Goal: Task Accomplishment & Management: Manage account settings

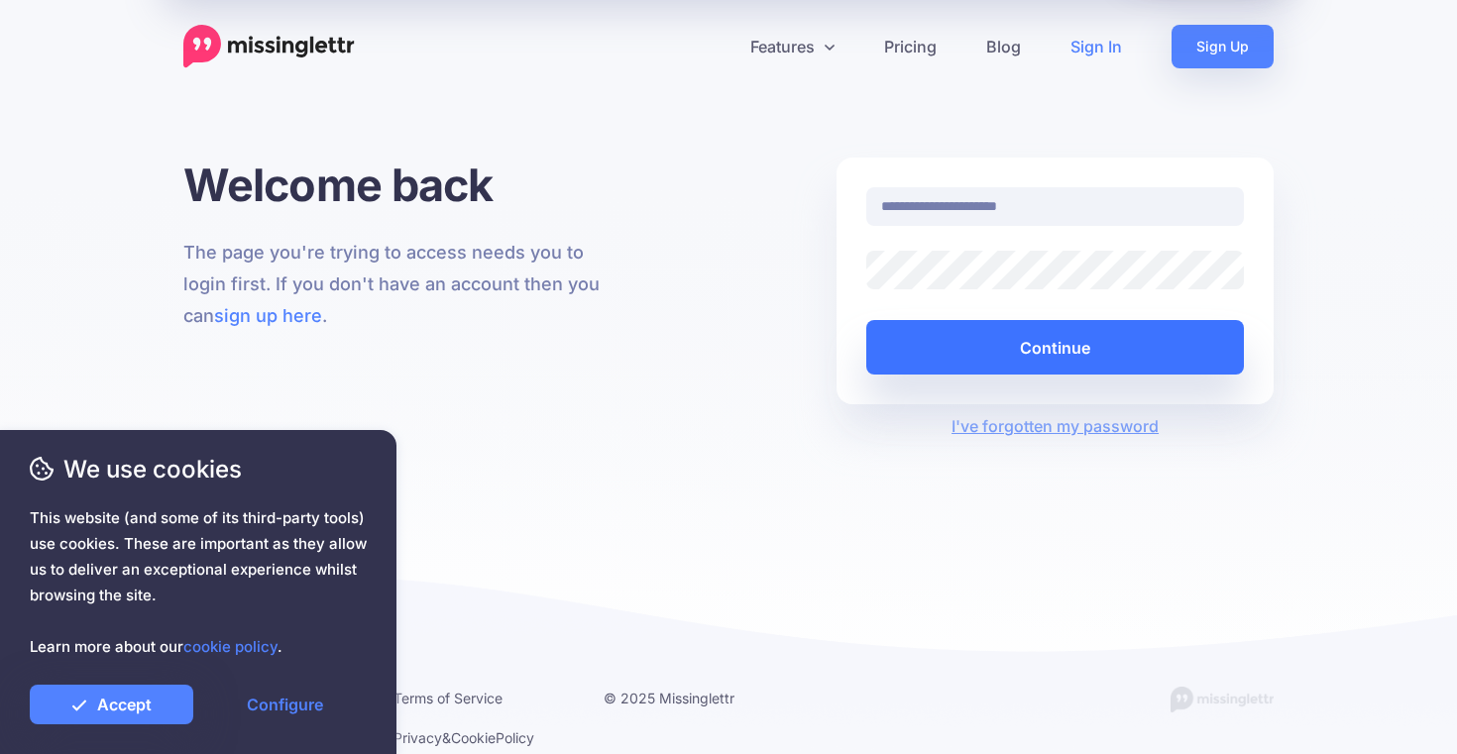
click at [1000, 335] on button "Continue" at bounding box center [1055, 347] width 378 height 55
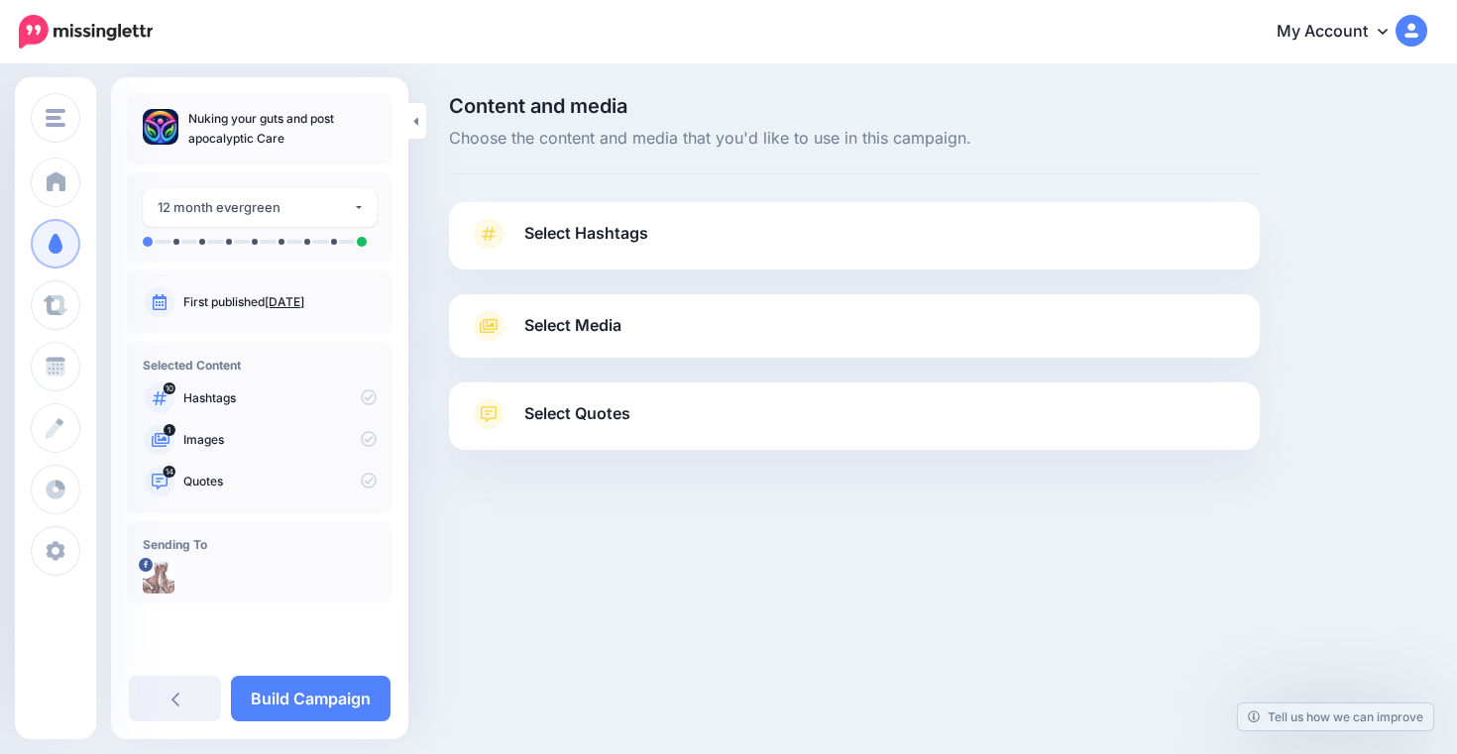
click at [618, 241] on span "Select Hashtags" at bounding box center [586, 233] width 124 height 27
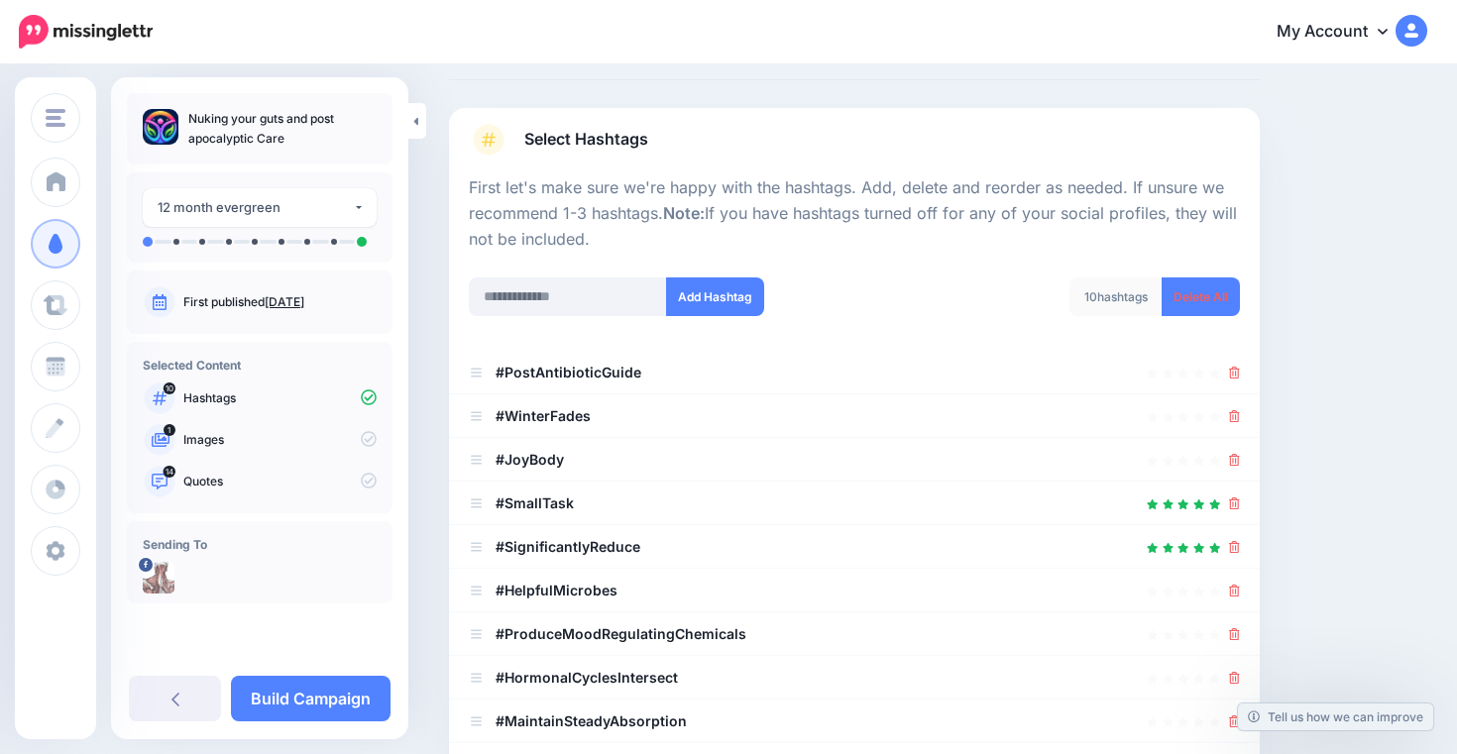
scroll to position [115, 0]
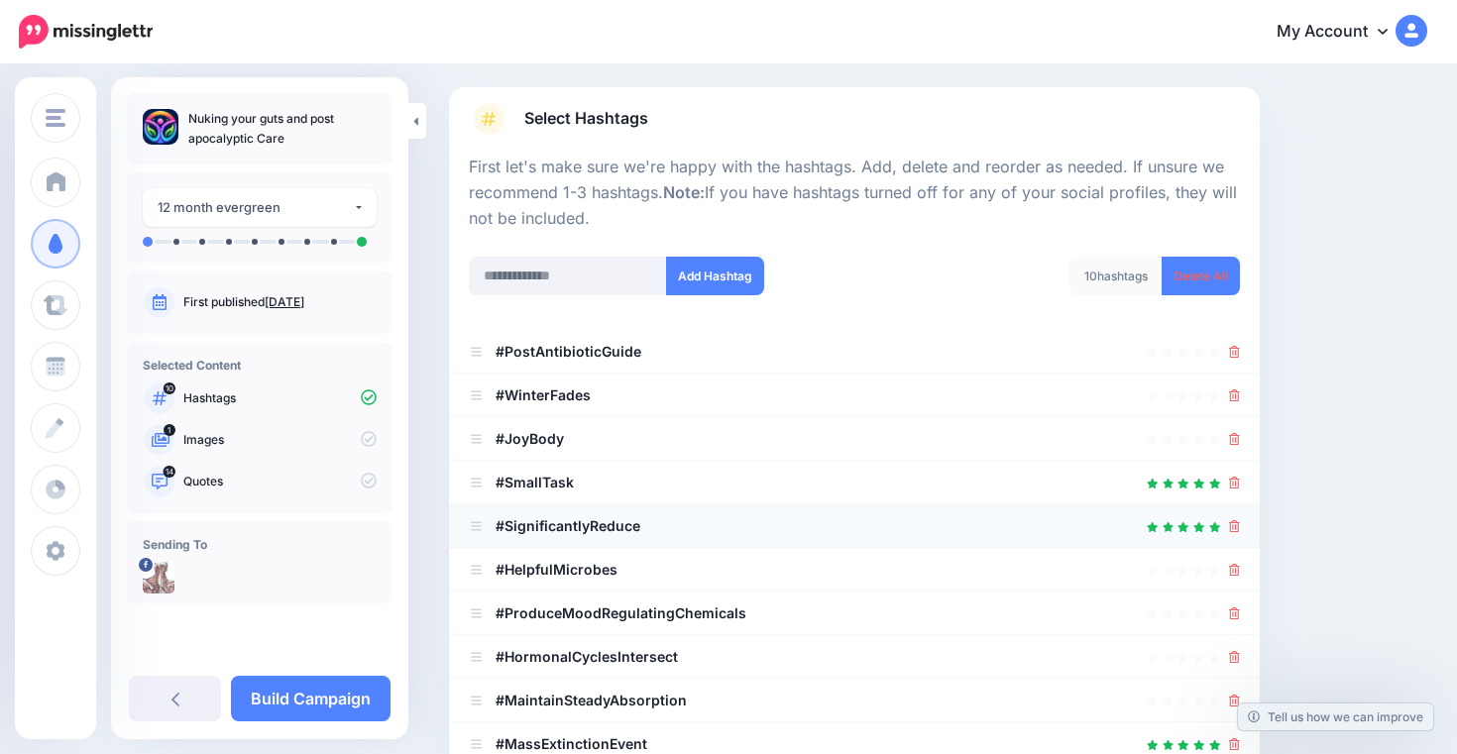
click at [468, 520] on li "#SignificantlyReduce" at bounding box center [854, 527] width 811 height 44
click at [478, 479] on icon at bounding box center [476, 483] width 11 height 9
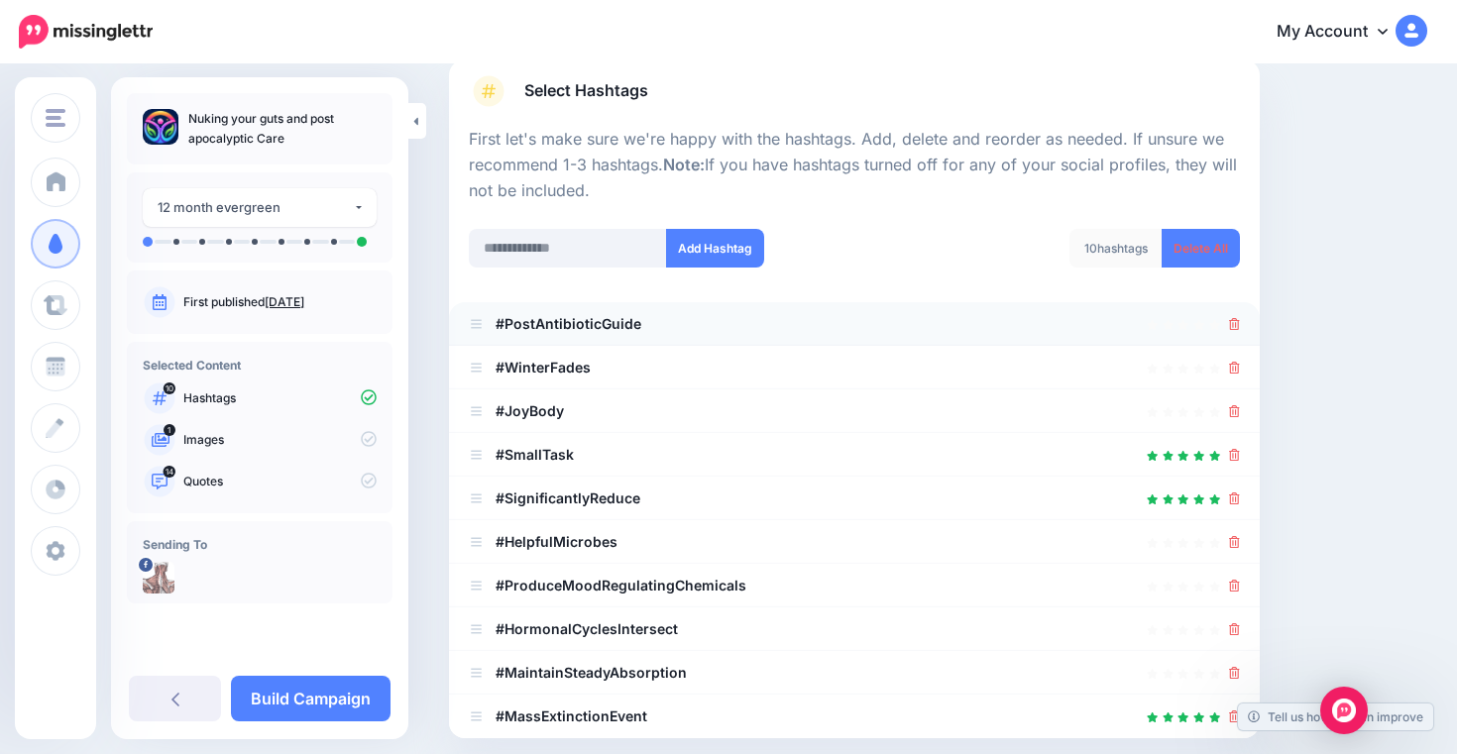
click at [804, 336] on li "#PostAntibioticGuide" at bounding box center [854, 324] width 811 height 44
click at [798, 323] on div at bounding box center [854, 324] width 771 height 24
click at [782, 318] on div at bounding box center [854, 324] width 771 height 24
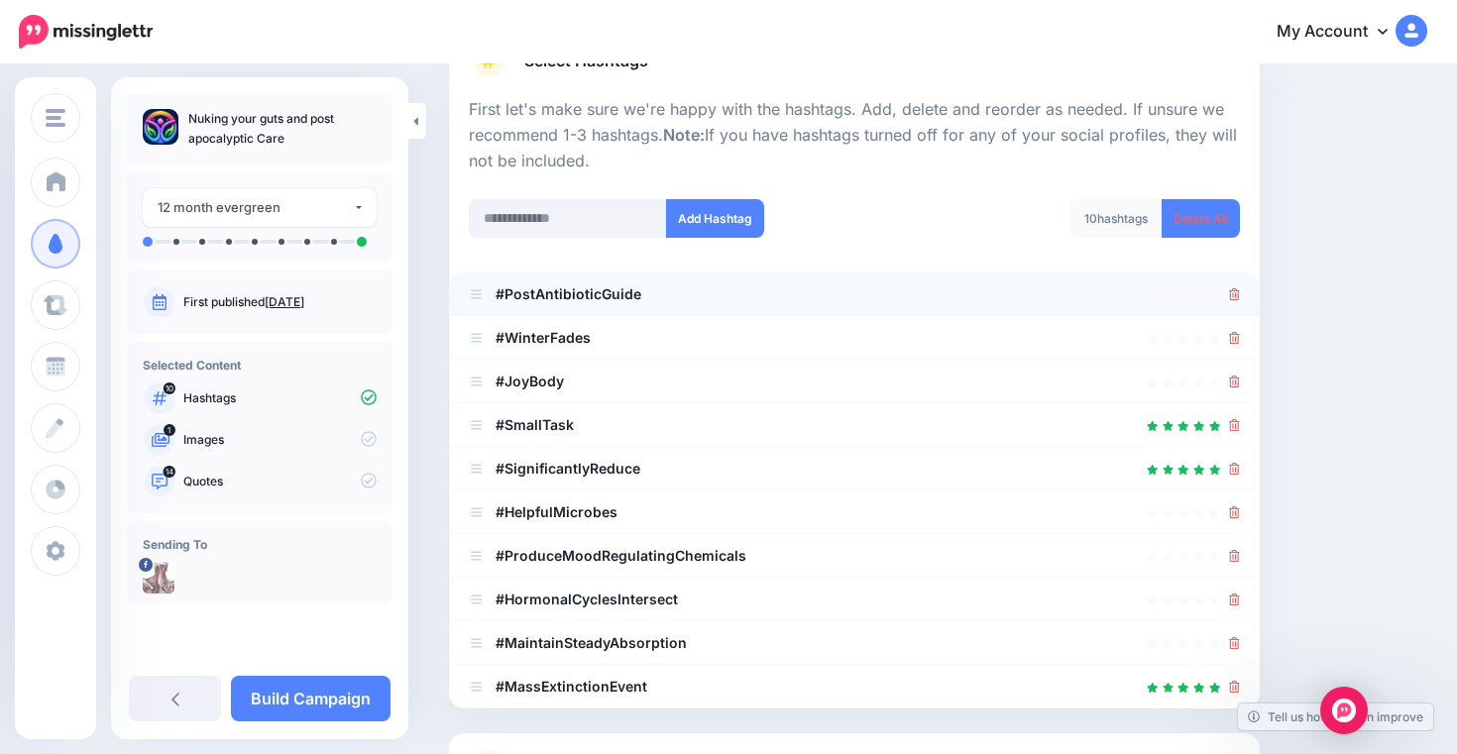
scroll to position [435, 0]
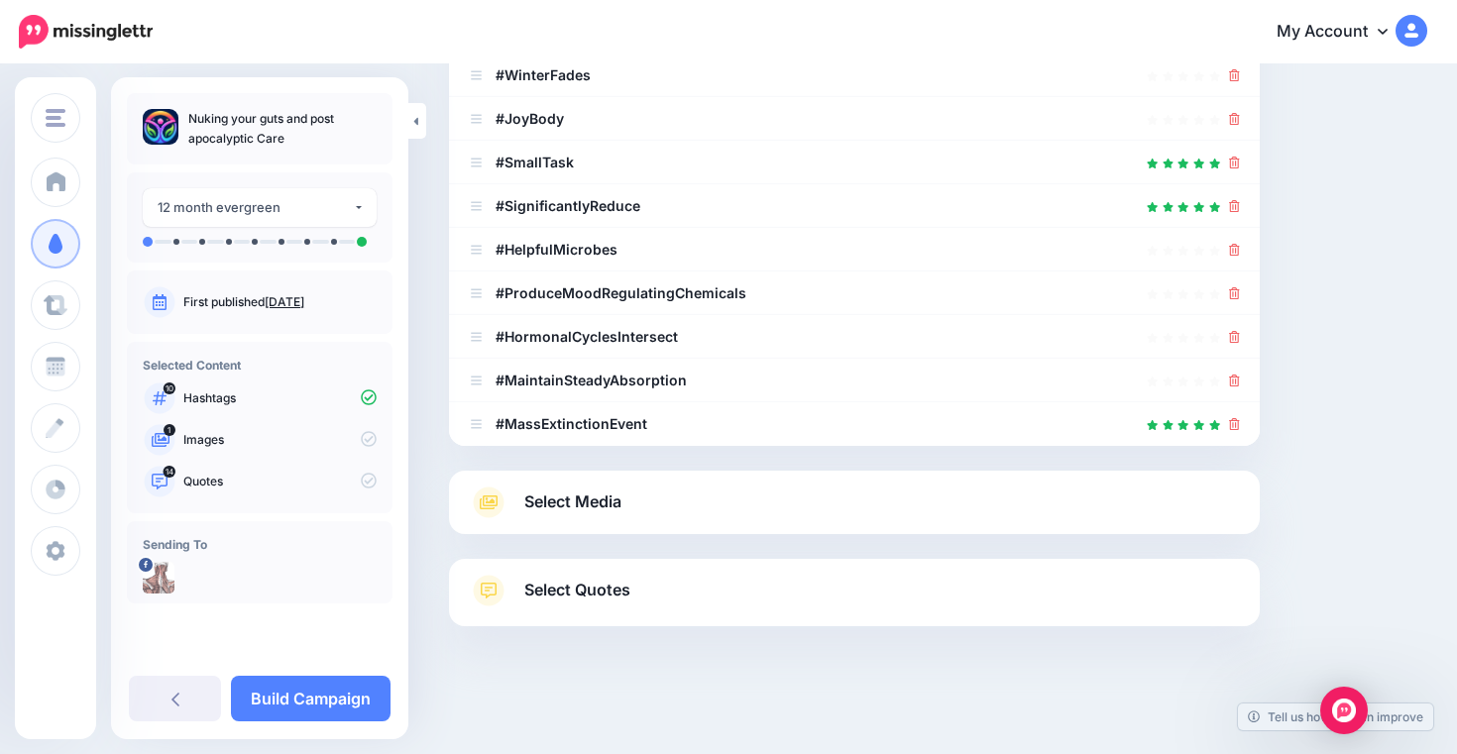
click at [757, 503] on link "Select Media" at bounding box center [854, 503] width 771 height 32
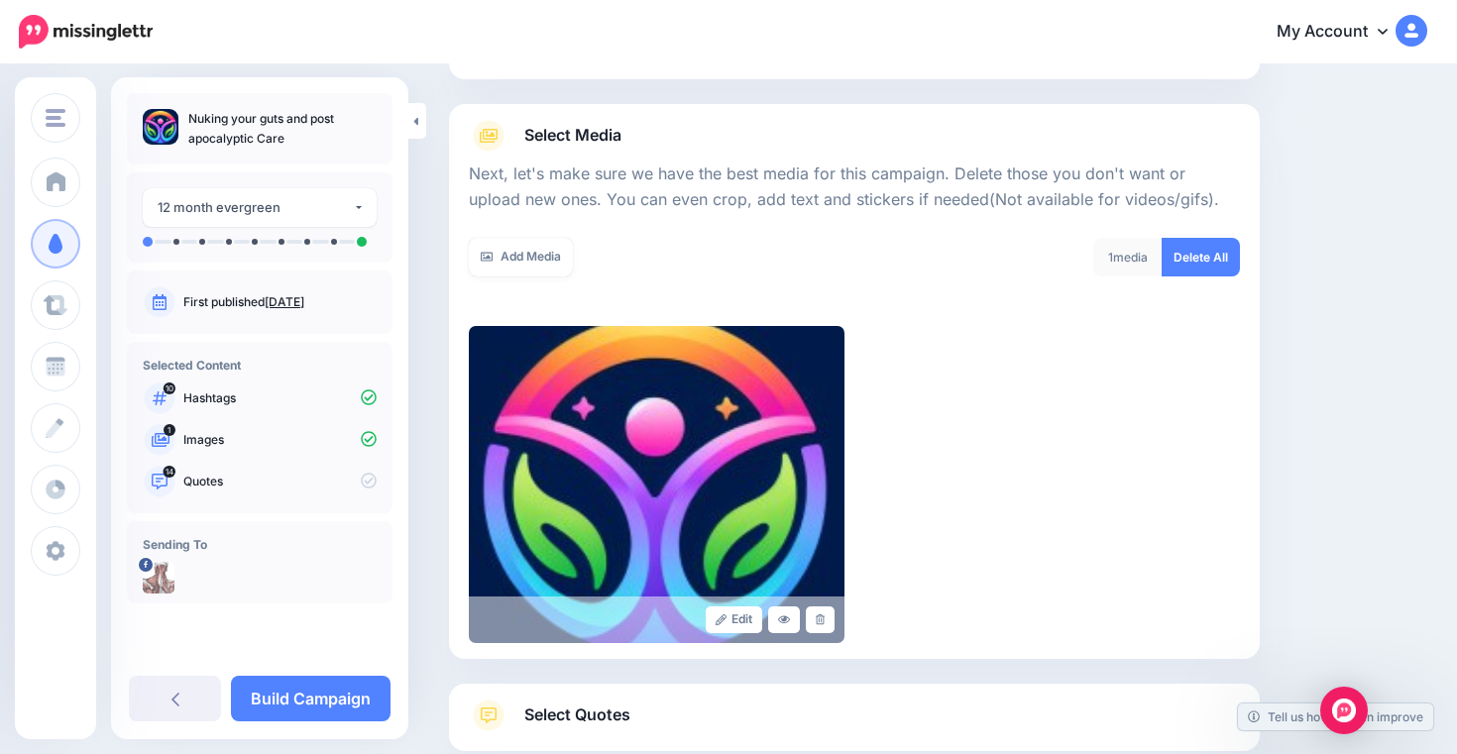
scroll to position [181, 0]
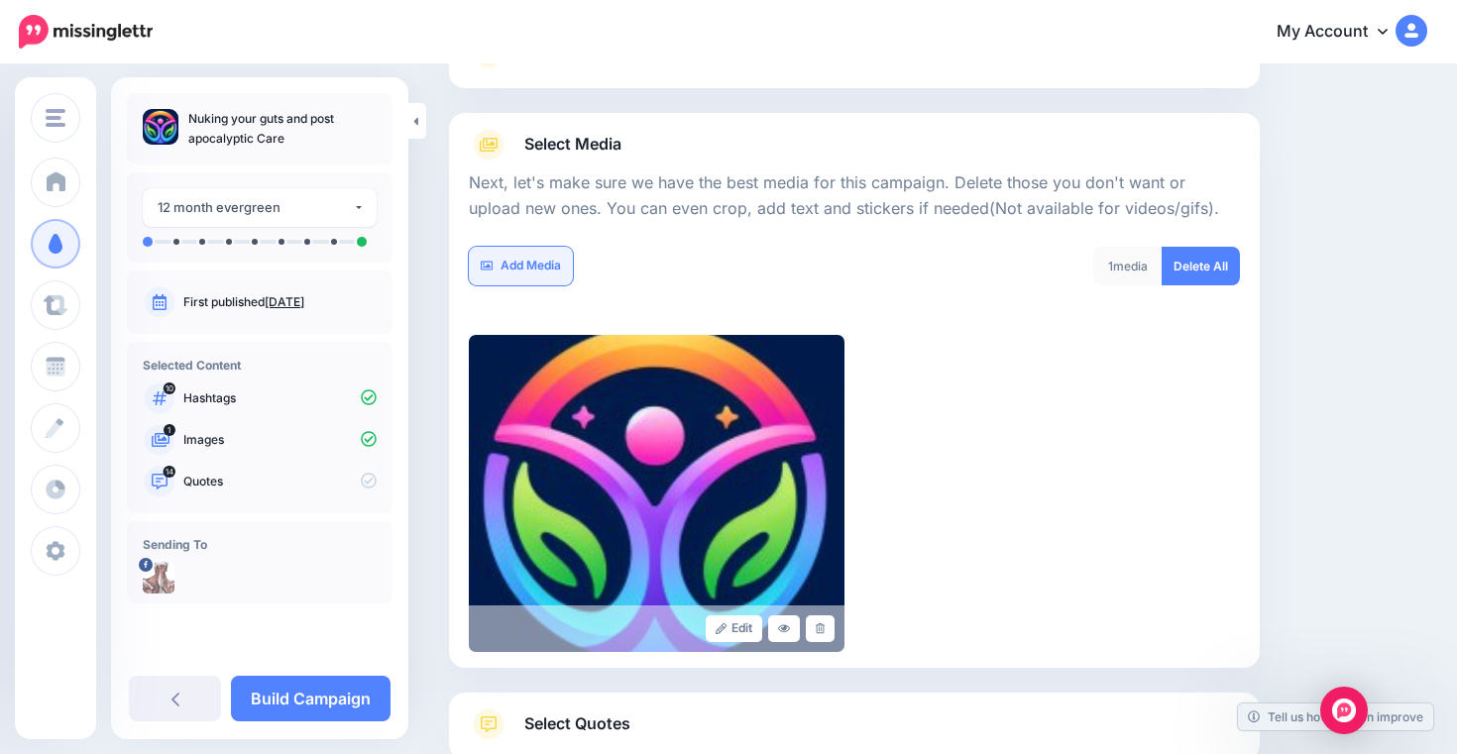
click at [540, 260] on link "Add Media" at bounding box center [521, 266] width 104 height 39
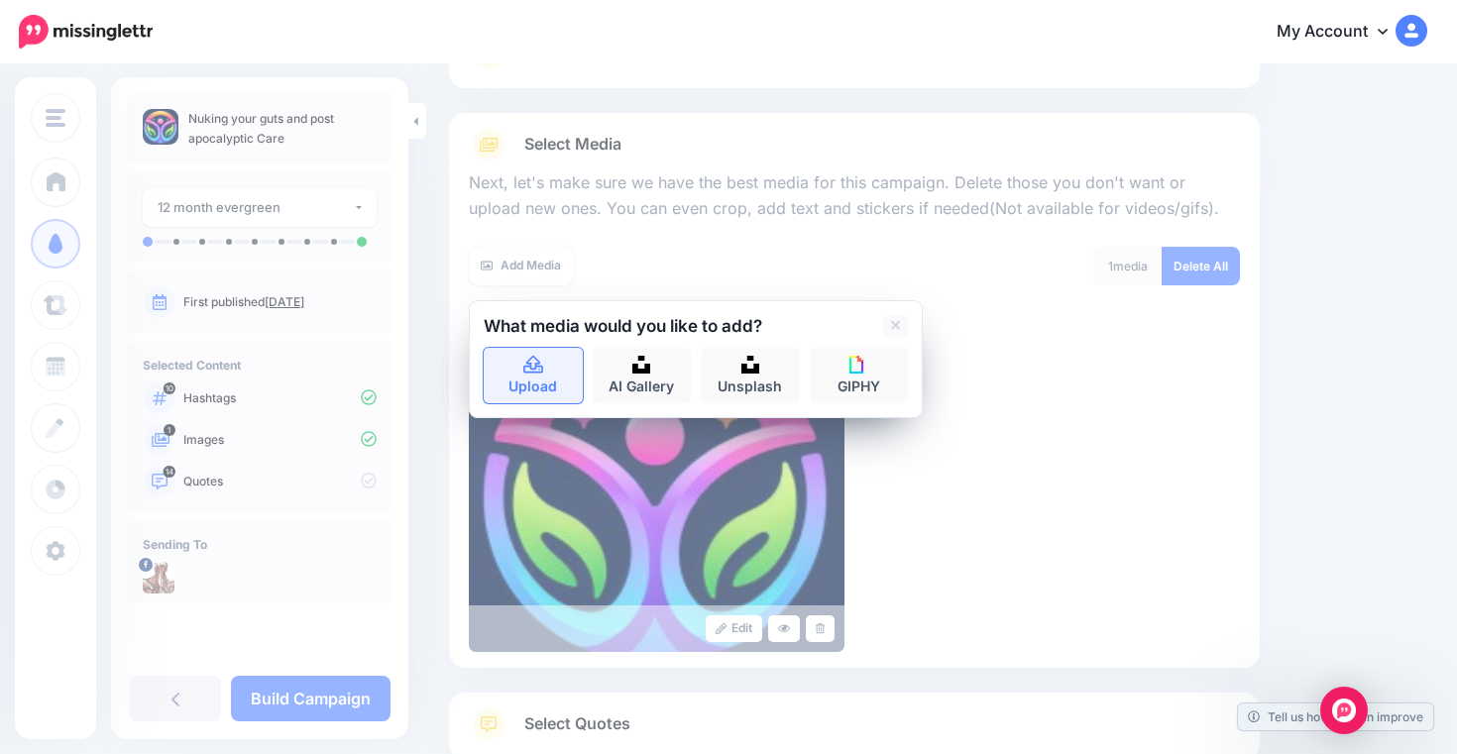
click at [560, 366] on link "Upload" at bounding box center [533, 376] width 99 height 56
click at [640, 374] on link "AI Gallery" at bounding box center [642, 376] width 99 height 56
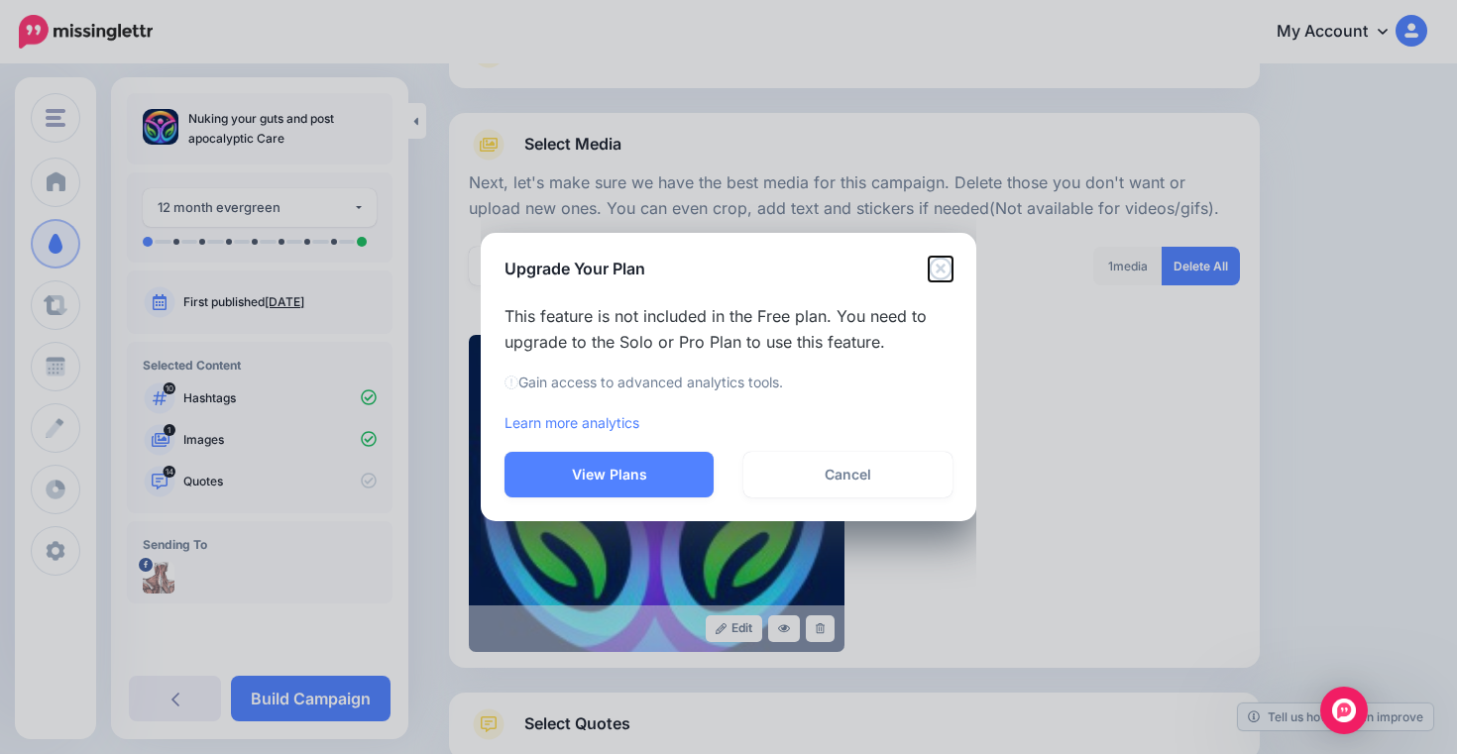
click at [936, 271] on icon "Close" at bounding box center [941, 269] width 24 height 24
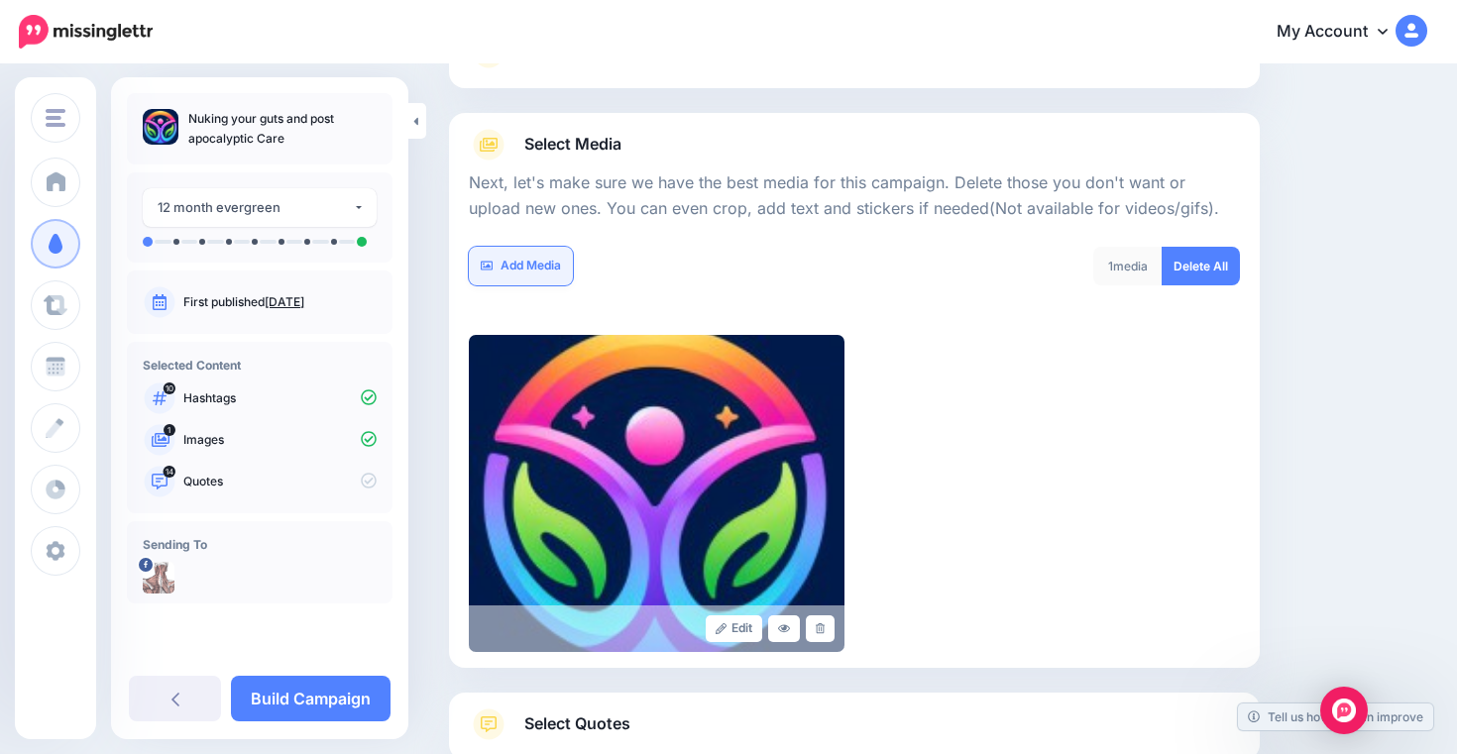
click at [548, 269] on link "Add Media" at bounding box center [521, 266] width 104 height 39
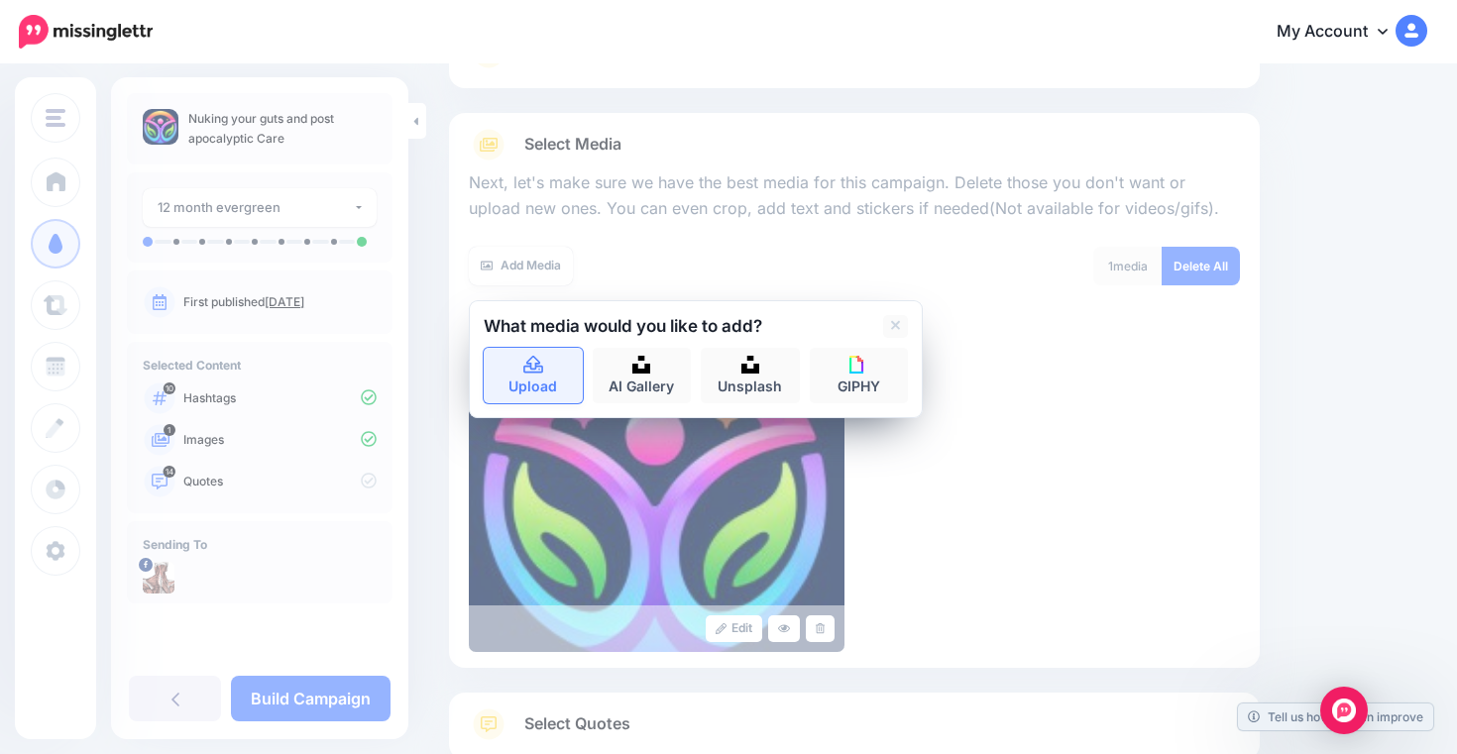
click at [555, 373] on link "Upload" at bounding box center [533, 376] width 99 height 56
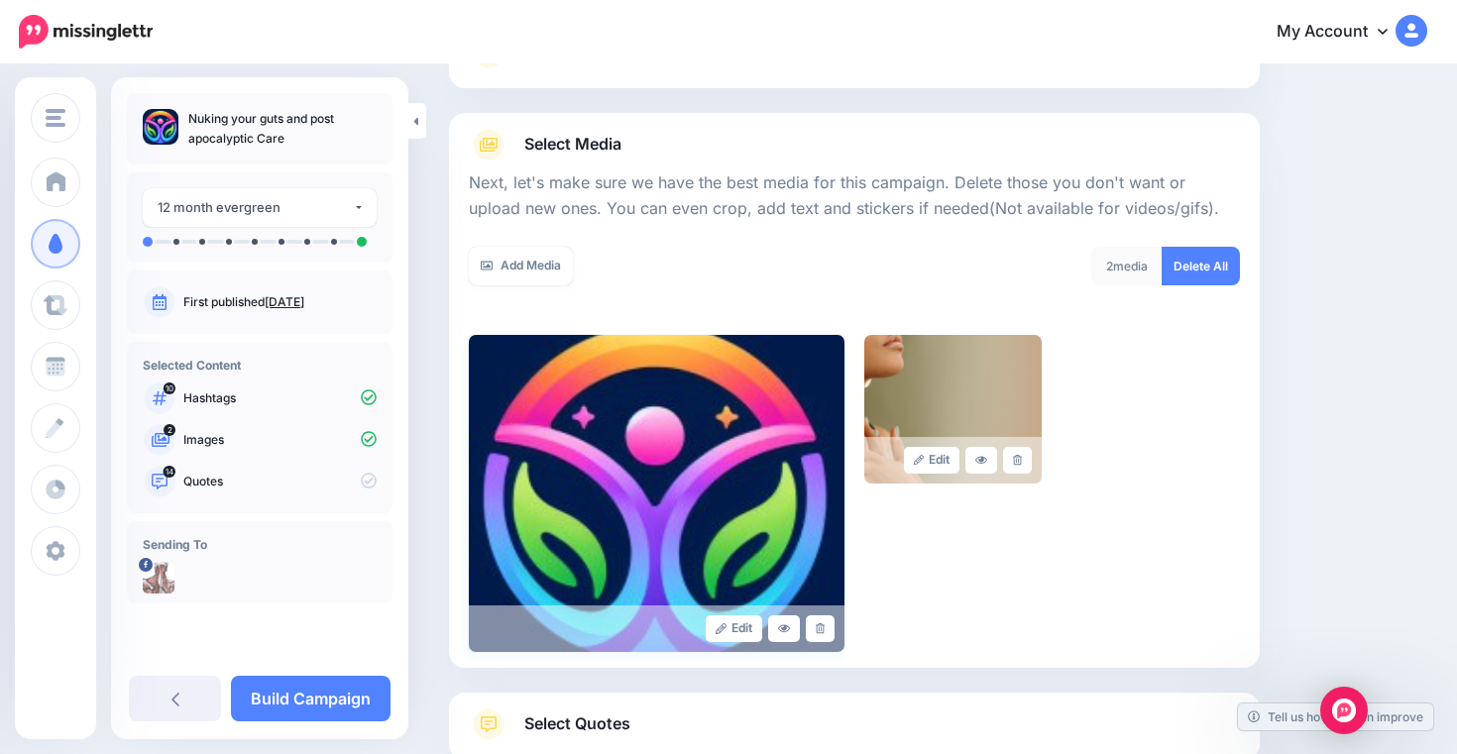
scroll to position [316, 0]
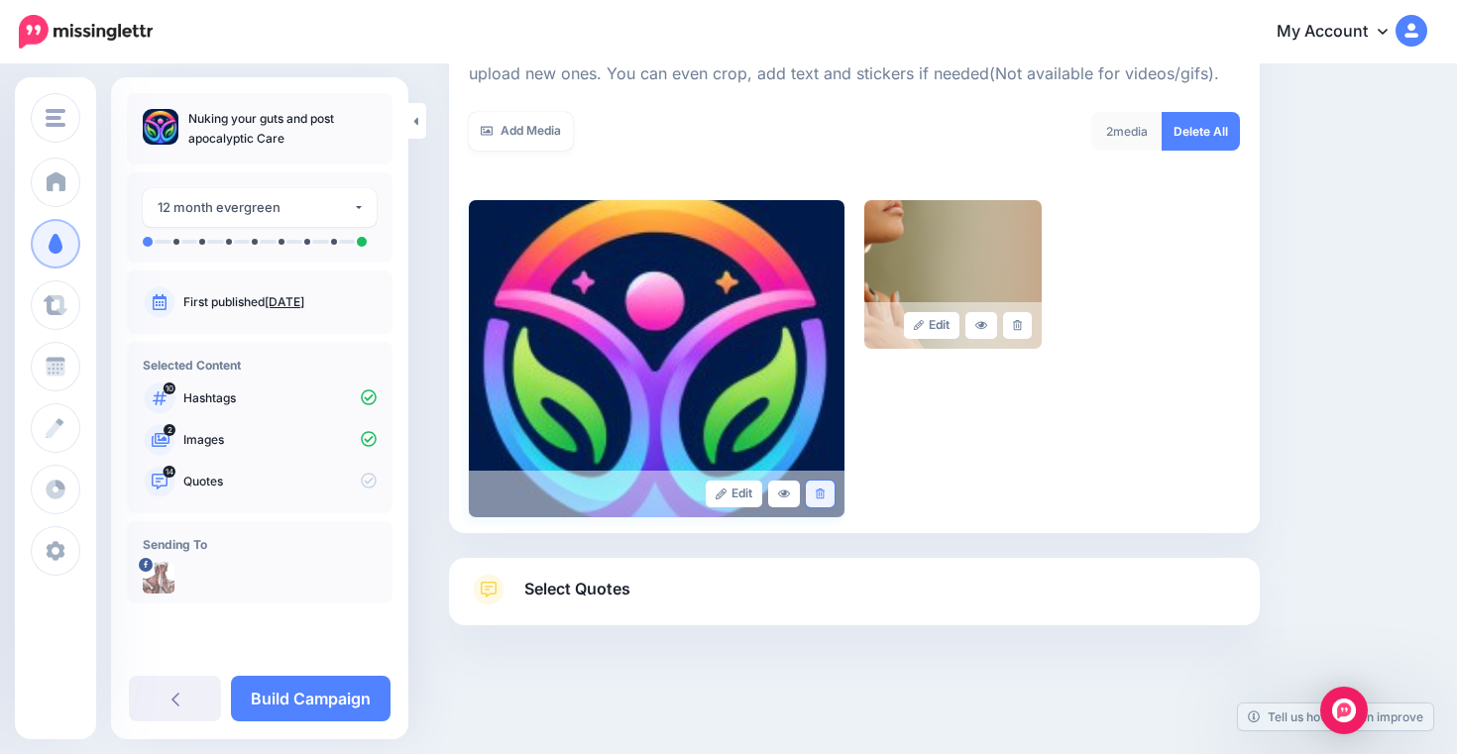
click at [818, 491] on icon at bounding box center [820, 494] width 9 height 11
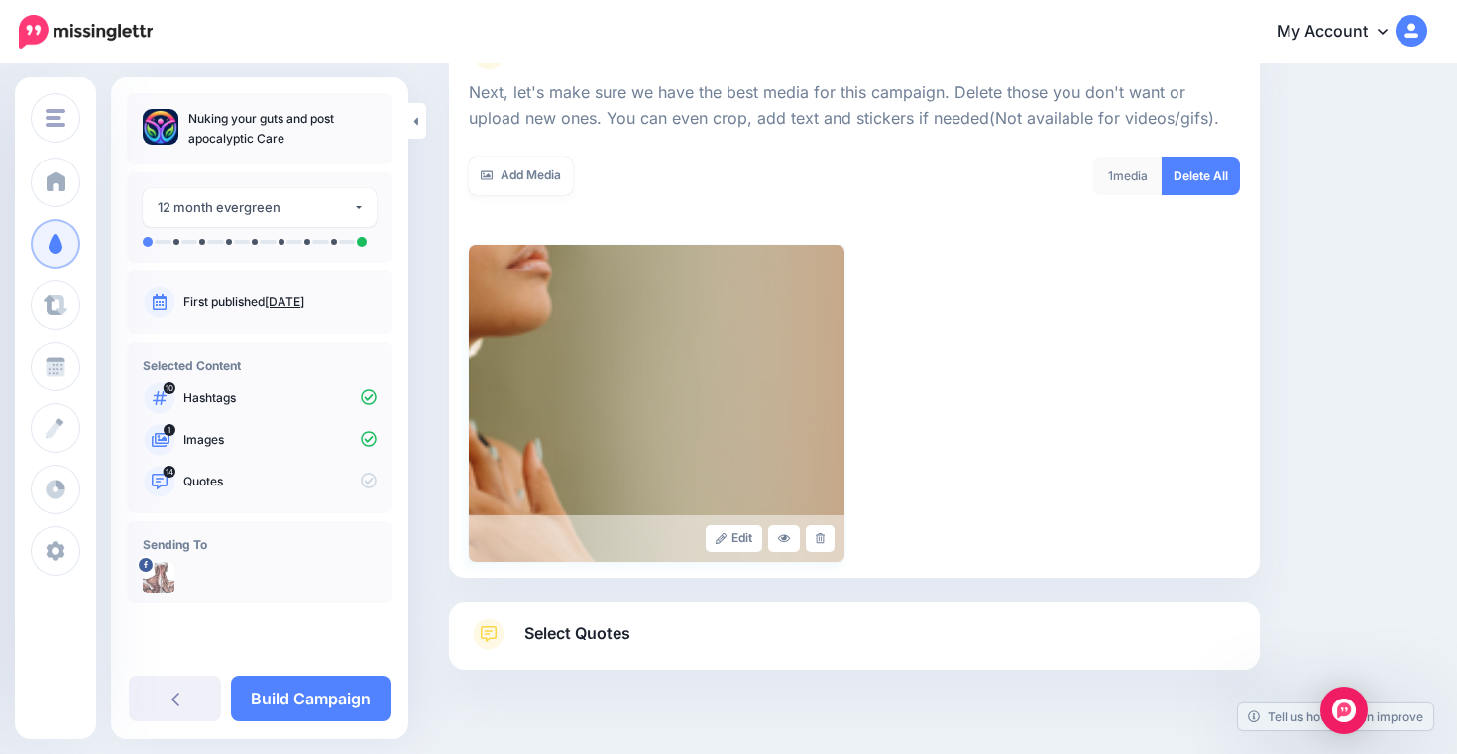
scroll to position [254, 0]
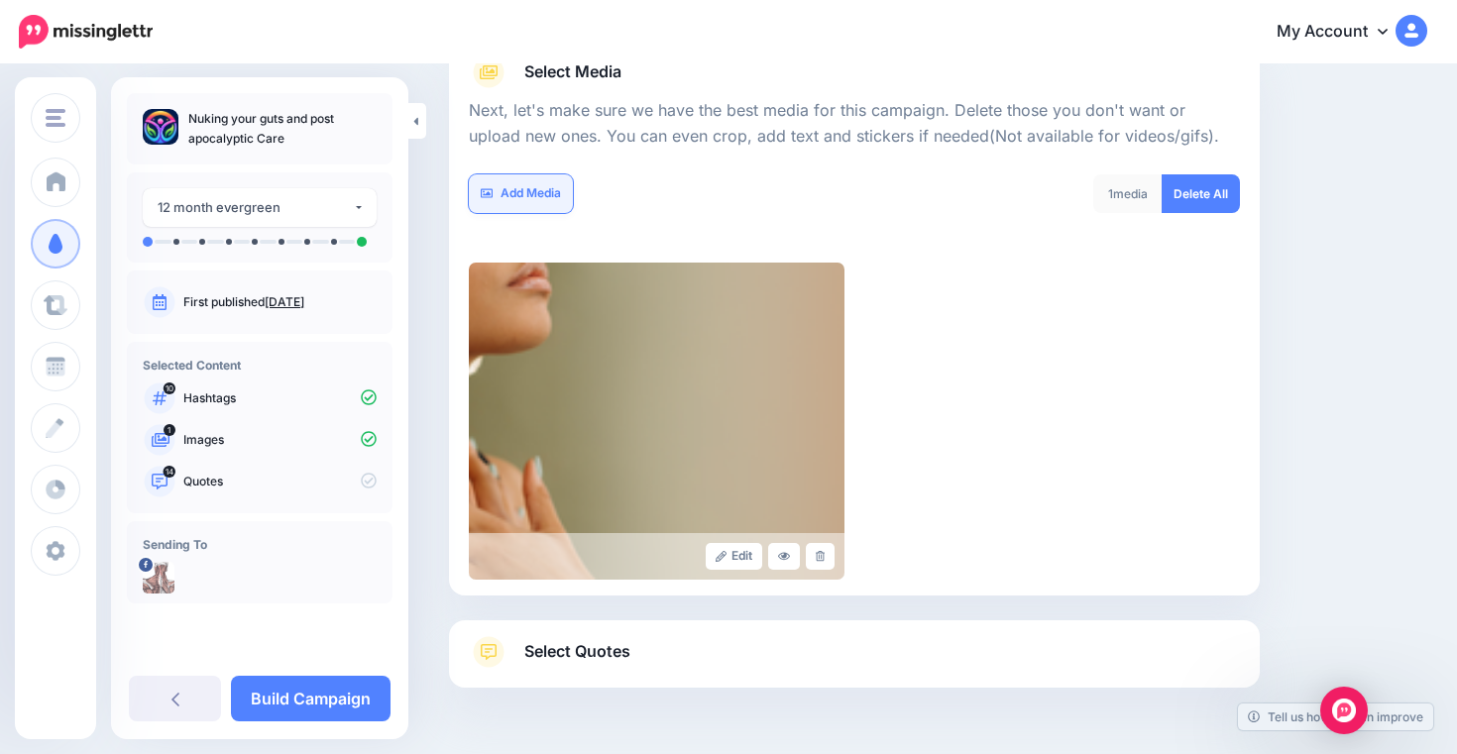
click at [547, 193] on link "Add Media" at bounding box center [521, 193] width 104 height 39
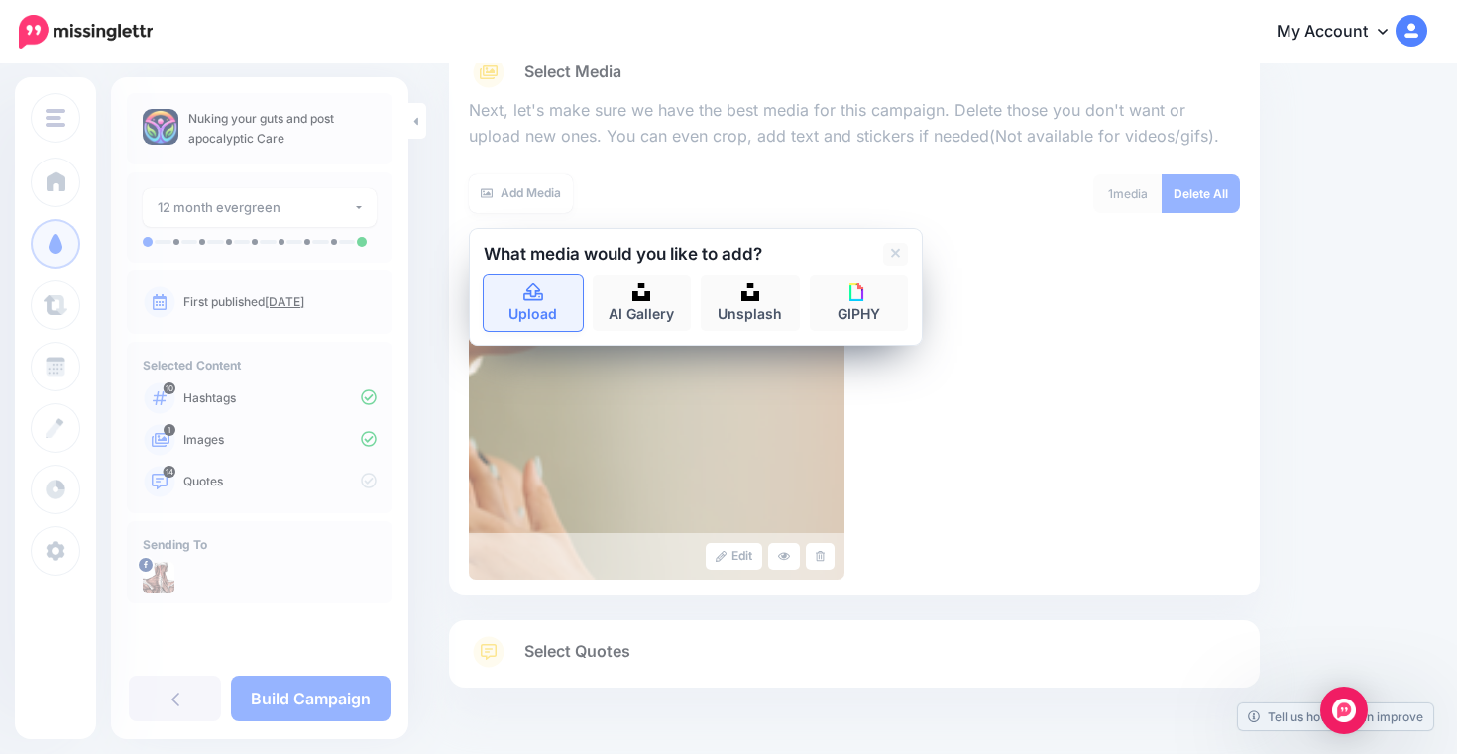
click at [545, 303] on link "Upload" at bounding box center [533, 304] width 99 height 56
click at [892, 258] on icon at bounding box center [896, 254] width 10 height 16
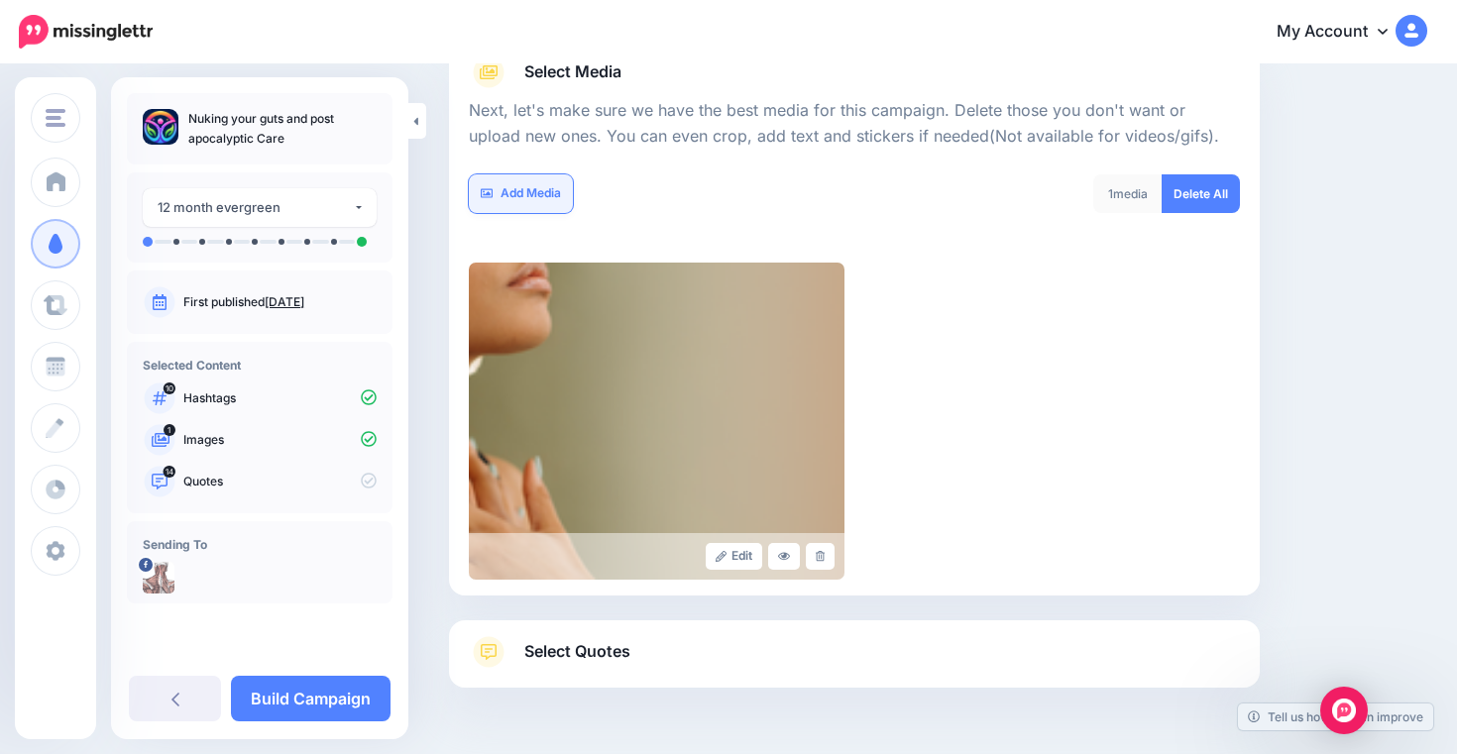
click at [527, 191] on link "Add Media" at bounding box center [521, 193] width 104 height 39
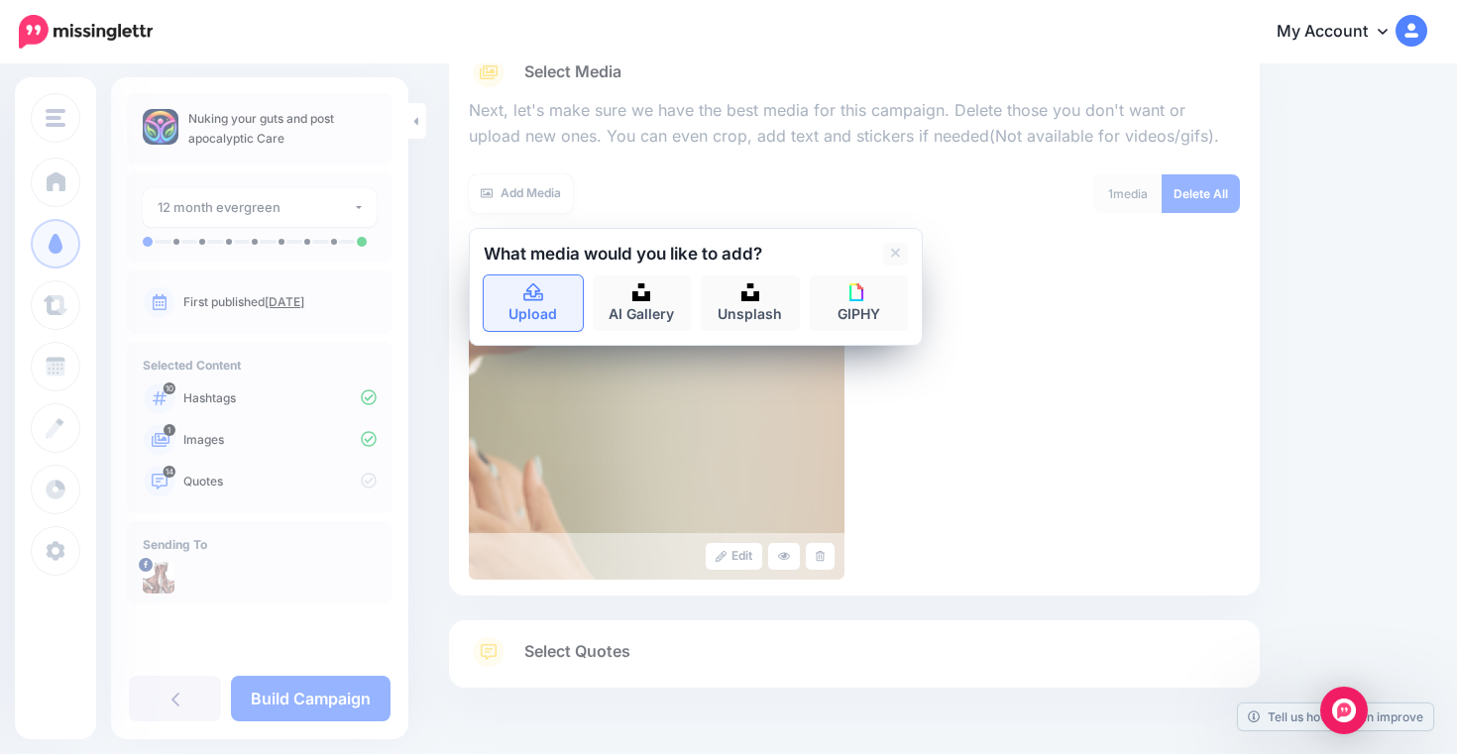
click at [538, 302] on link "Upload" at bounding box center [533, 304] width 99 height 56
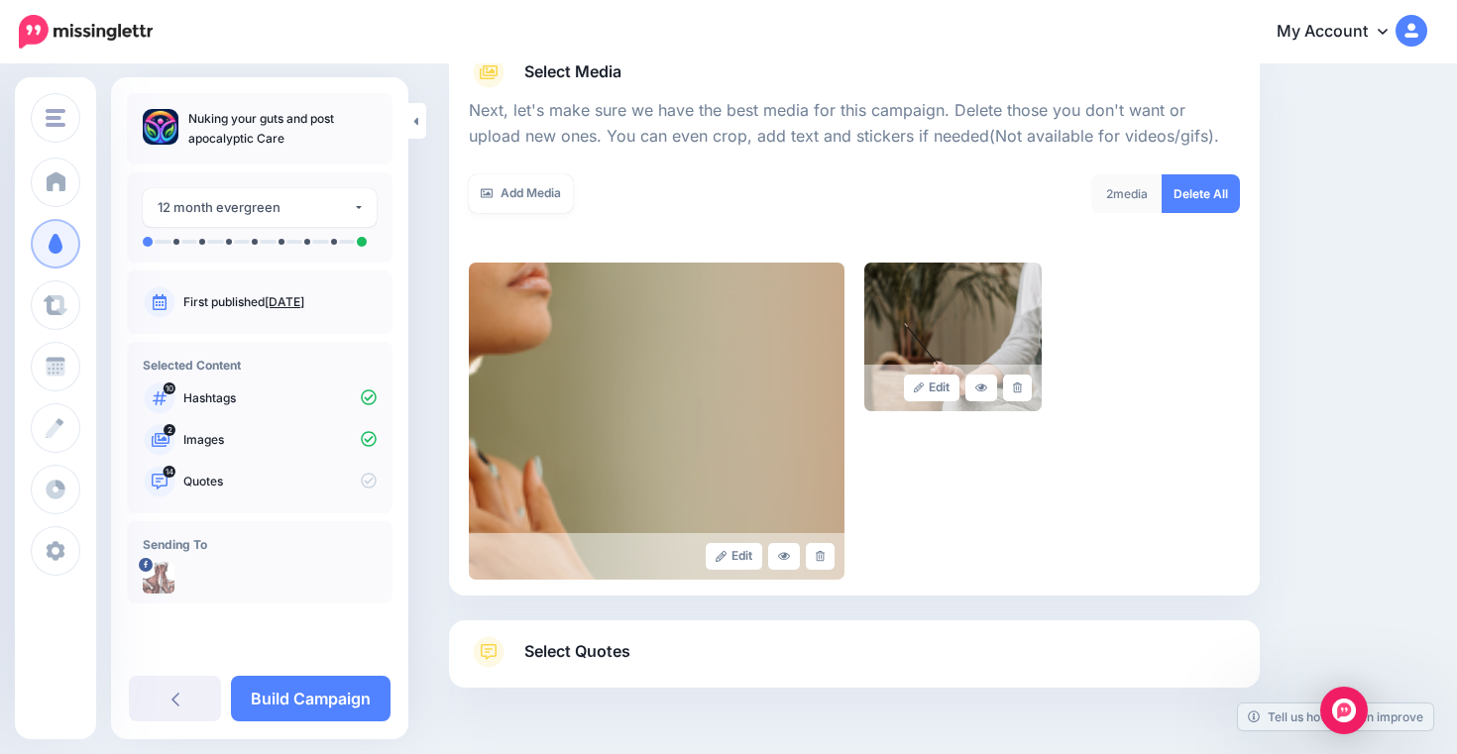
scroll to position [316, 0]
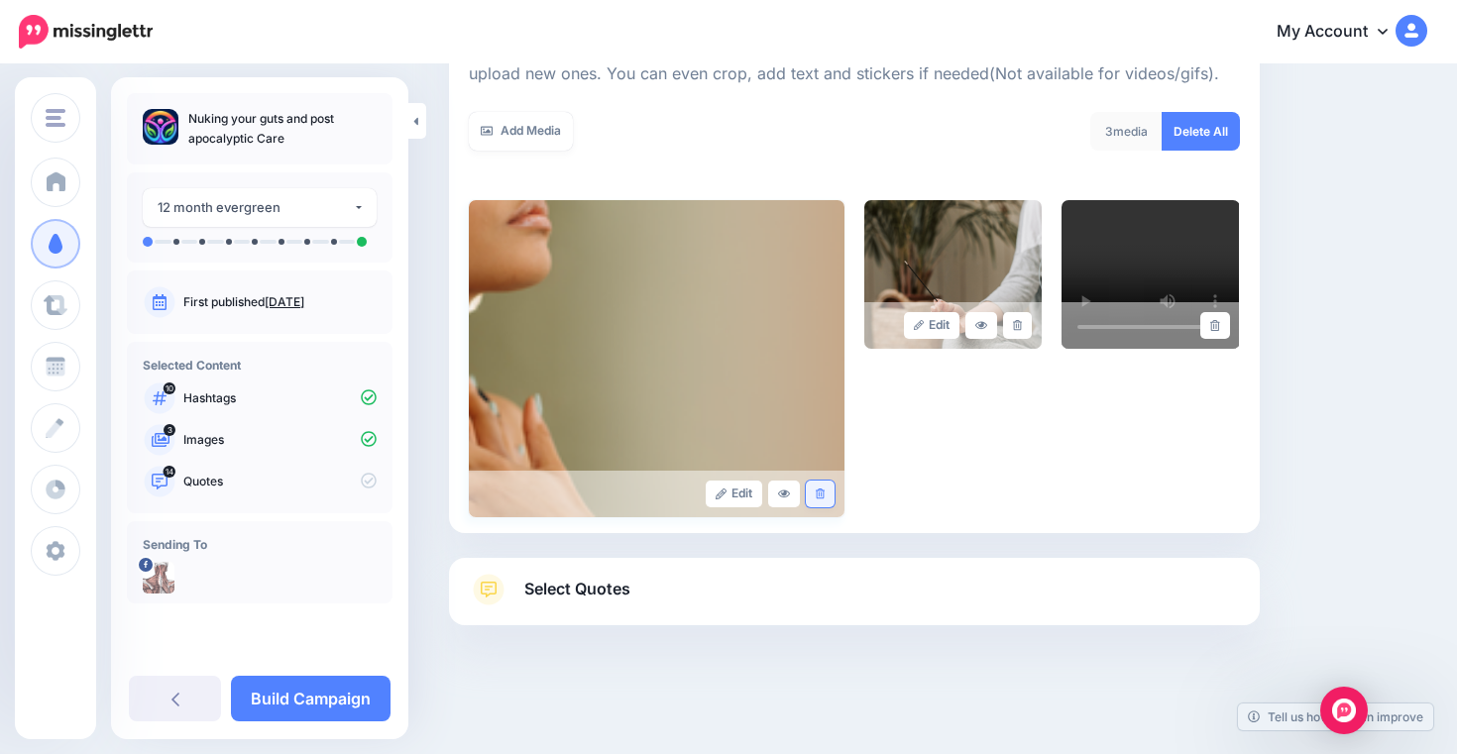
click at [814, 496] on link at bounding box center [820, 494] width 29 height 27
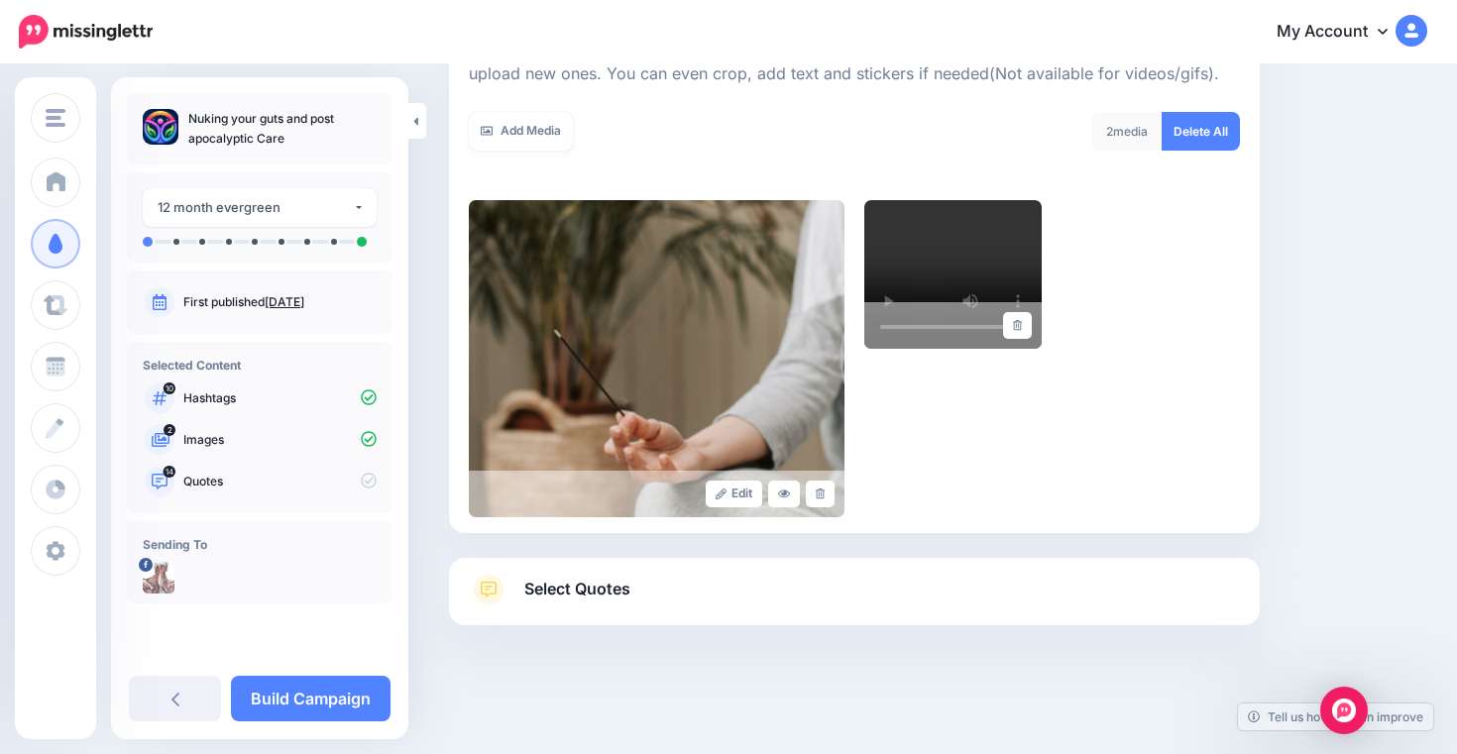
click at [1216, 324] on div "Edit" at bounding box center [854, 358] width 771 height 317
click at [1019, 329] on icon at bounding box center [1017, 325] width 9 height 11
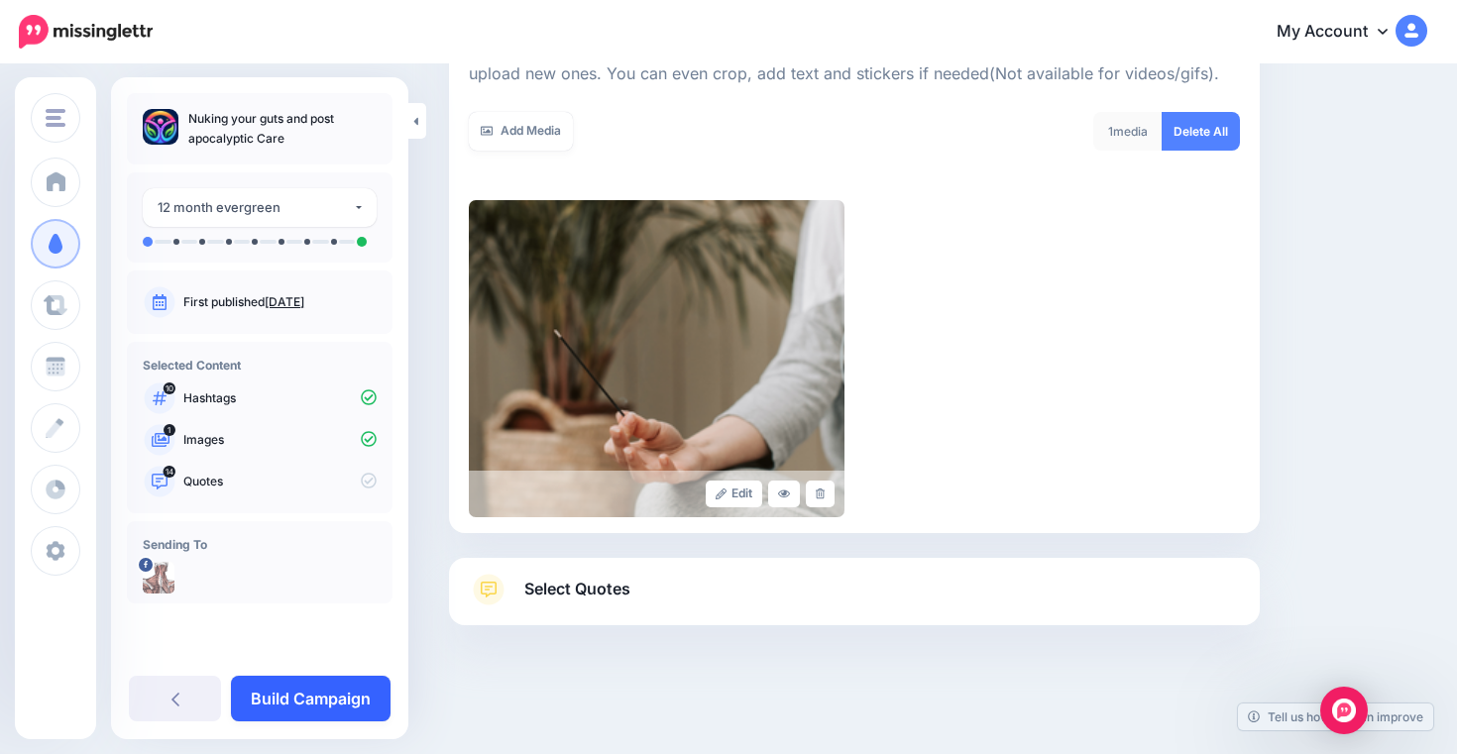
click at [350, 695] on link "Build Campaign" at bounding box center [311, 699] width 160 height 46
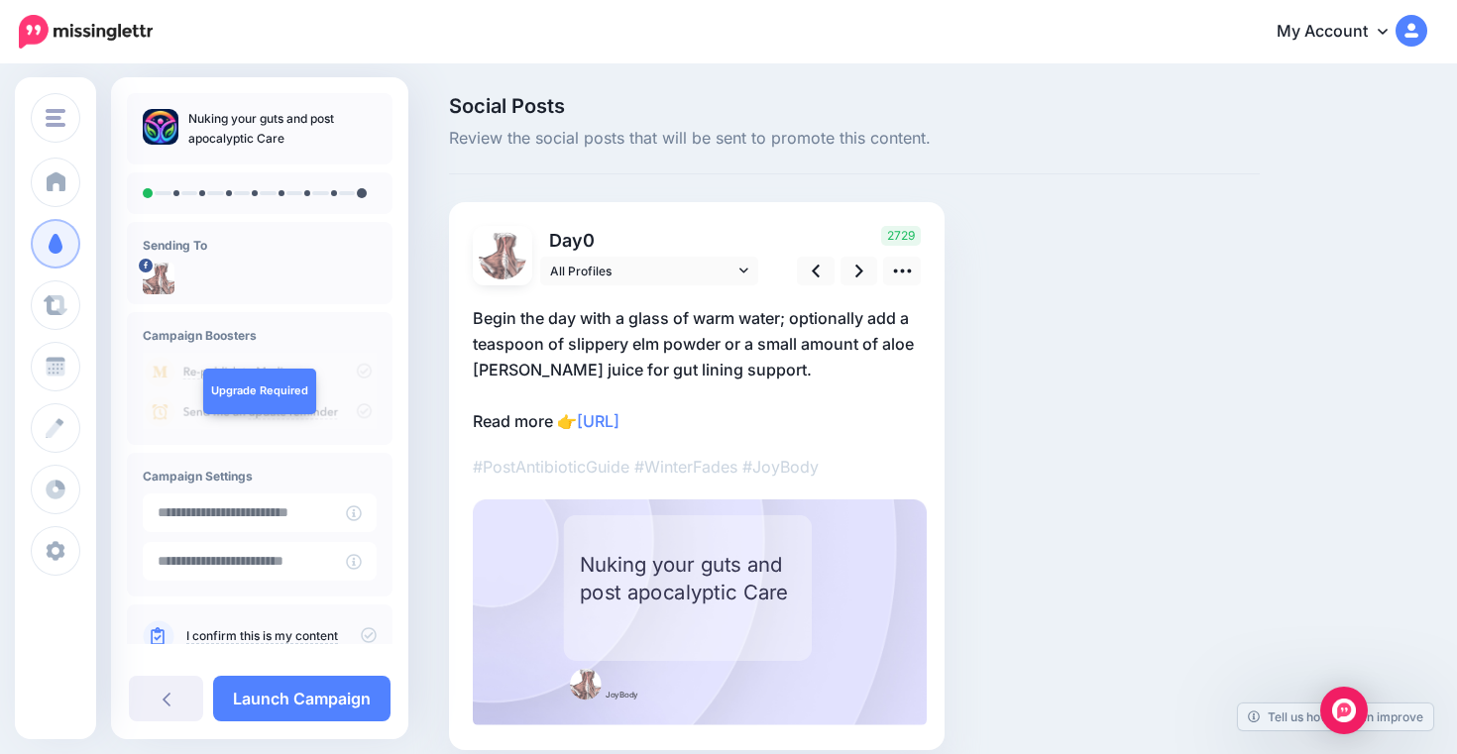
scroll to position [85, 0]
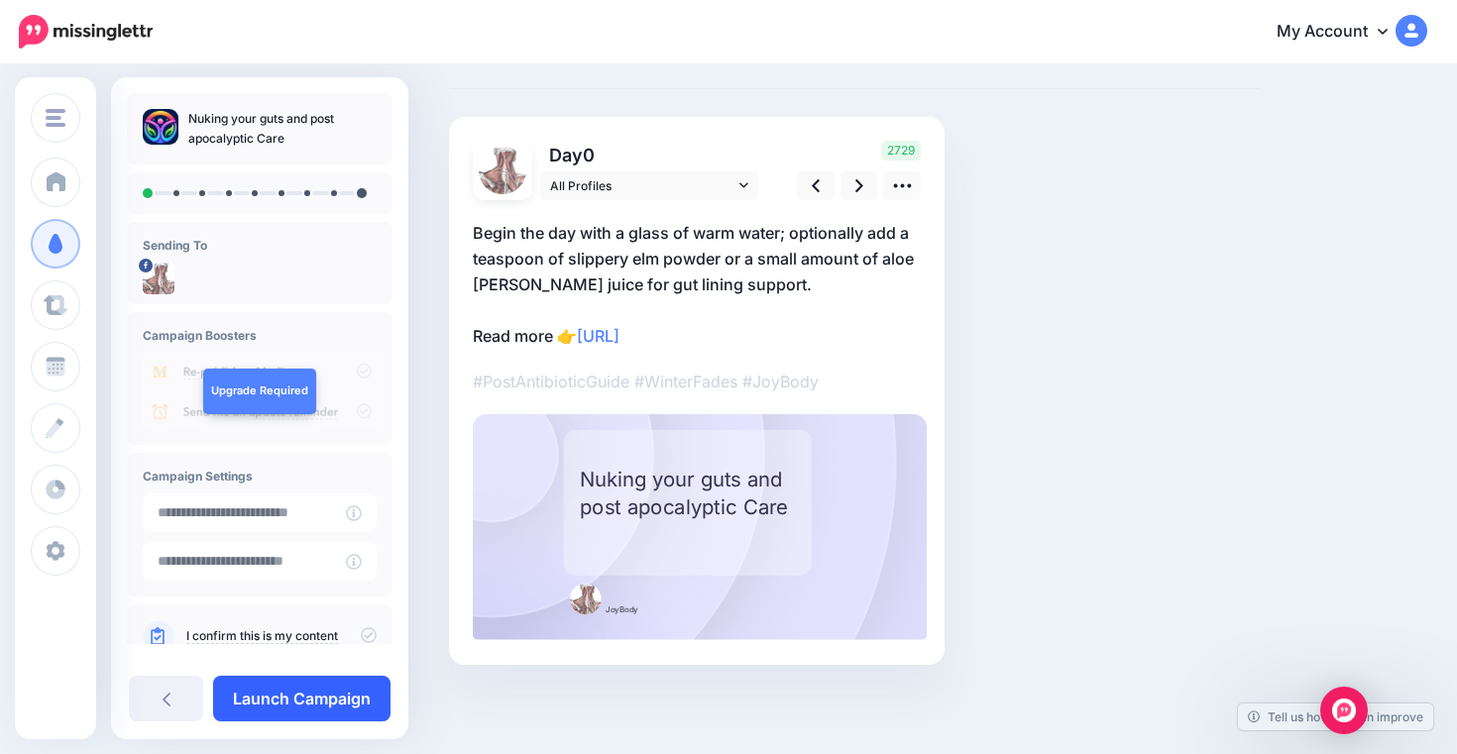
click at [324, 708] on link "Launch Campaign" at bounding box center [301, 699] width 177 height 46
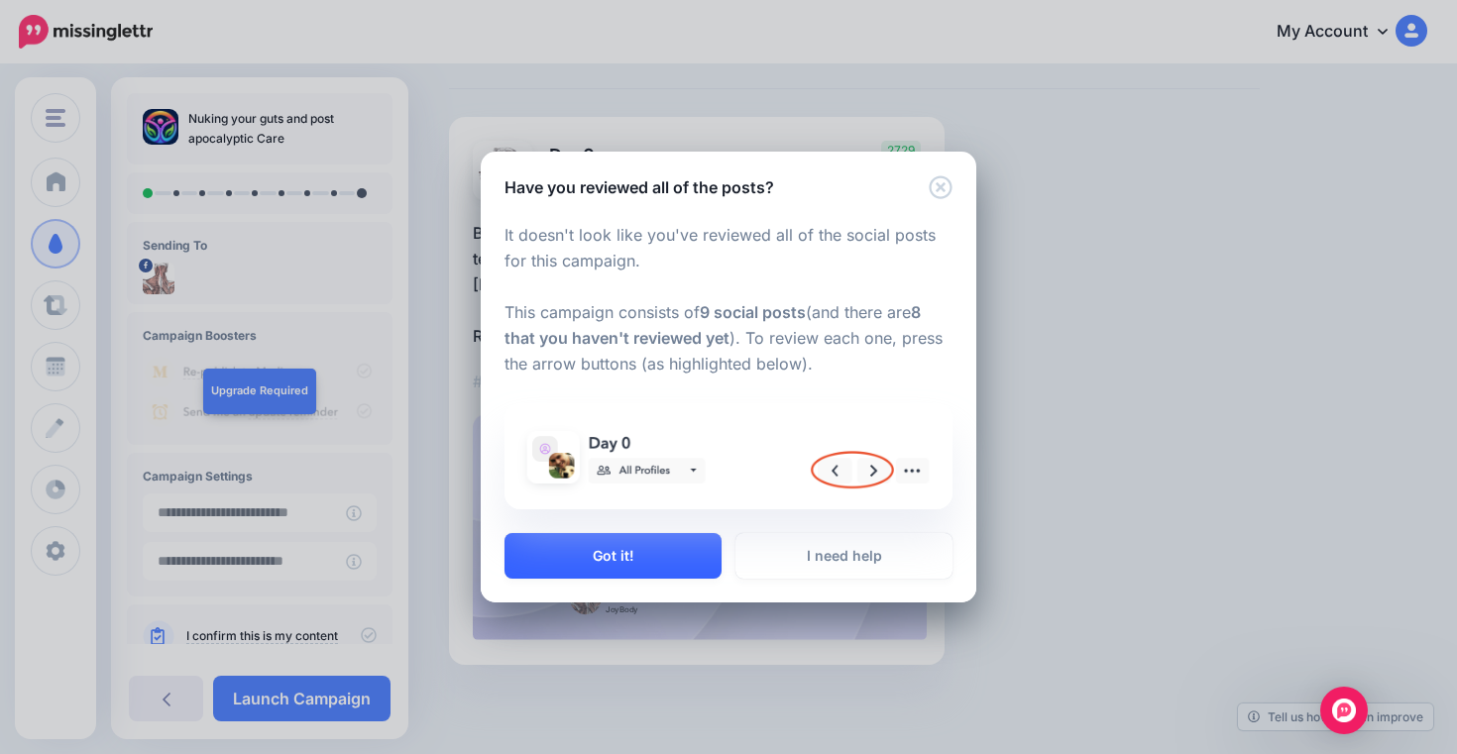
click at [637, 557] on button "Got it!" at bounding box center [613, 556] width 217 height 46
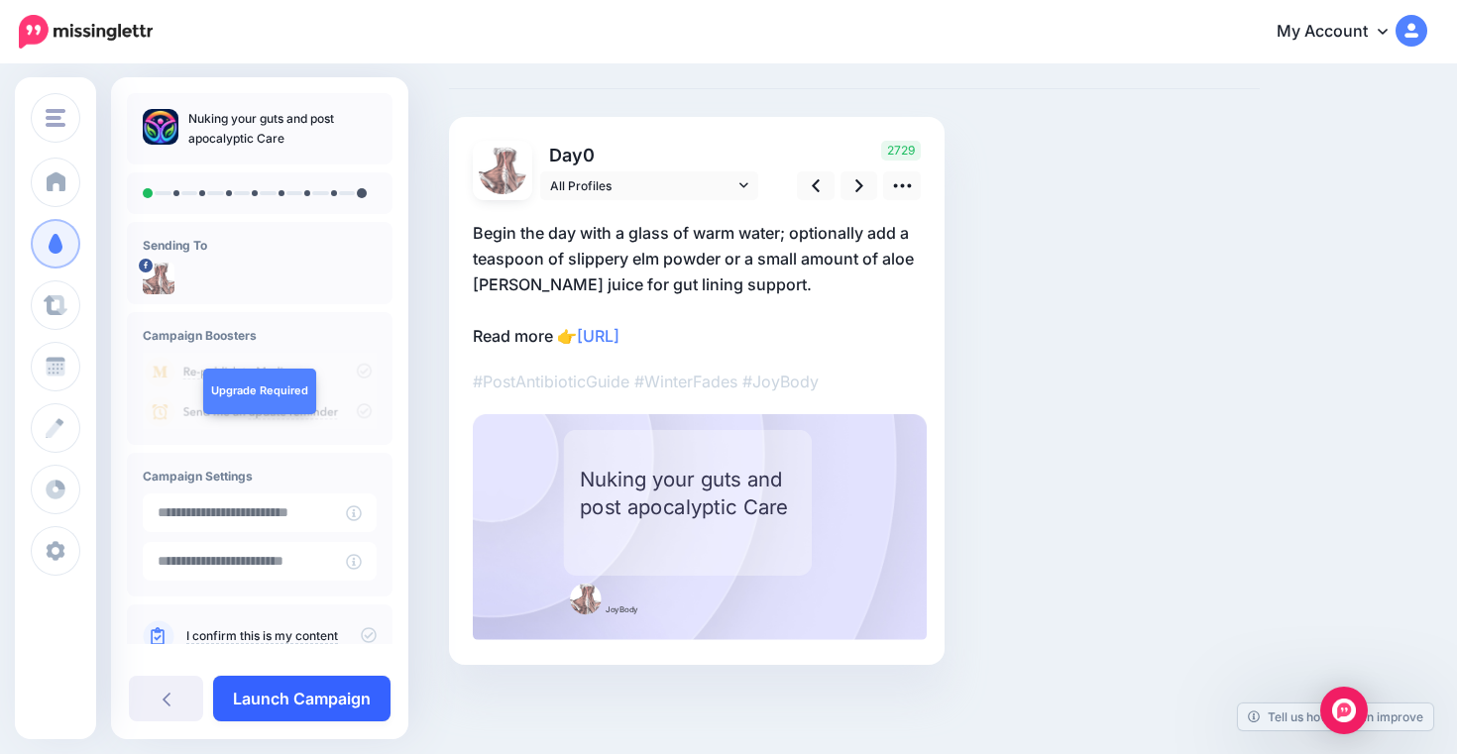
click at [317, 696] on link "Launch Campaign" at bounding box center [301, 699] width 177 height 46
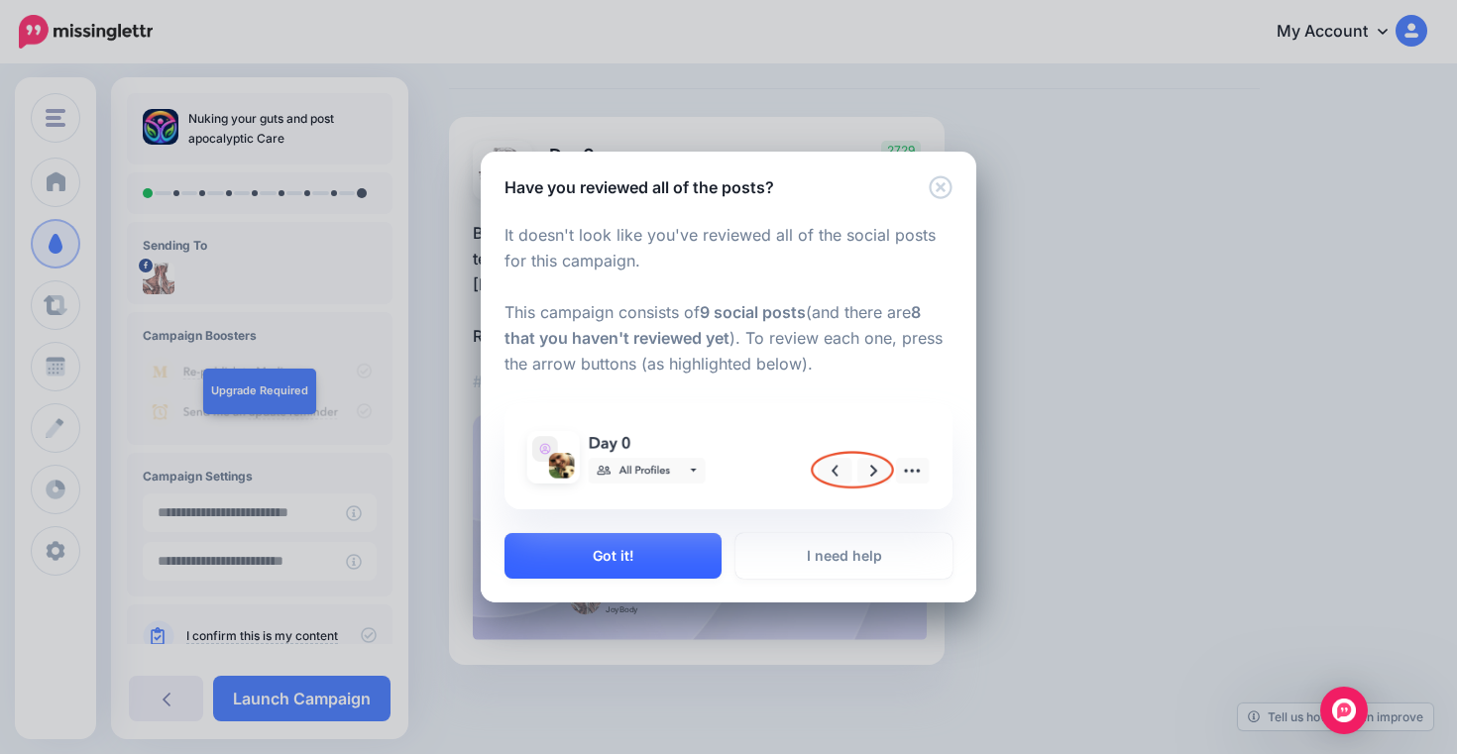
click at [621, 547] on button "Got it!" at bounding box center [613, 556] width 217 height 46
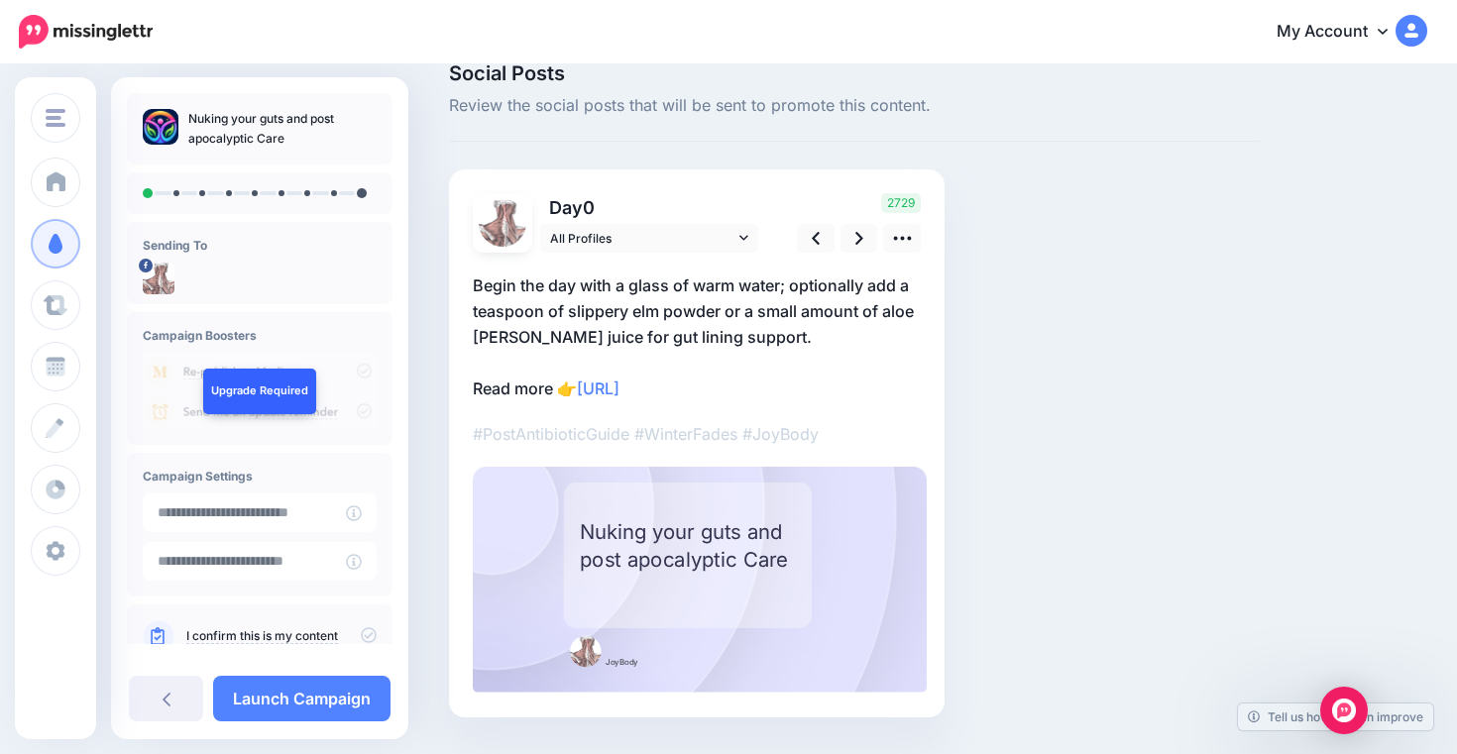
scroll to position [0, 0]
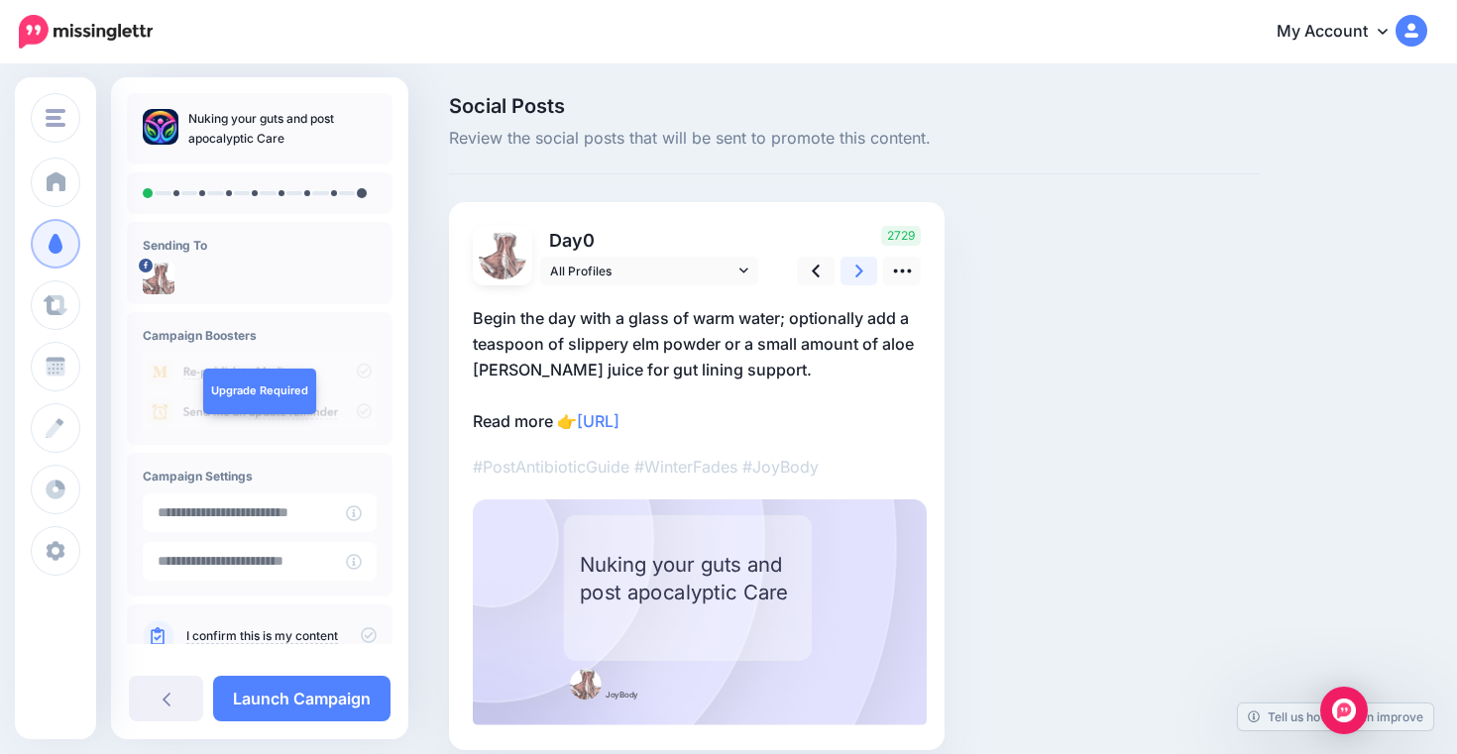
click at [853, 273] on link at bounding box center [860, 271] width 38 height 29
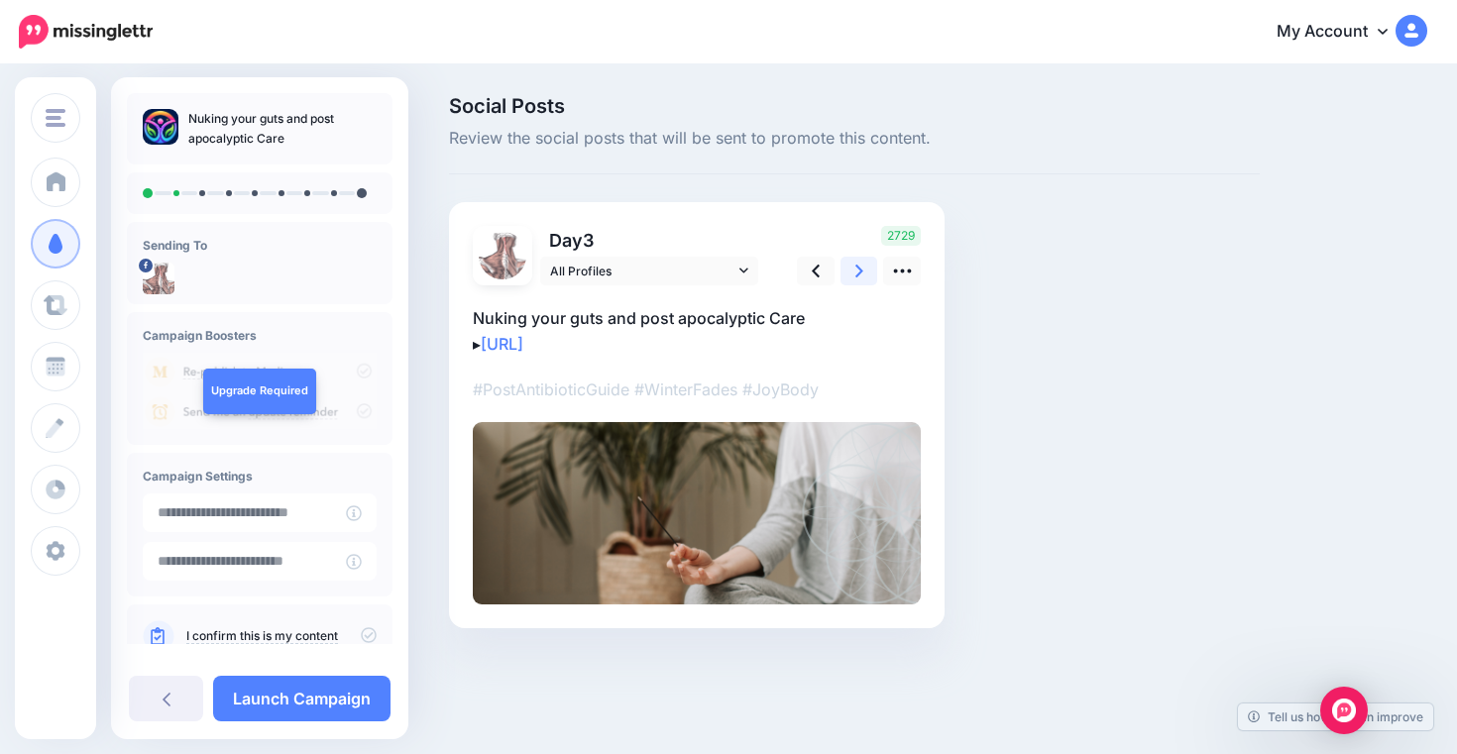
click at [853, 273] on link at bounding box center [860, 271] width 38 height 29
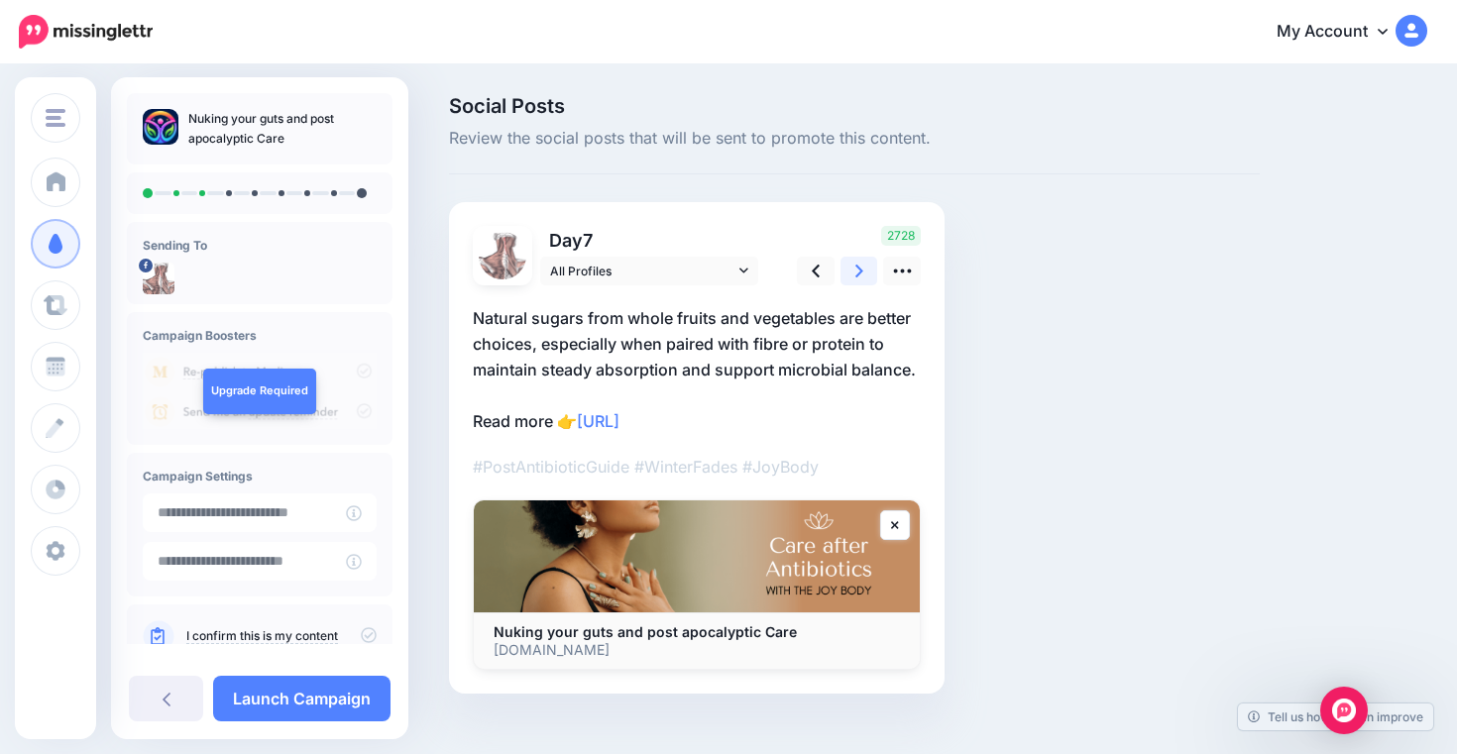
scroll to position [16, 0]
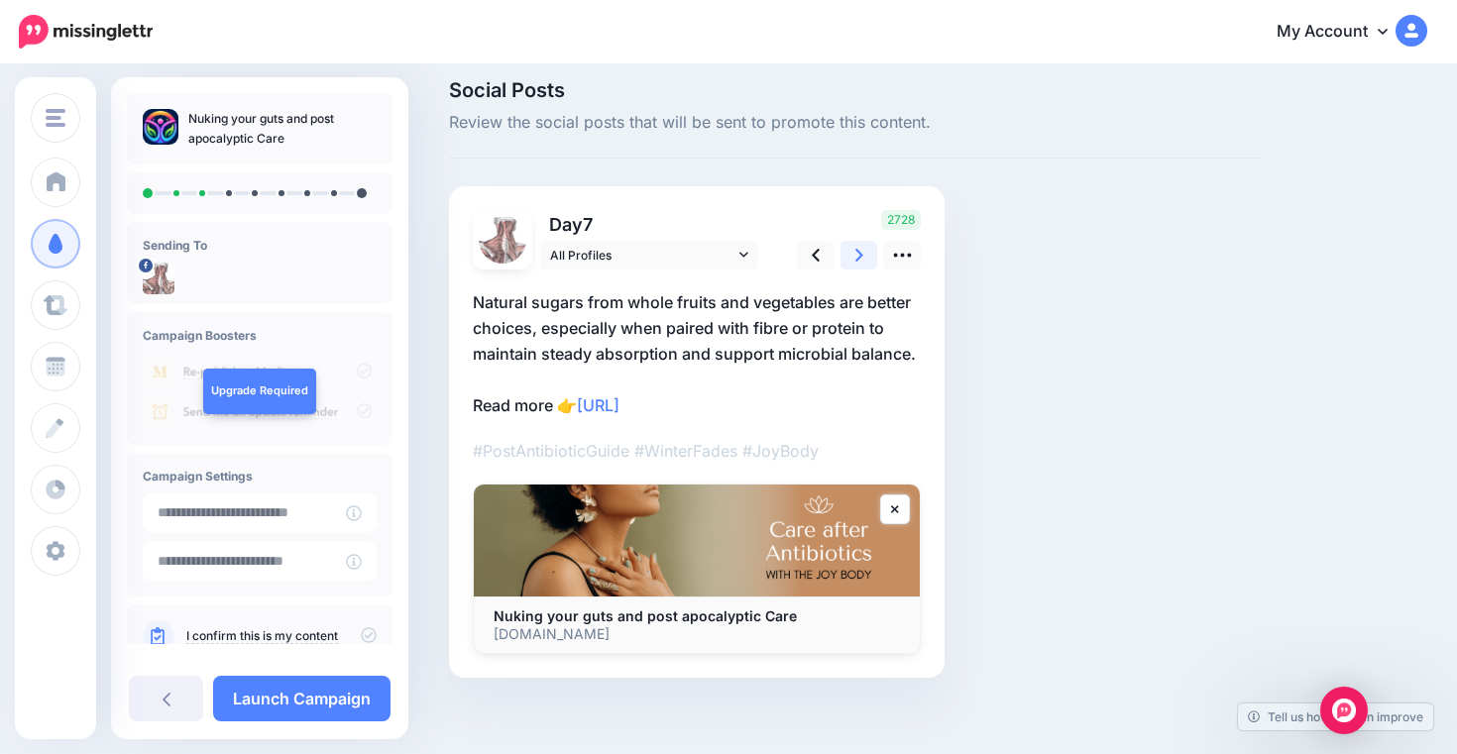
click at [865, 258] on link at bounding box center [860, 255] width 38 height 29
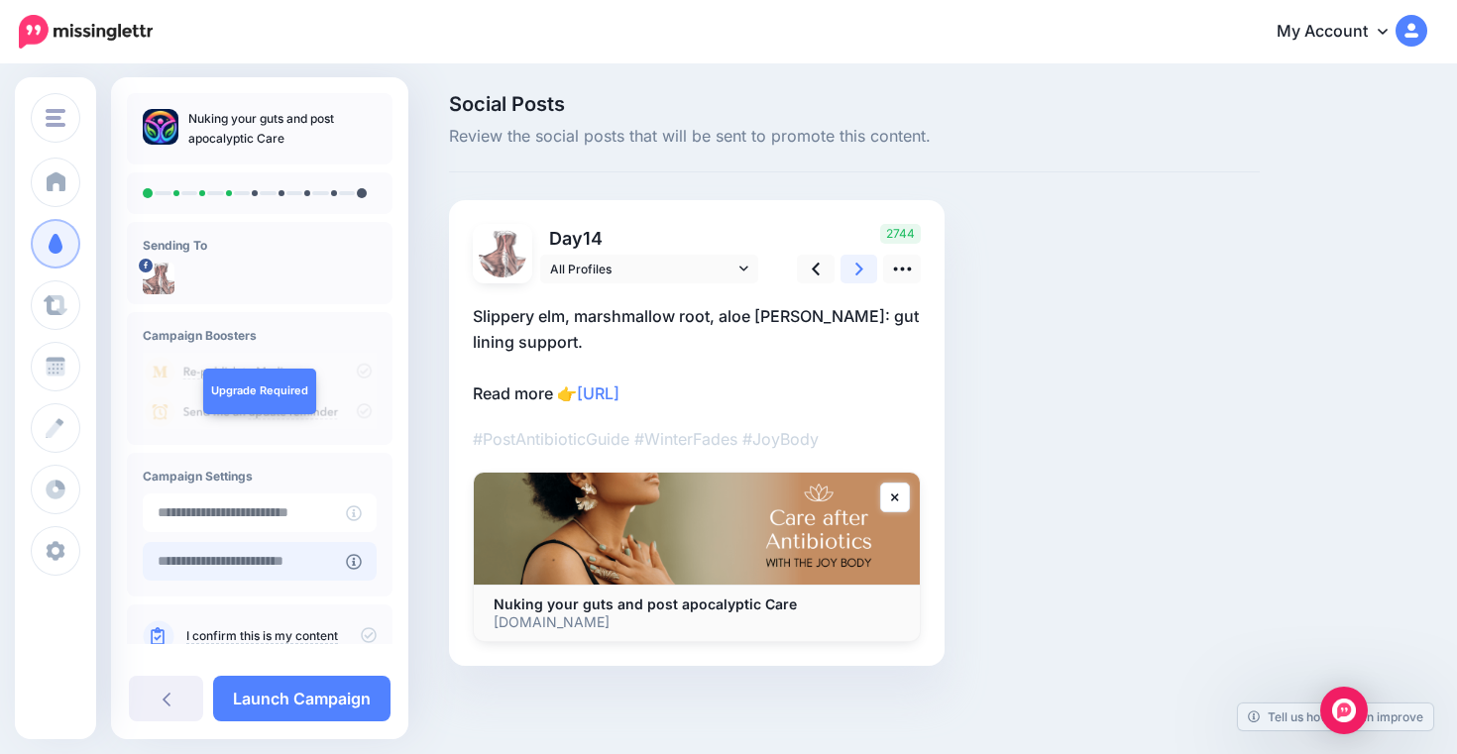
scroll to position [45, 0]
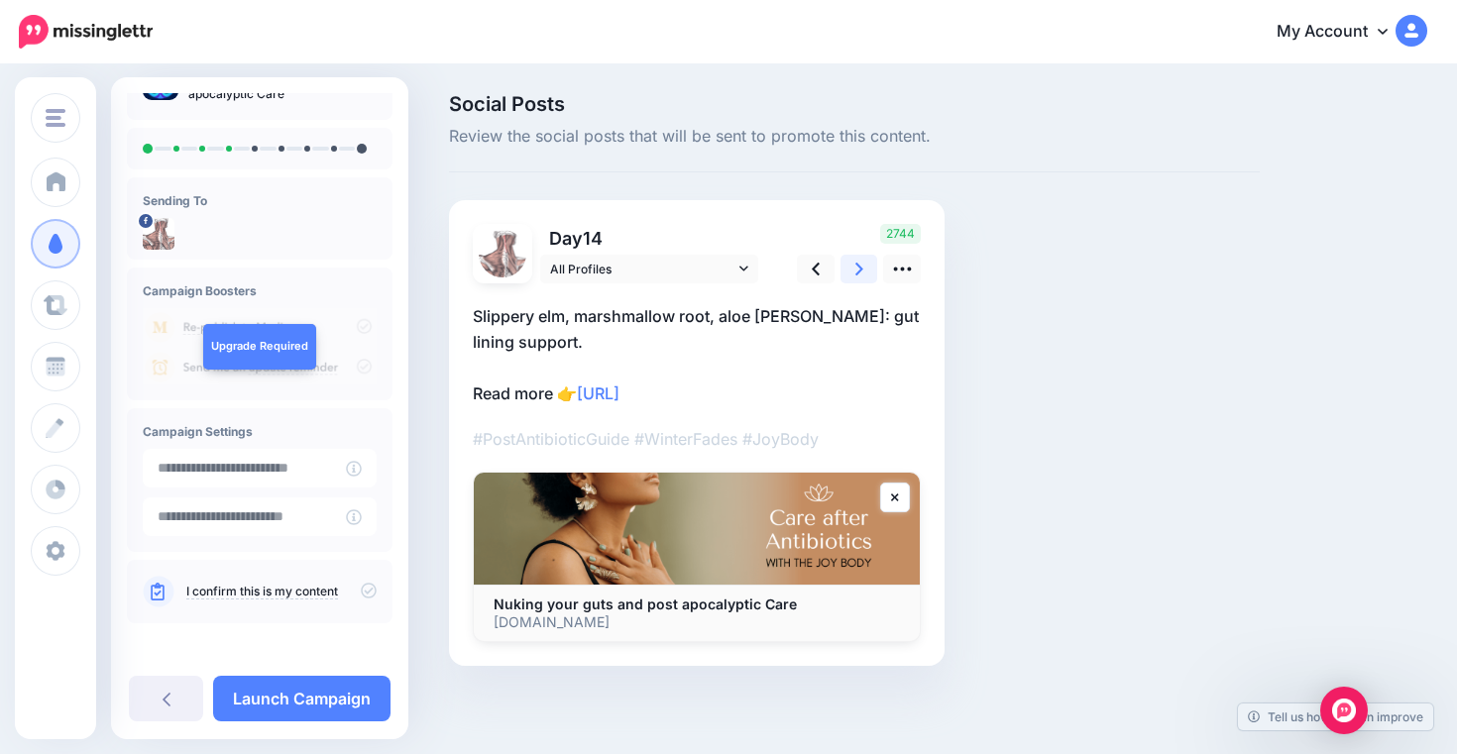
click at [861, 269] on icon at bounding box center [860, 269] width 8 height 13
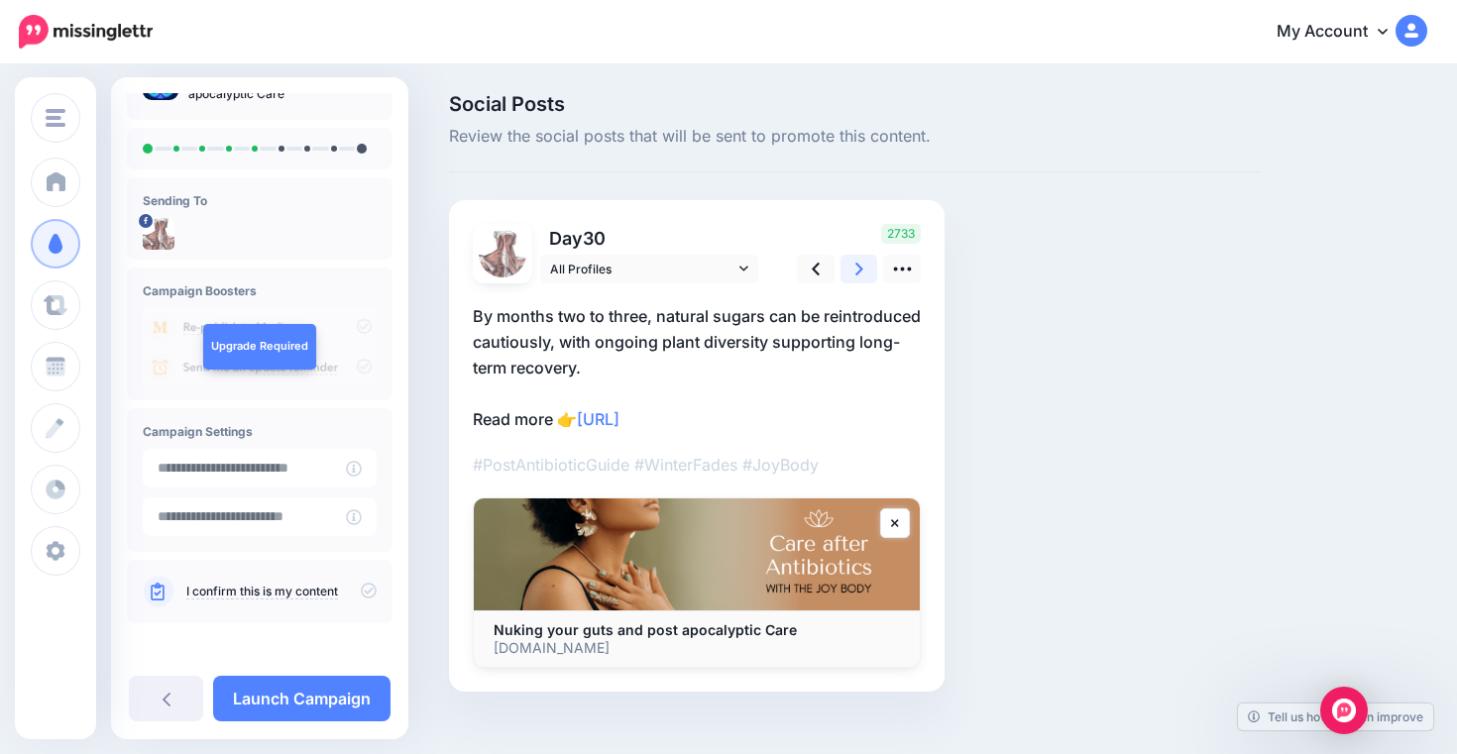
scroll to position [28, 0]
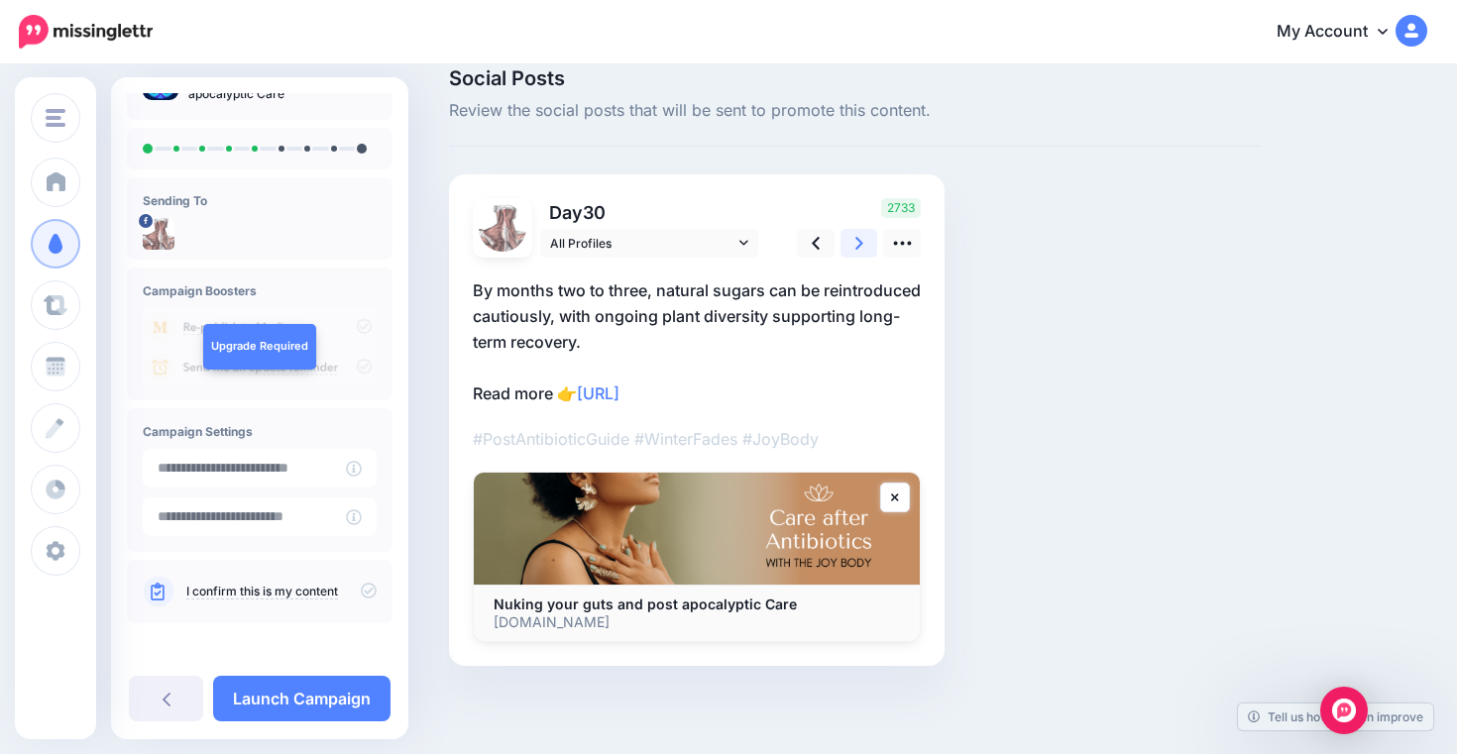
click at [854, 244] on link at bounding box center [860, 243] width 38 height 29
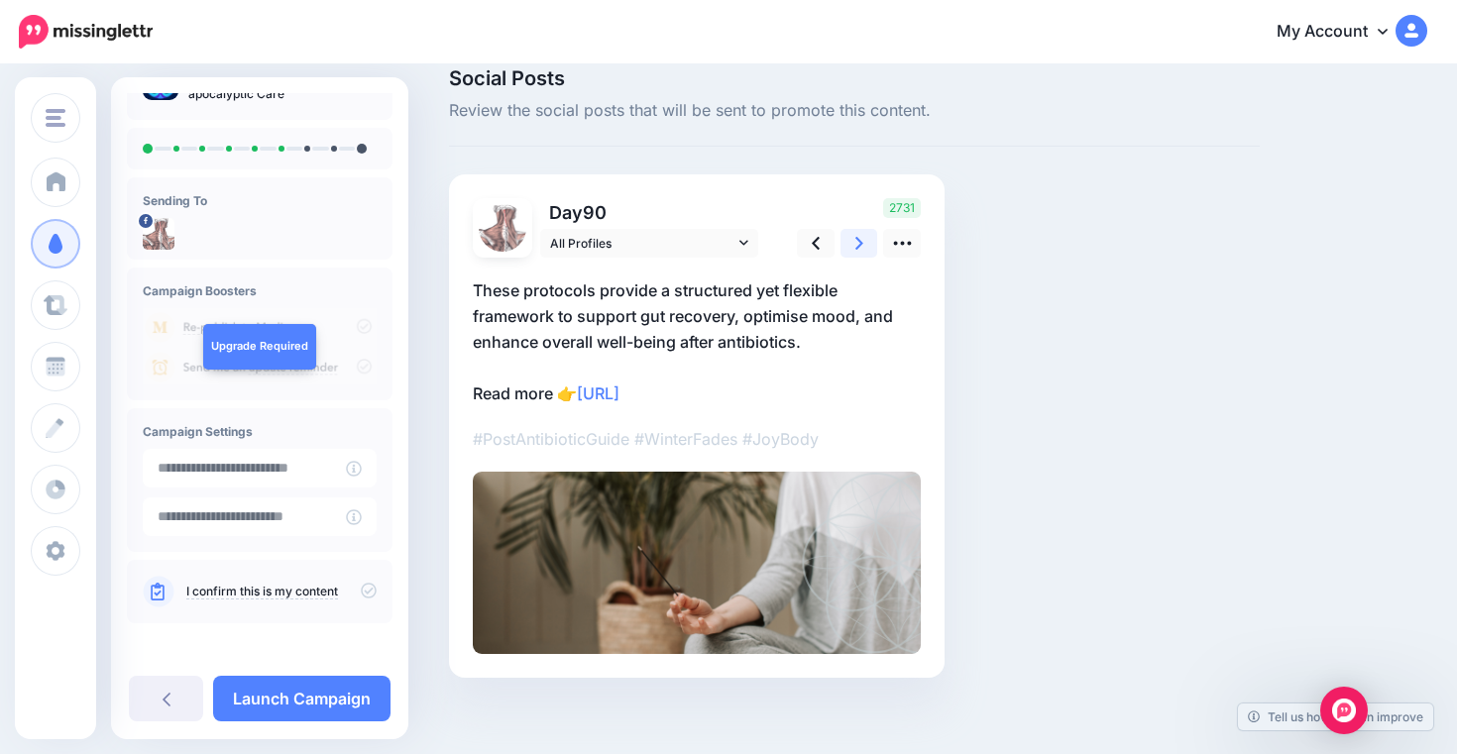
scroll to position [0, 0]
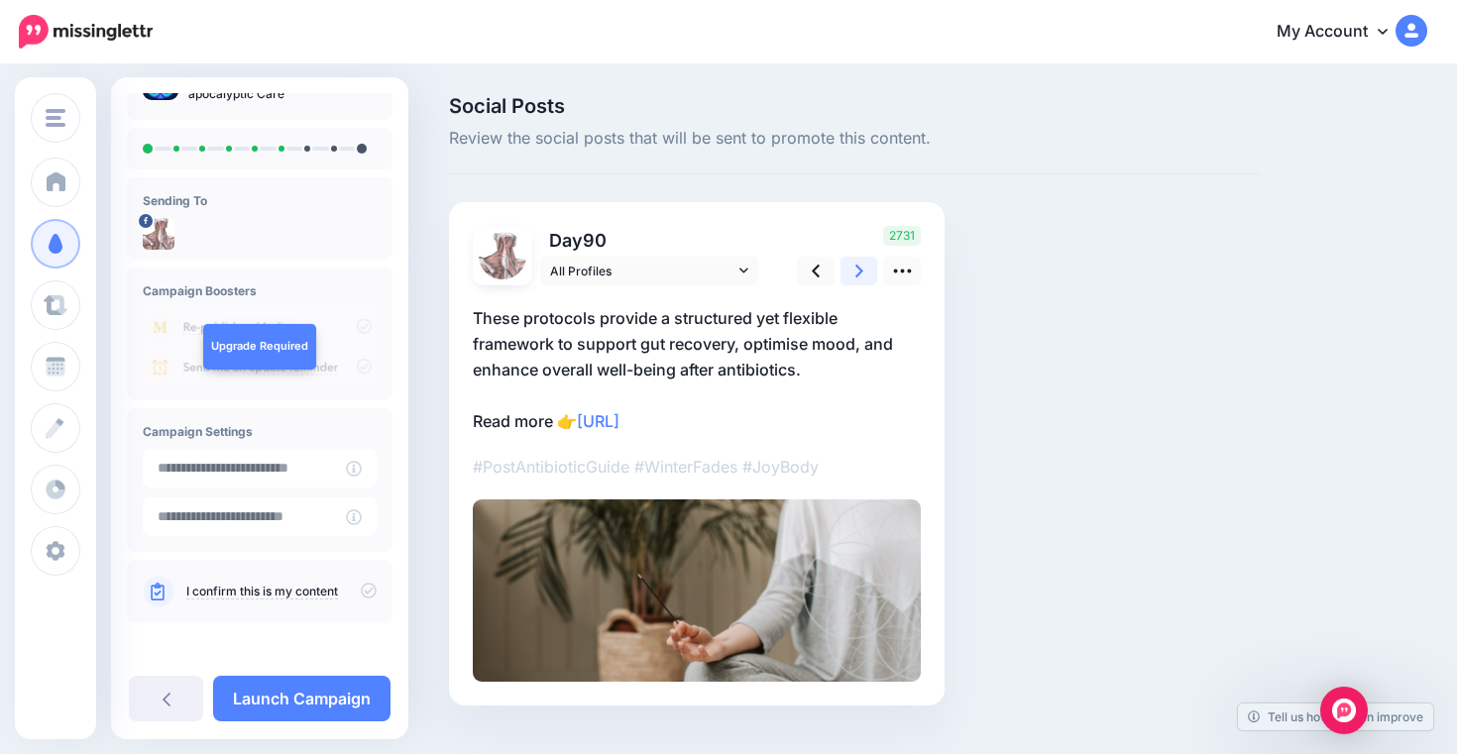
click at [856, 272] on icon at bounding box center [860, 271] width 8 height 21
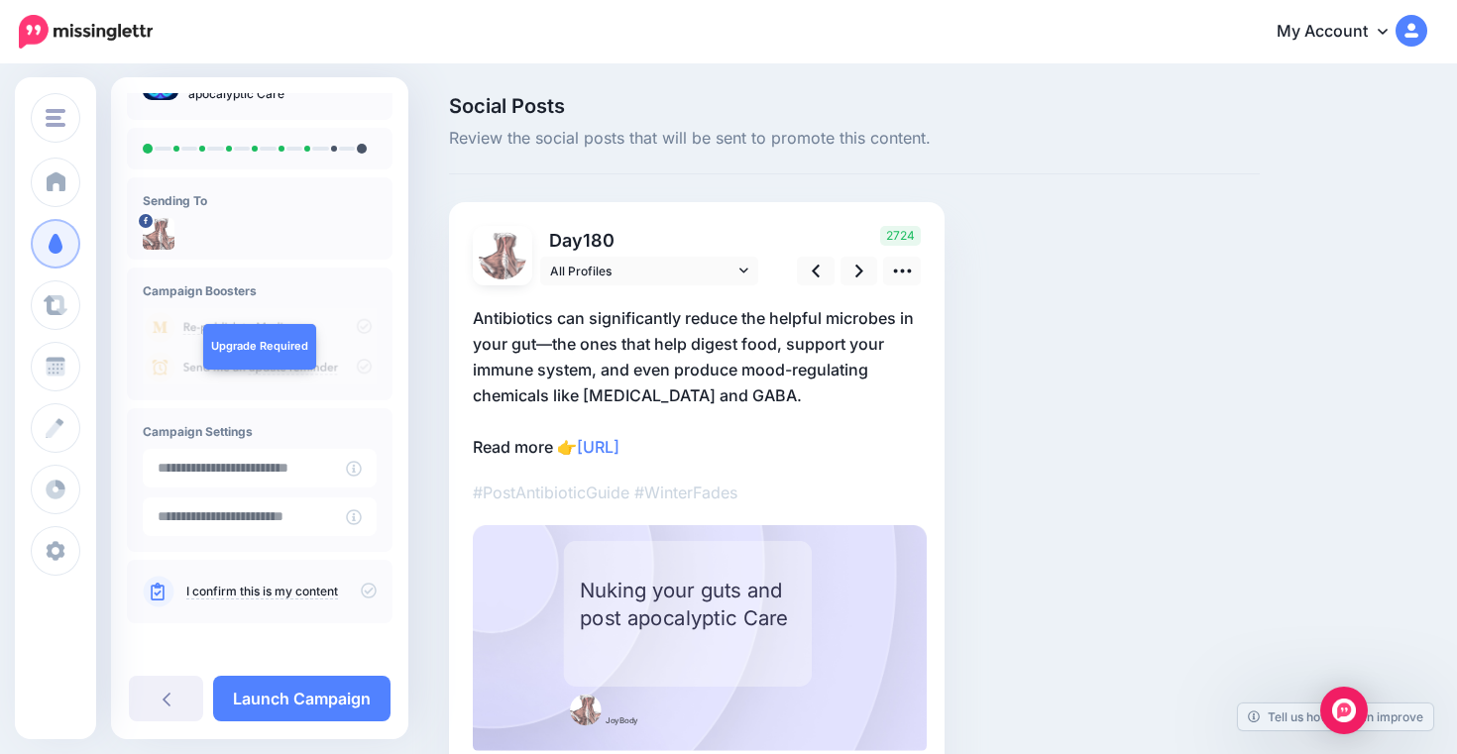
click at [271, 241] on div at bounding box center [260, 239] width 234 height 42
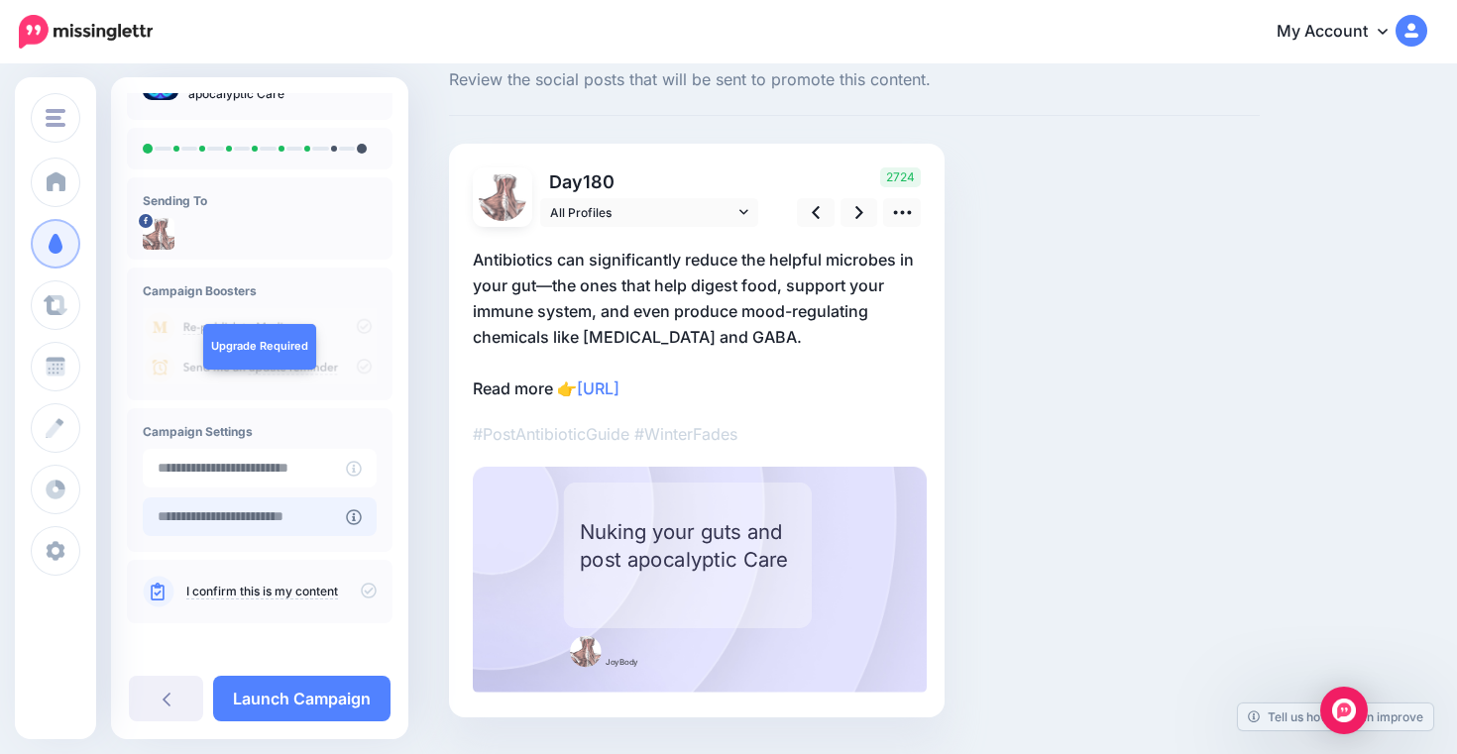
scroll to position [111, 0]
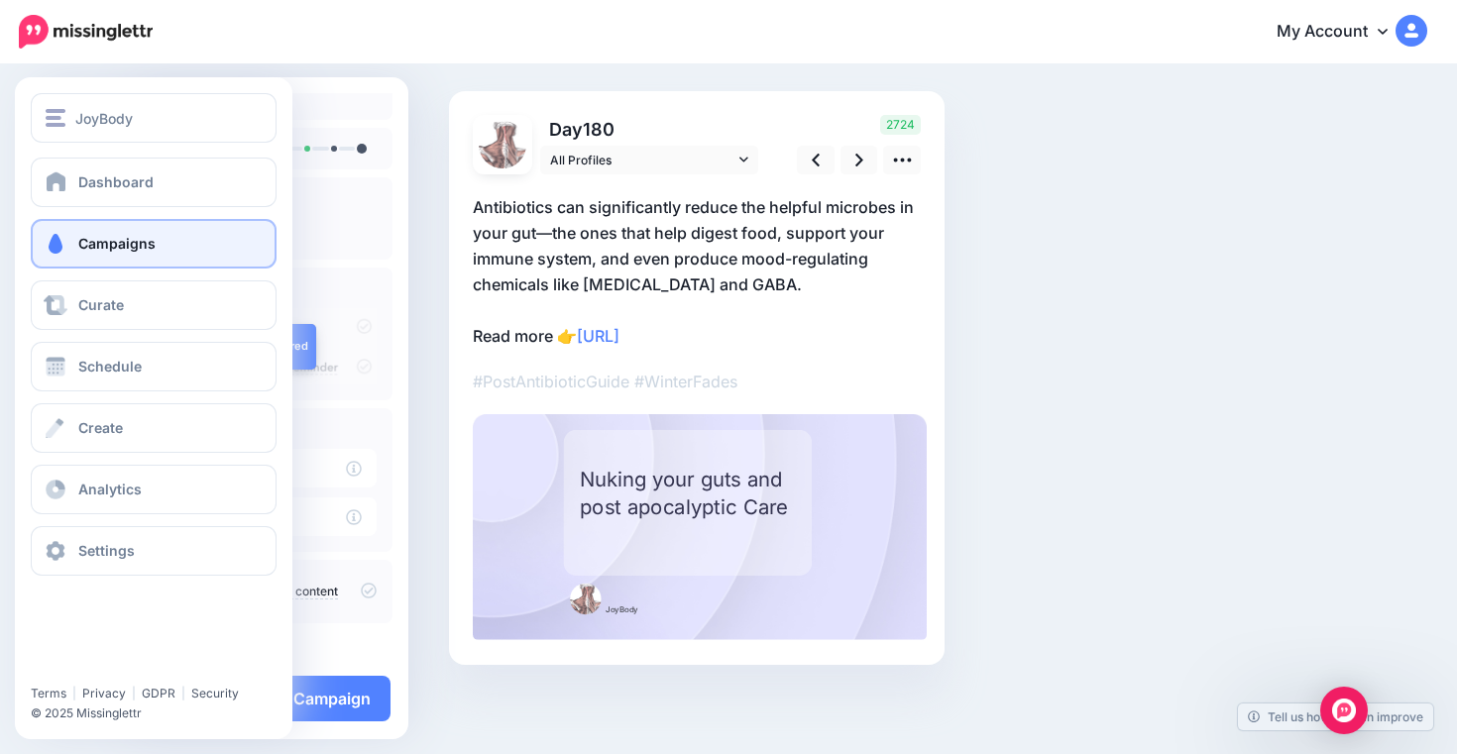
click at [191, 245] on link "Campaigns" at bounding box center [154, 244] width 246 height 50
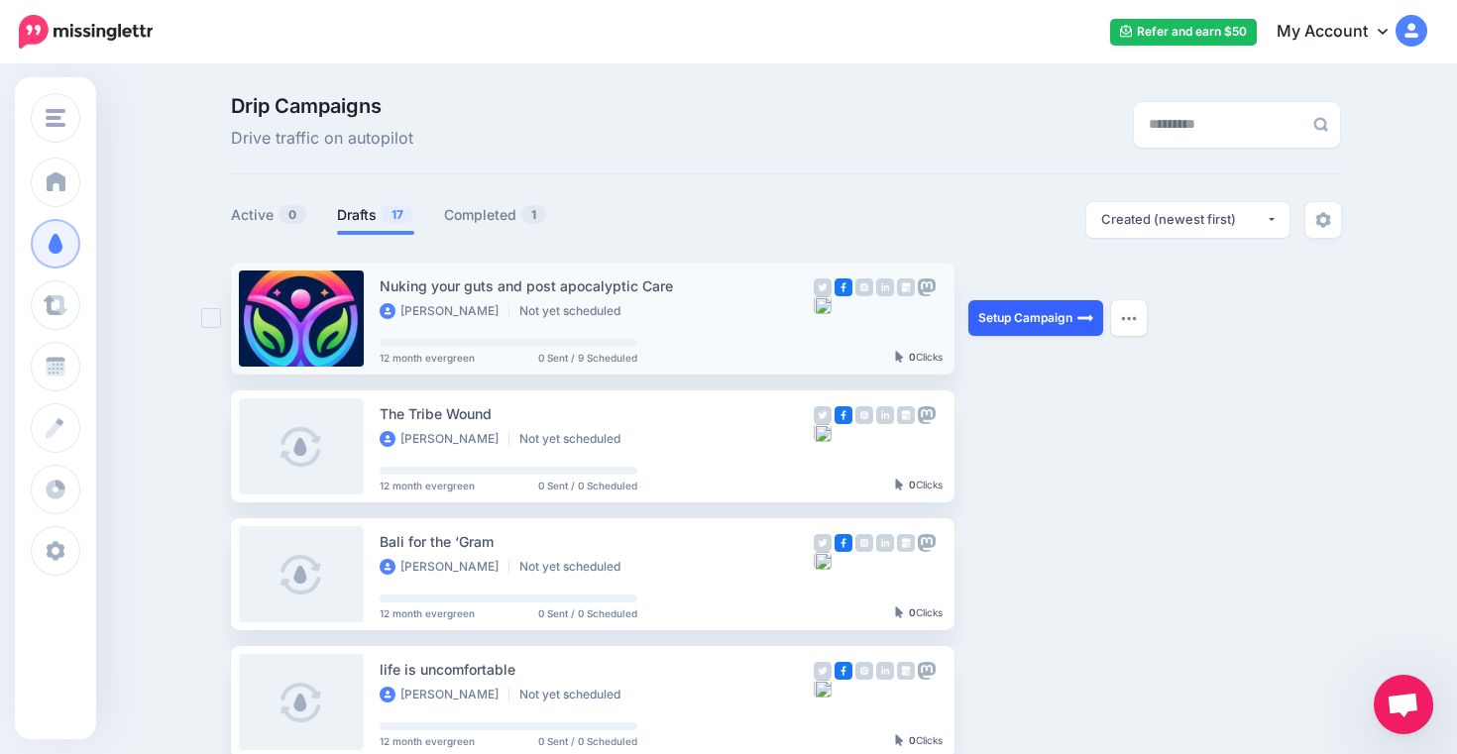
click at [1027, 318] on link "Setup Campaign" at bounding box center [1036, 318] width 135 height 36
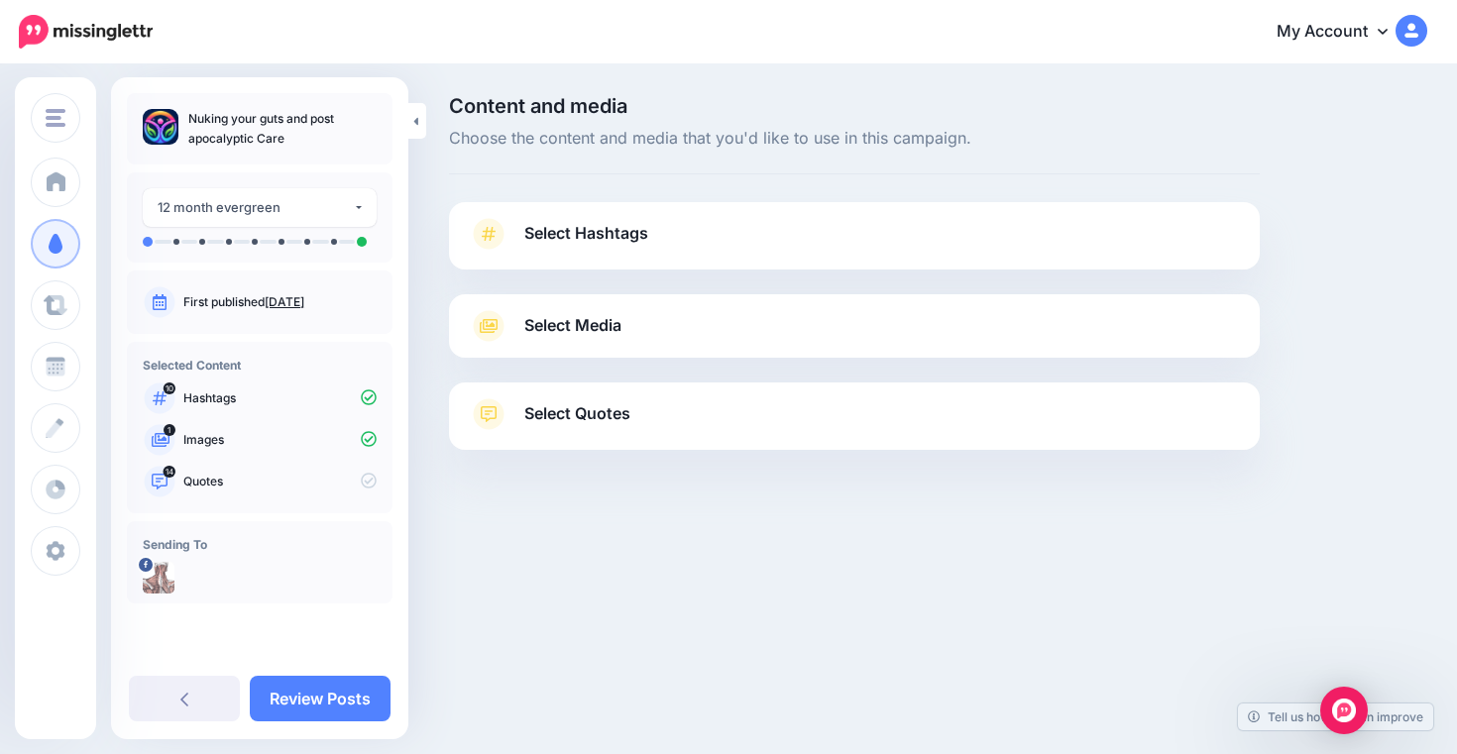
click at [504, 325] on icon at bounding box center [489, 326] width 36 height 32
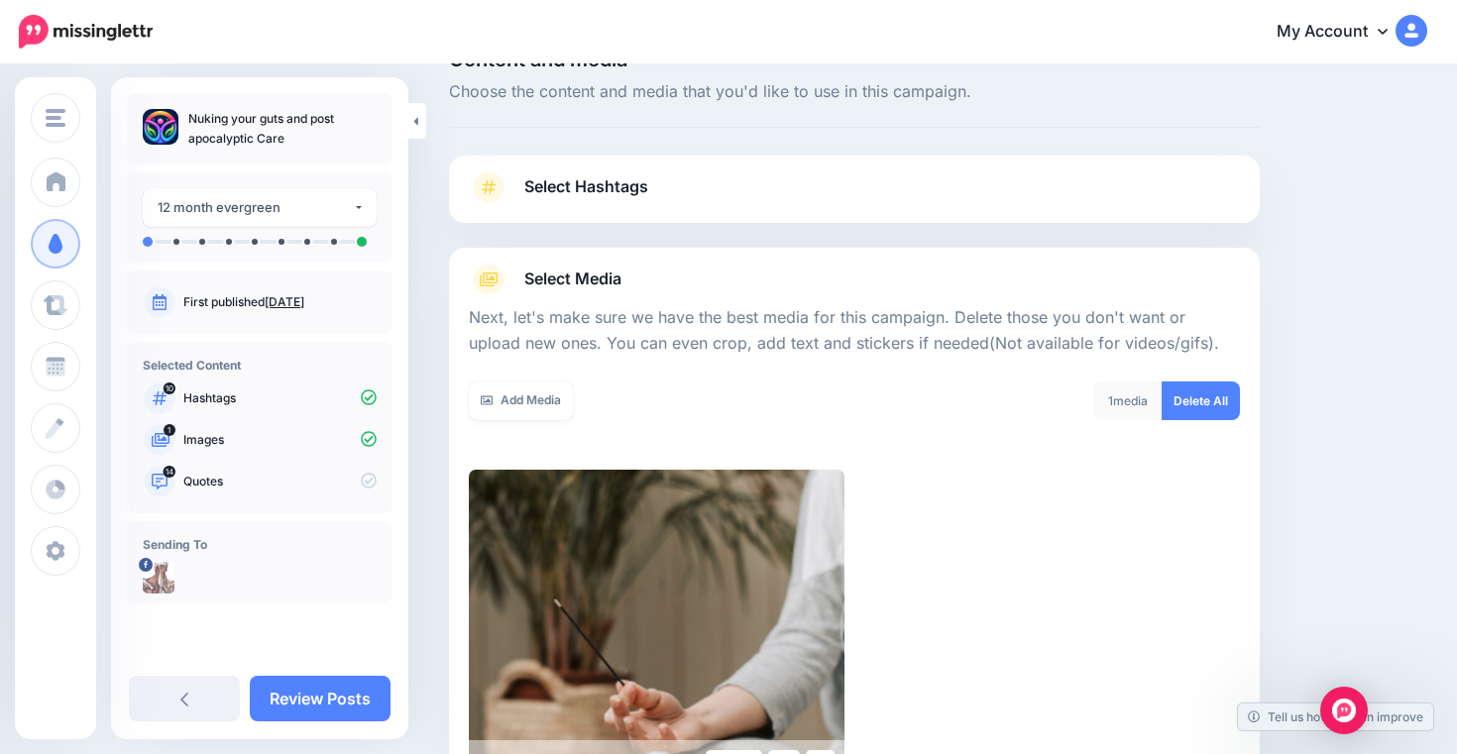
scroll to position [57, 0]
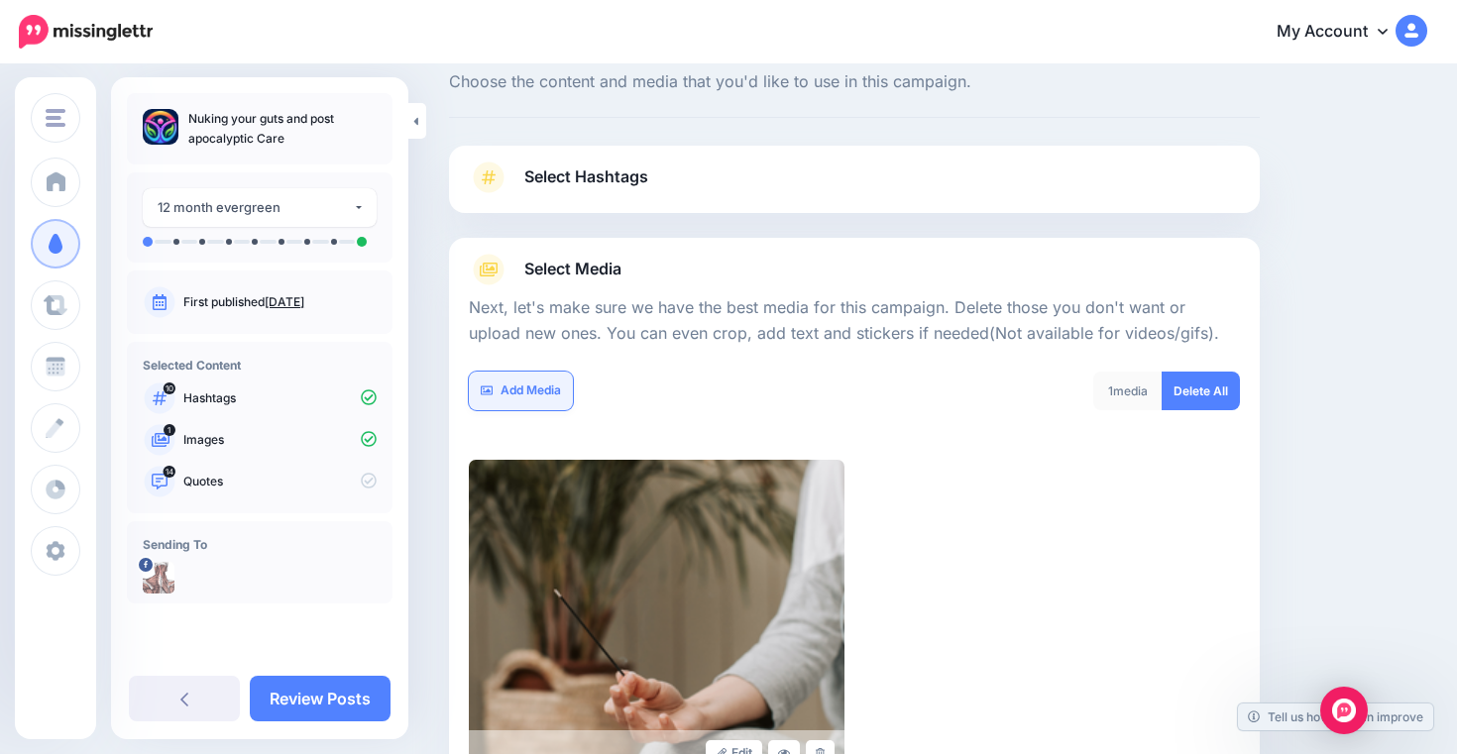
click at [529, 398] on link "Add Media" at bounding box center [521, 391] width 104 height 39
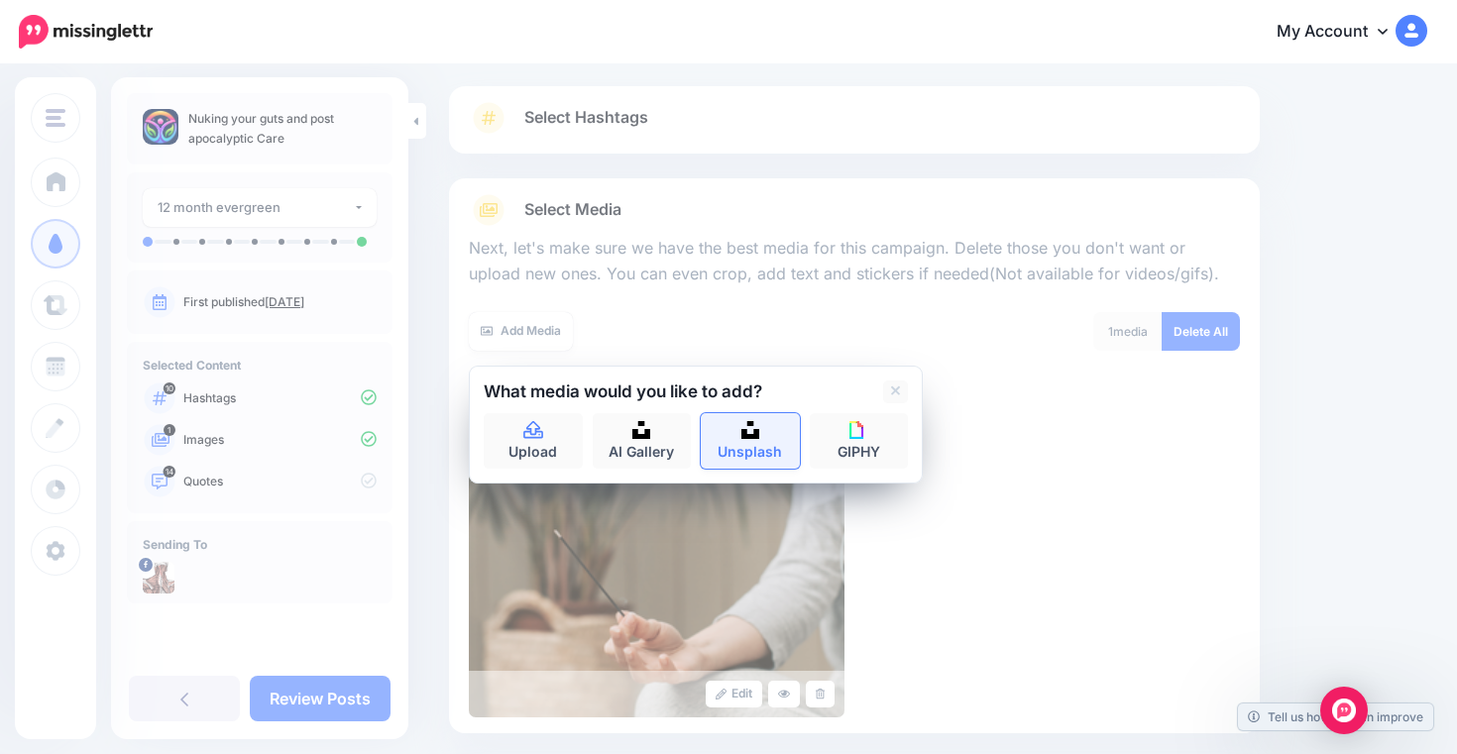
scroll to position [136, 0]
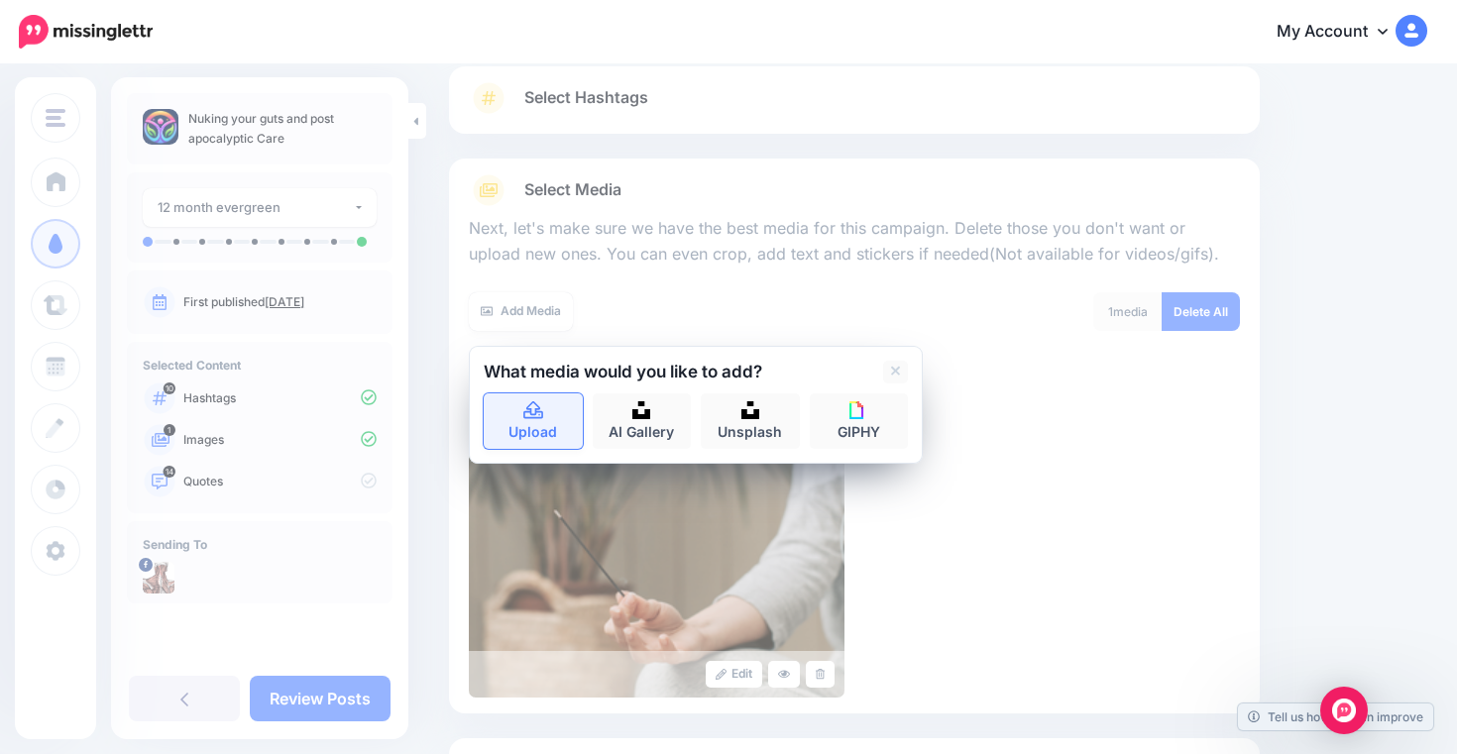
click at [540, 412] on icon at bounding box center [533, 411] width 20 height 18
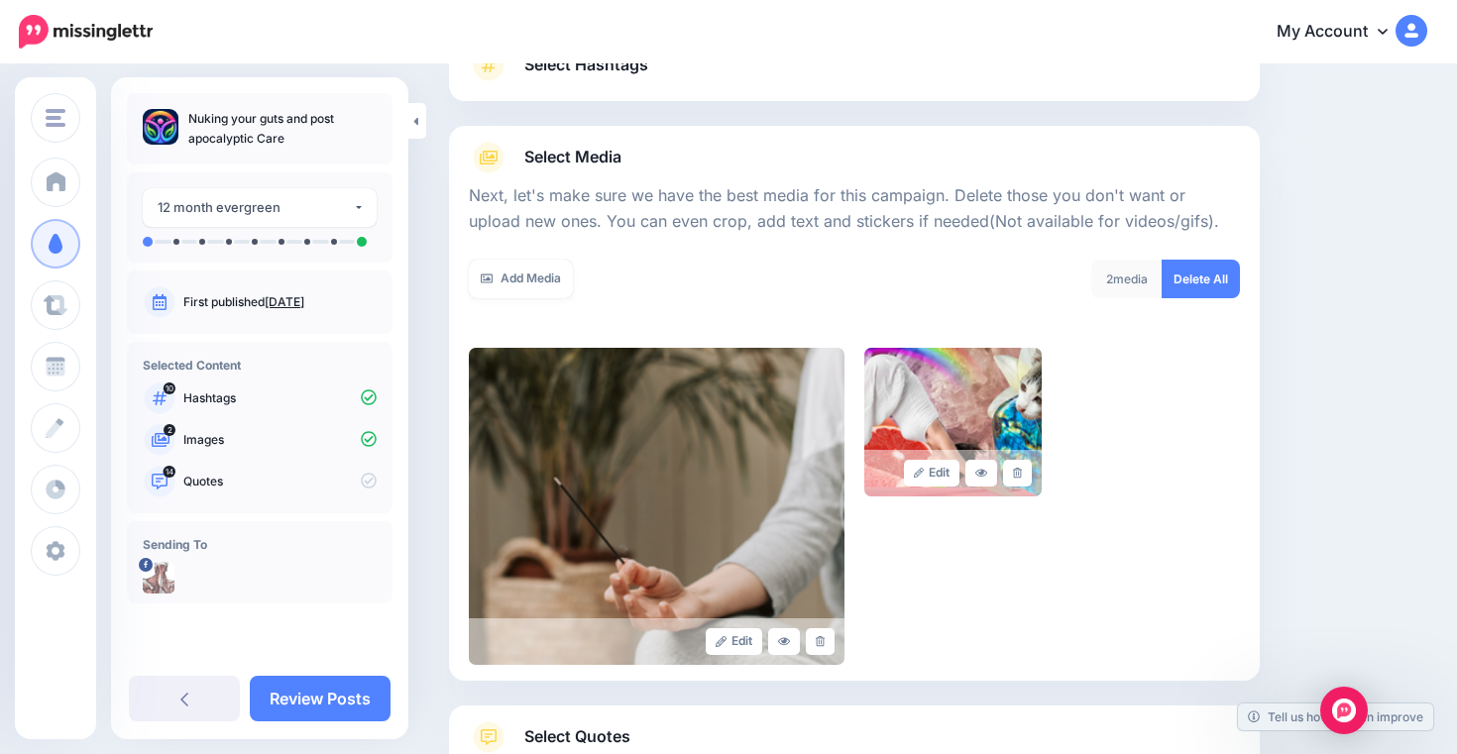
scroll to position [316, 0]
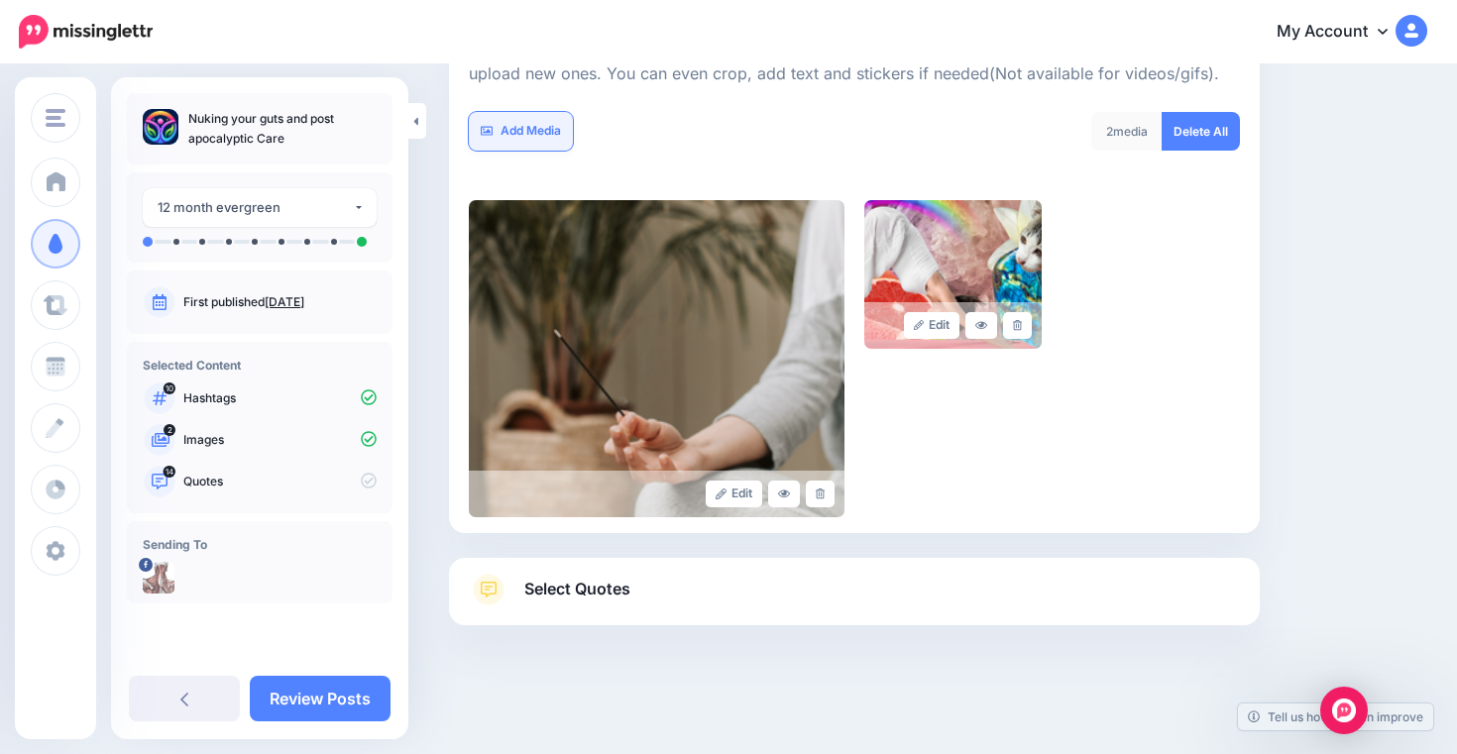
click at [543, 133] on link "Add Media" at bounding box center [521, 131] width 104 height 39
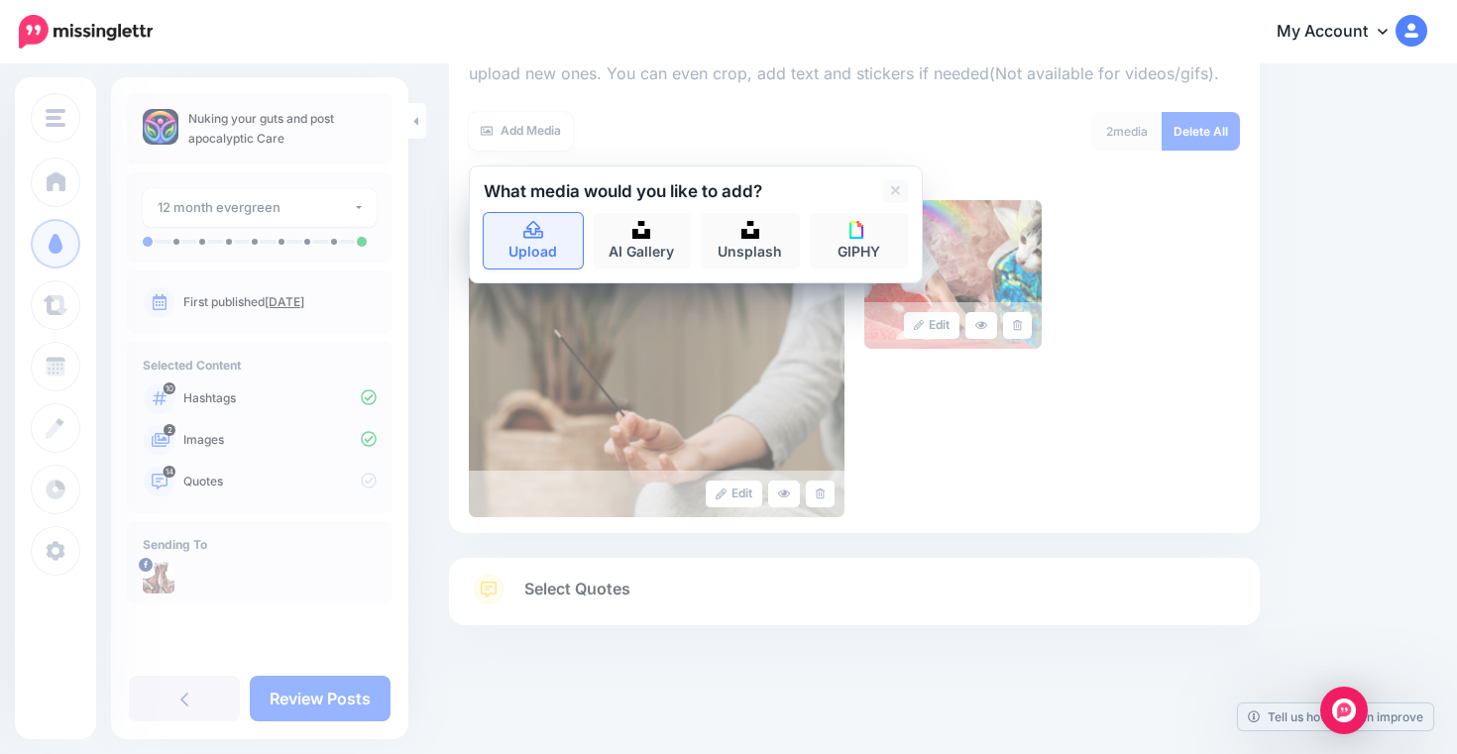
click at [541, 244] on link "Upload" at bounding box center [533, 241] width 99 height 56
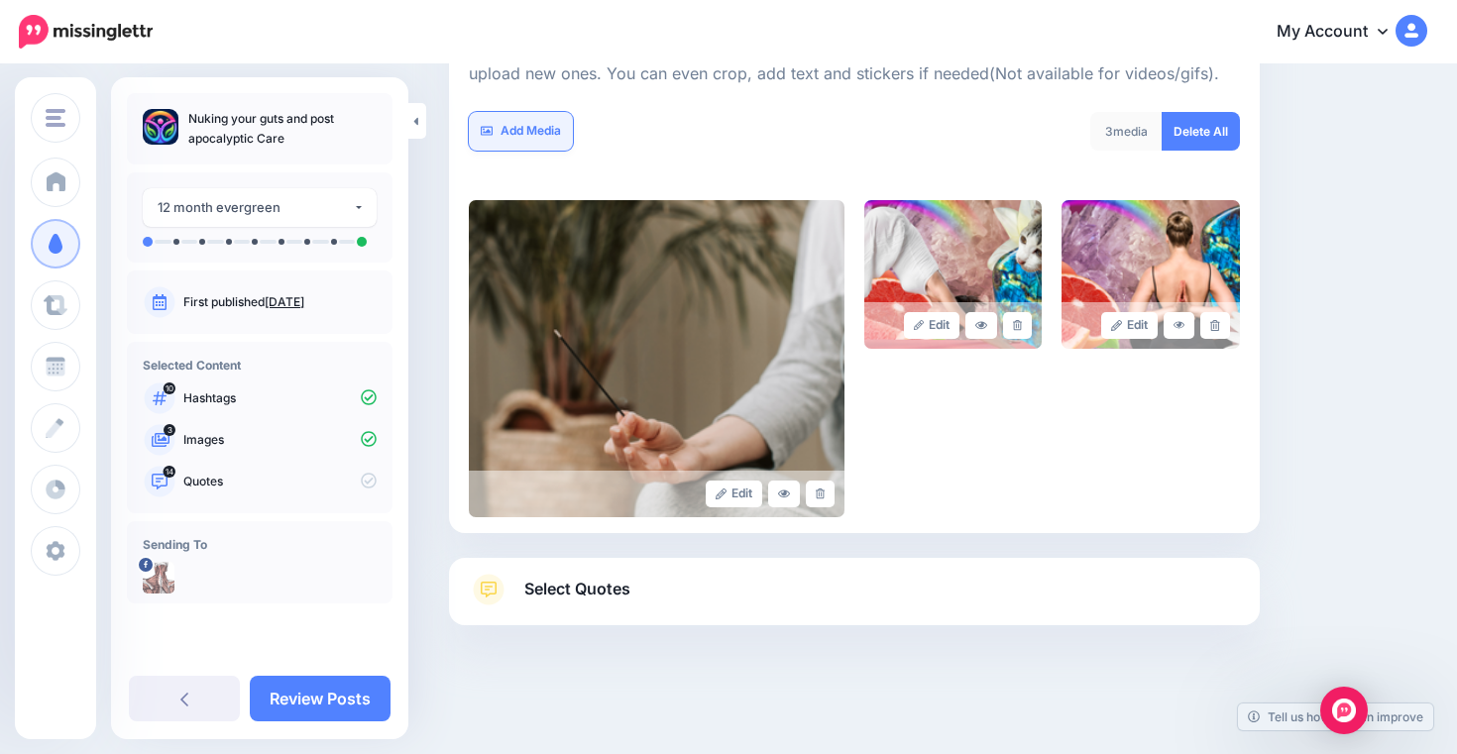
click at [561, 138] on link "Add Media" at bounding box center [521, 131] width 104 height 39
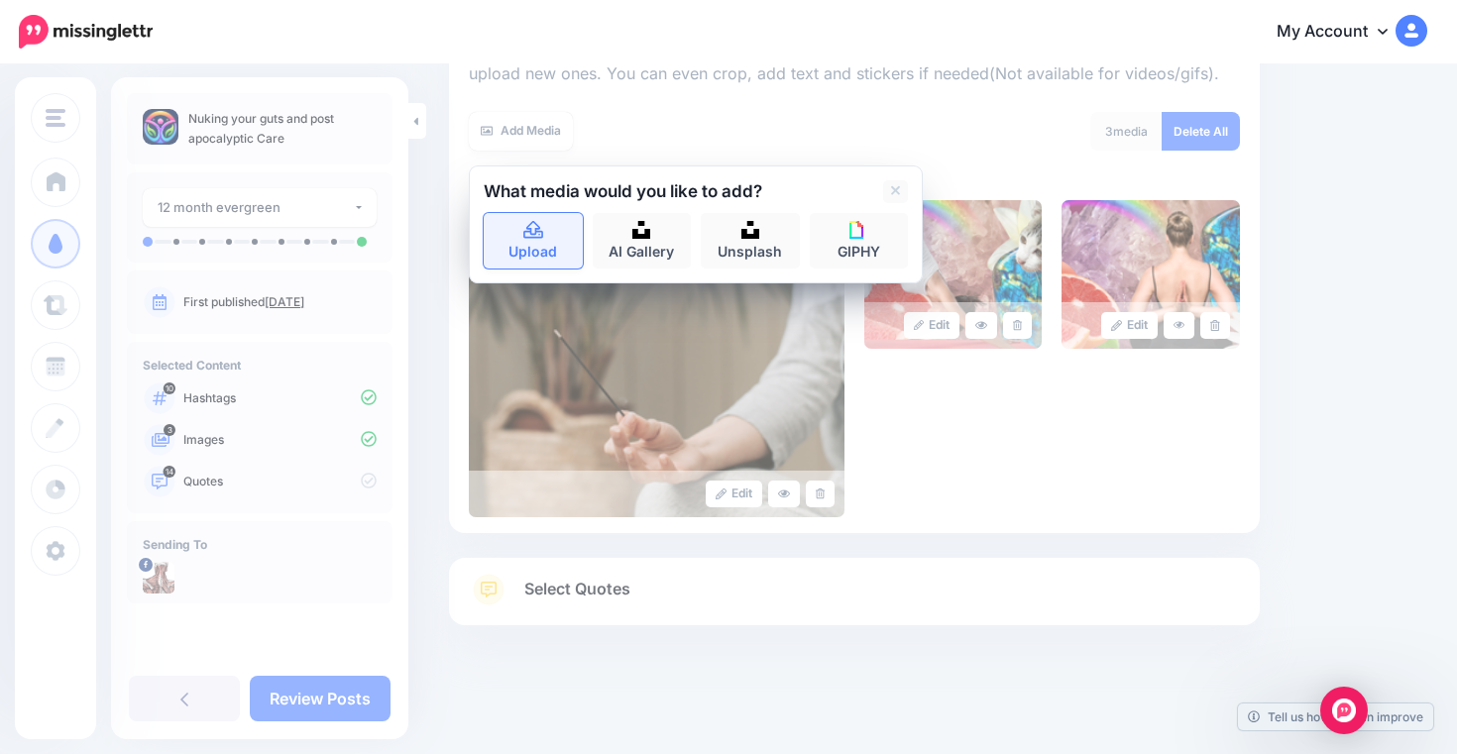
click at [536, 244] on link "Upload" at bounding box center [533, 241] width 99 height 56
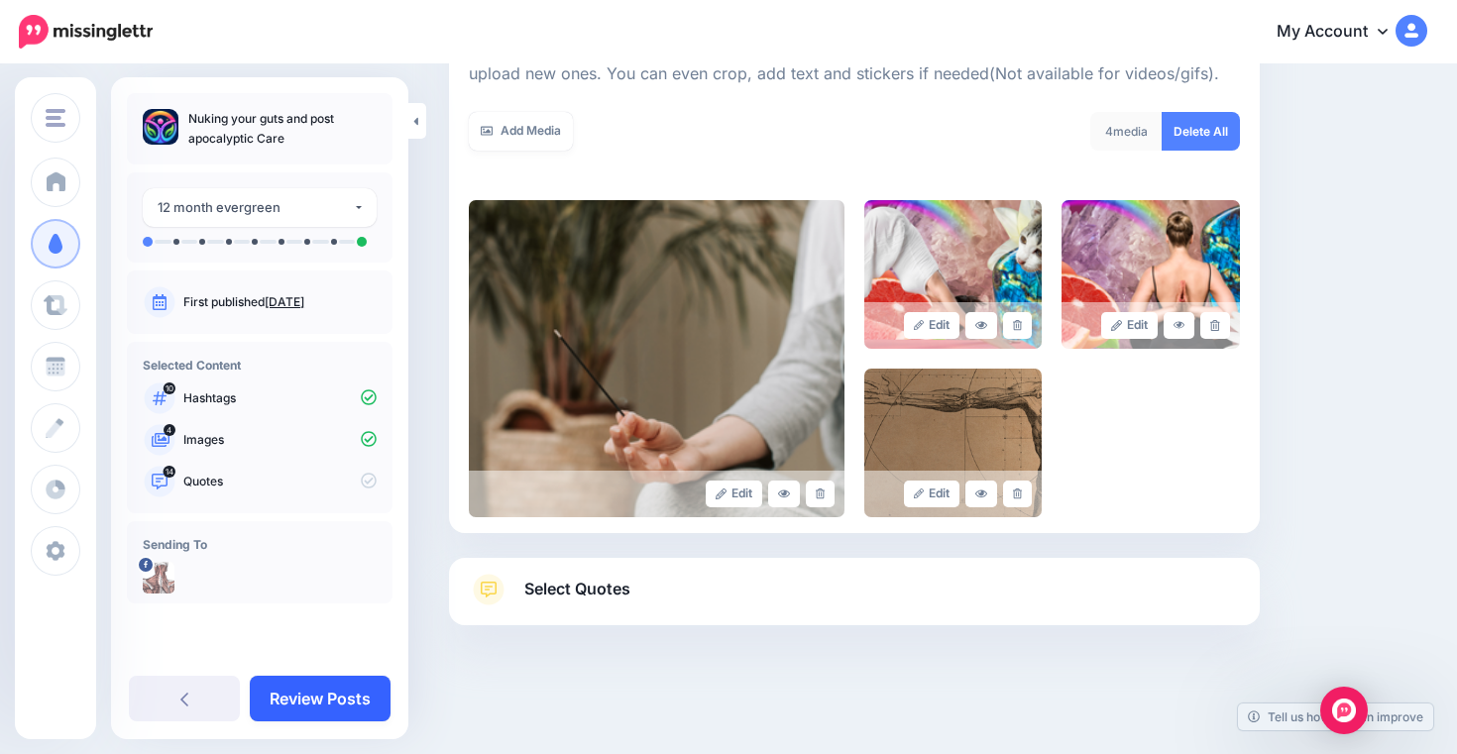
click at [348, 697] on link "Review Posts" at bounding box center [320, 699] width 141 height 46
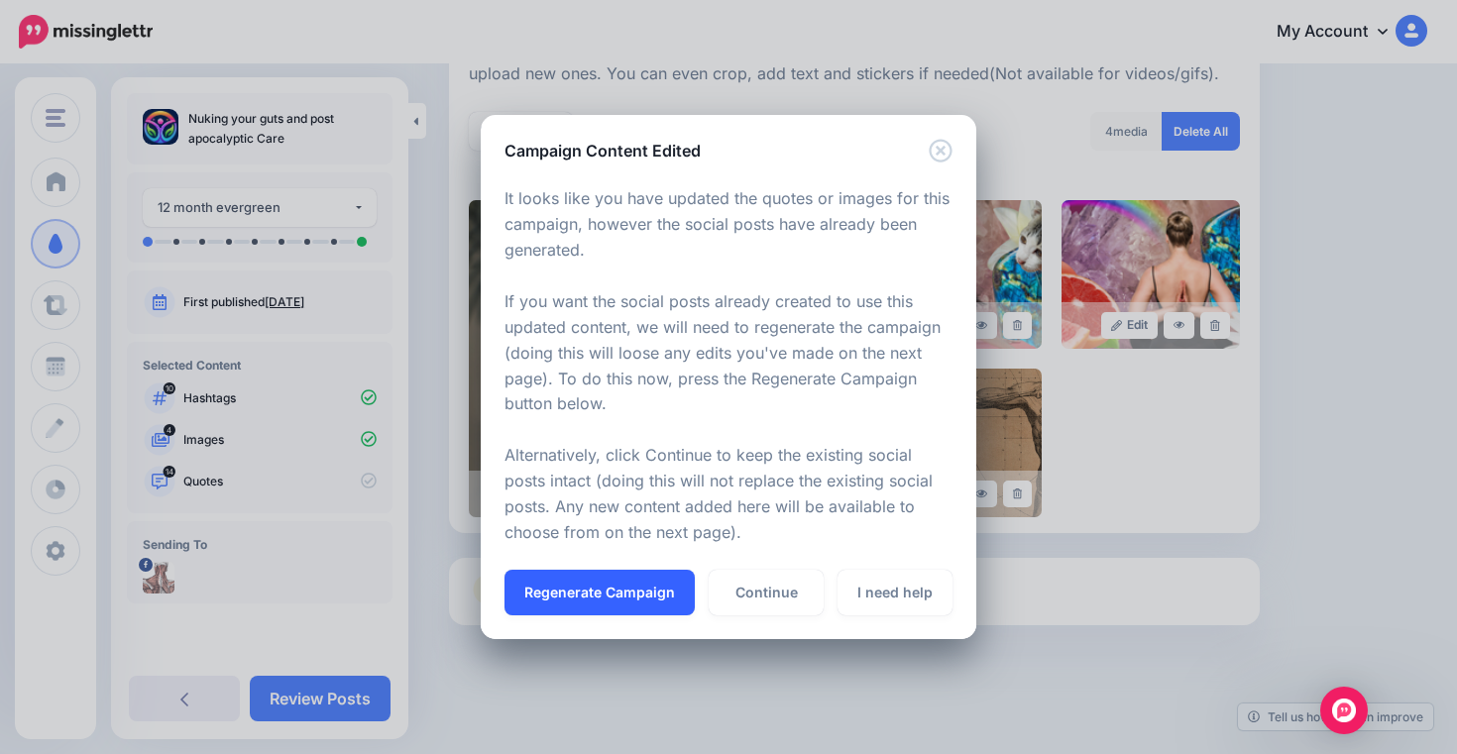
click at [644, 583] on button "Regenerate Campaign" at bounding box center [600, 593] width 190 height 46
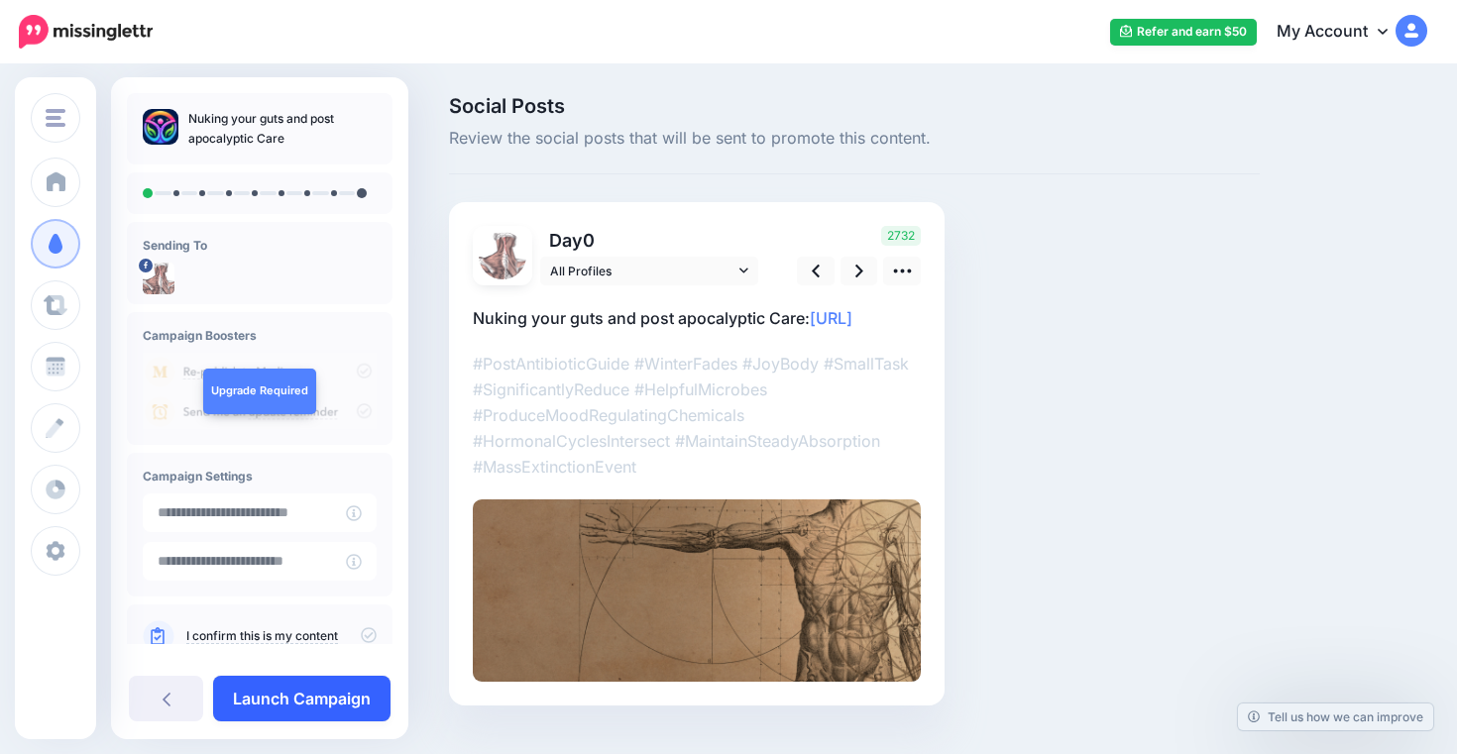
click at [353, 698] on link "Launch Campaign" at bounding box center [301, 699] width 177 height 46
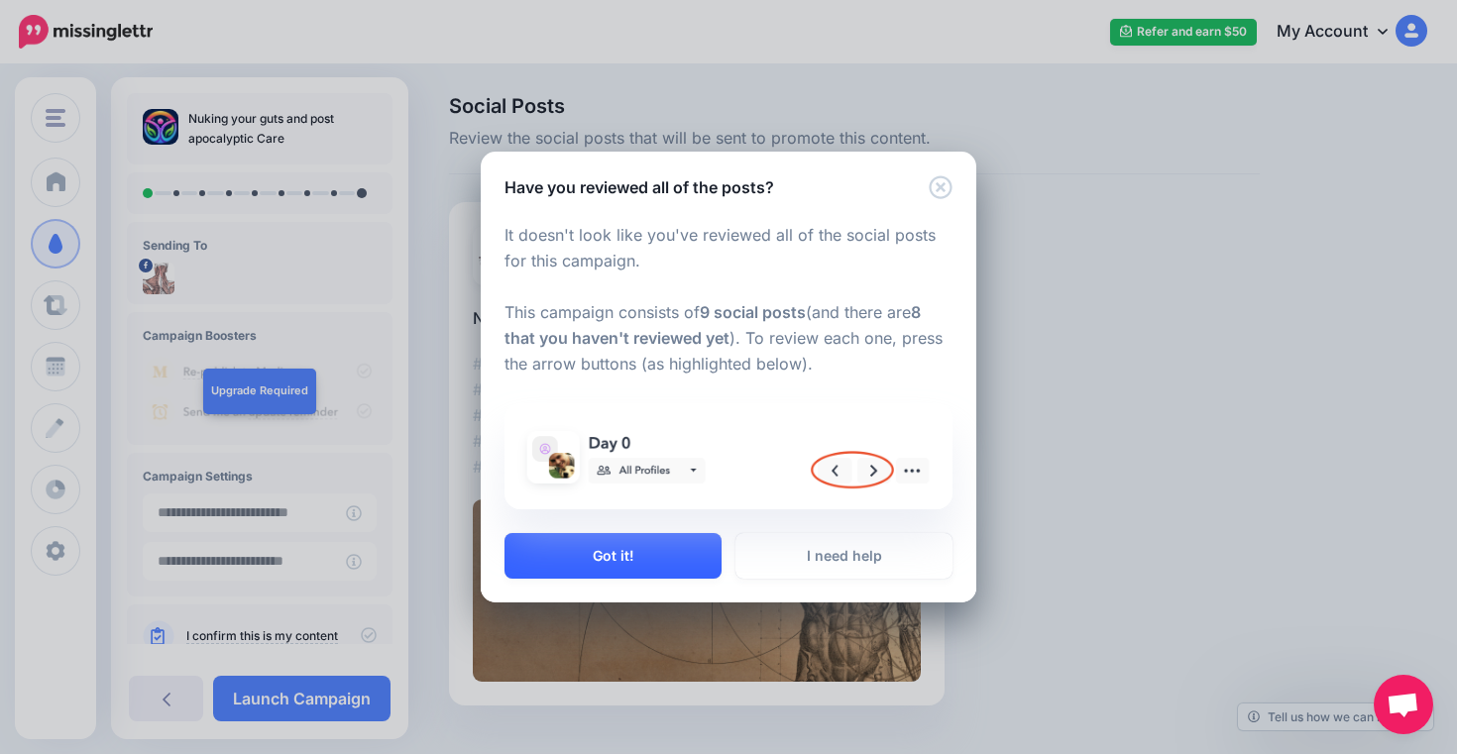
click at [686, 553] on button "Got it!" at bounding box center [613, 556] width 217 height 46
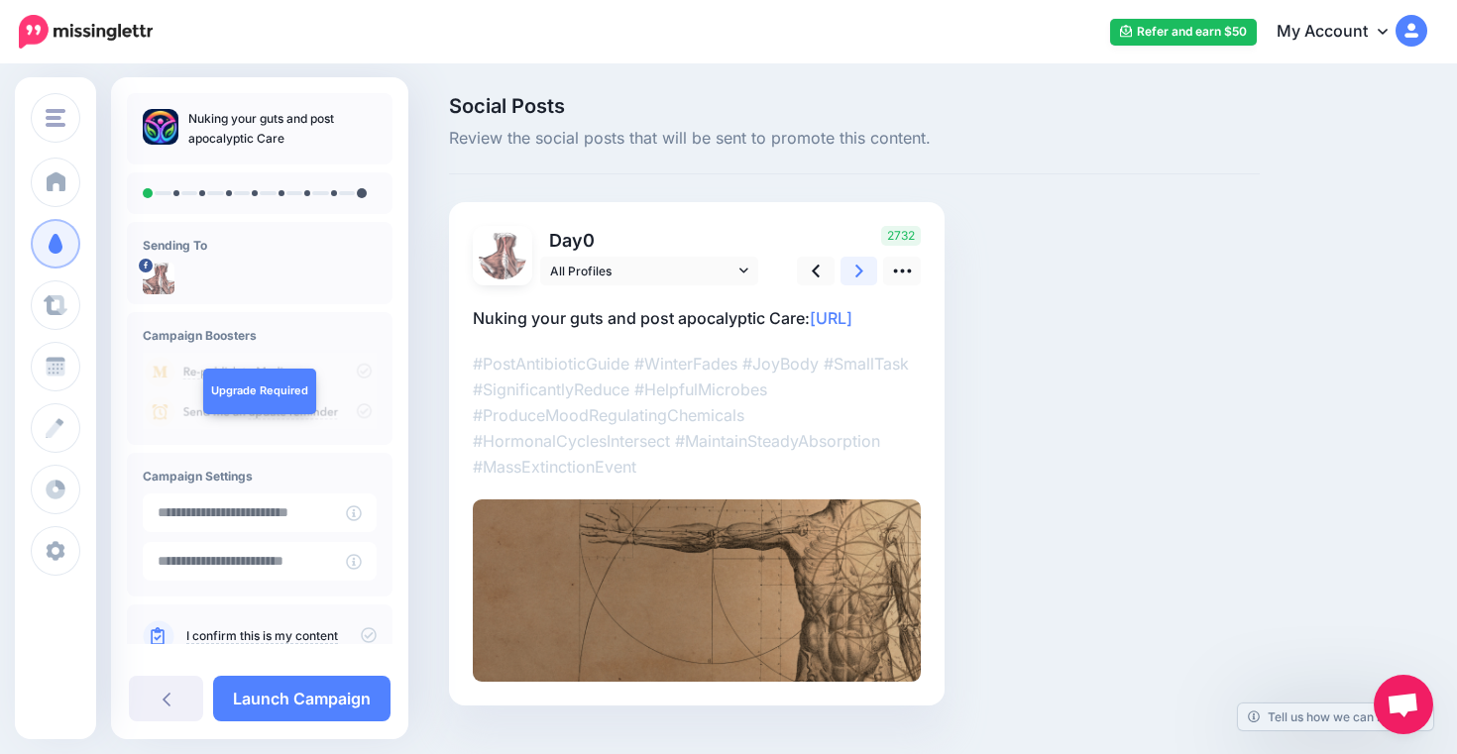
click at [851, 268] on link at bounding box center [860, 271] width 38 height 29
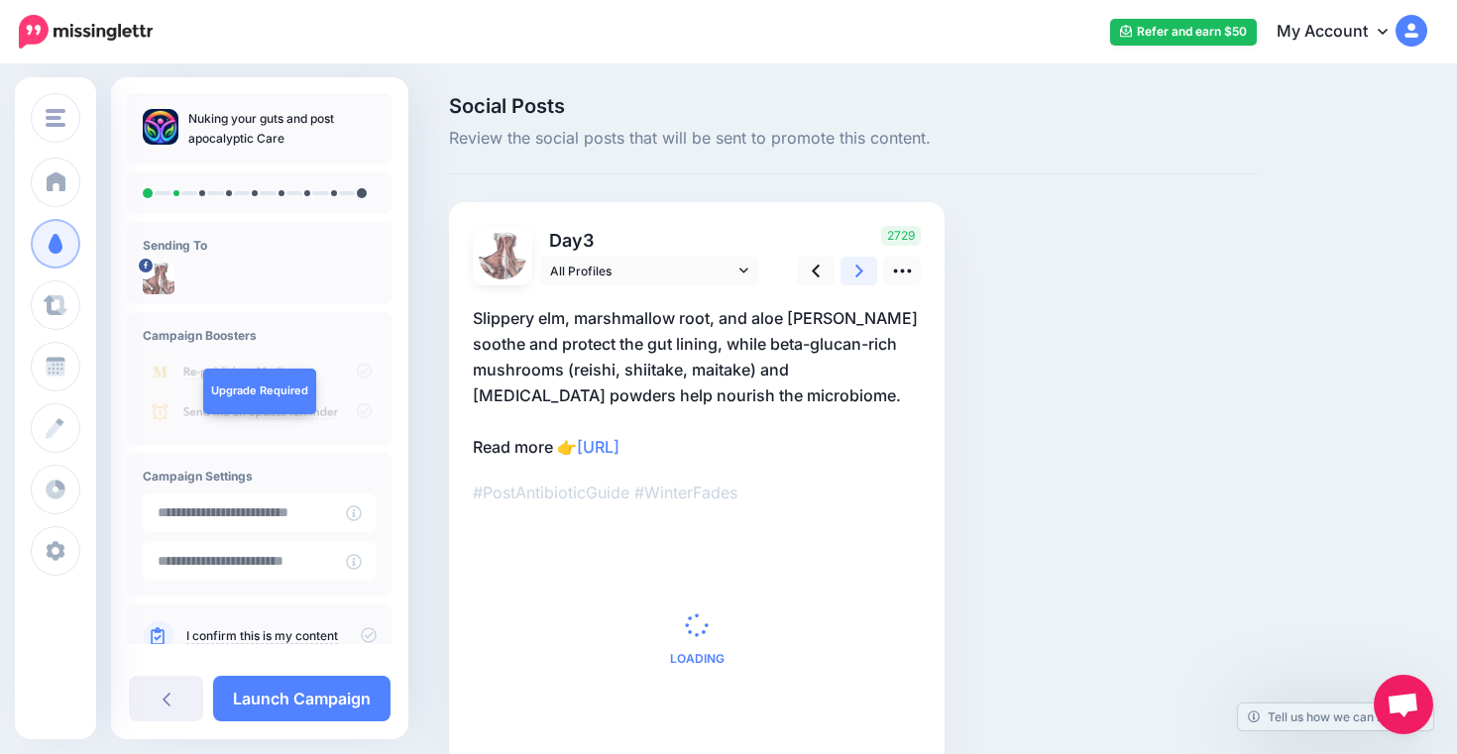
click at [851, 268] on link at bounding box center [860, 271] width 38 height 29
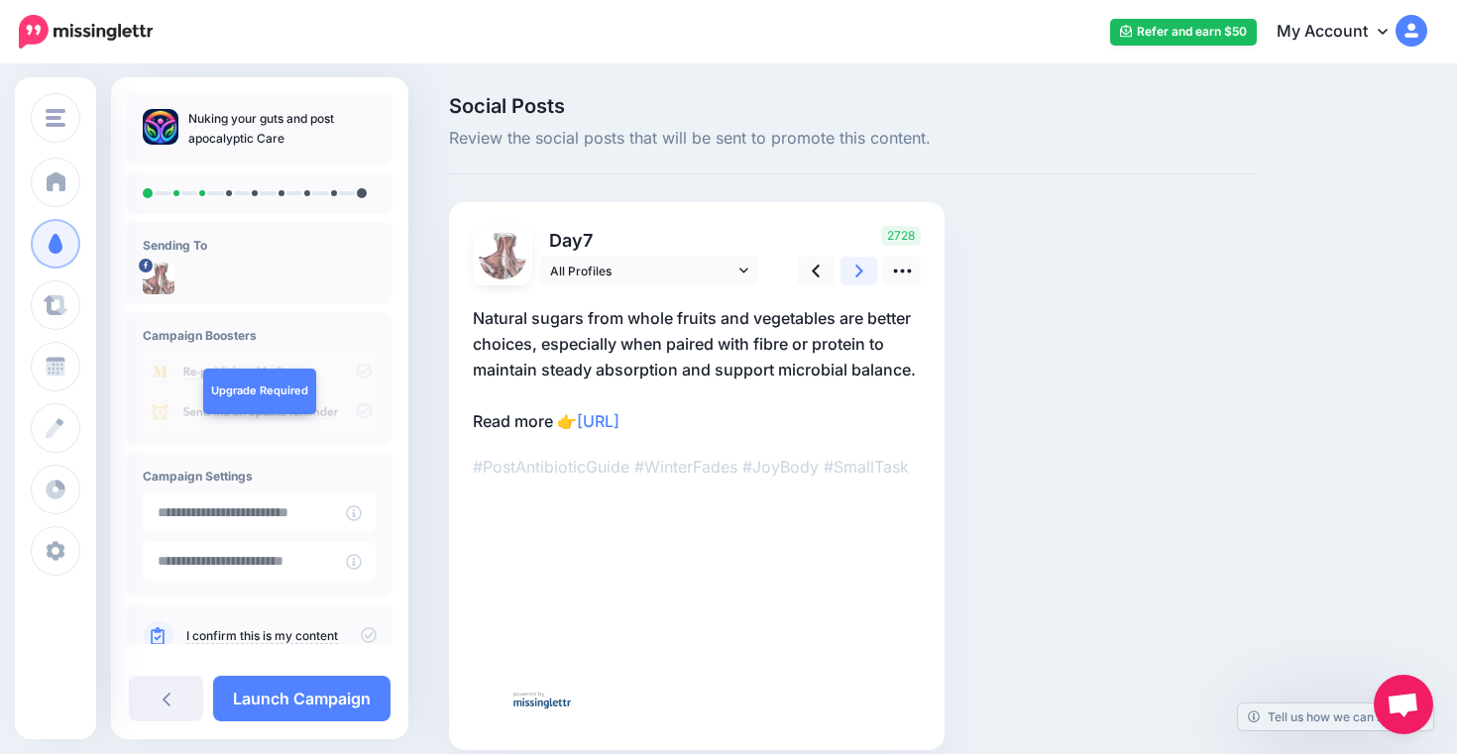
click at [851, 268] on link at bounding box center [860, 271] width 38 height 29
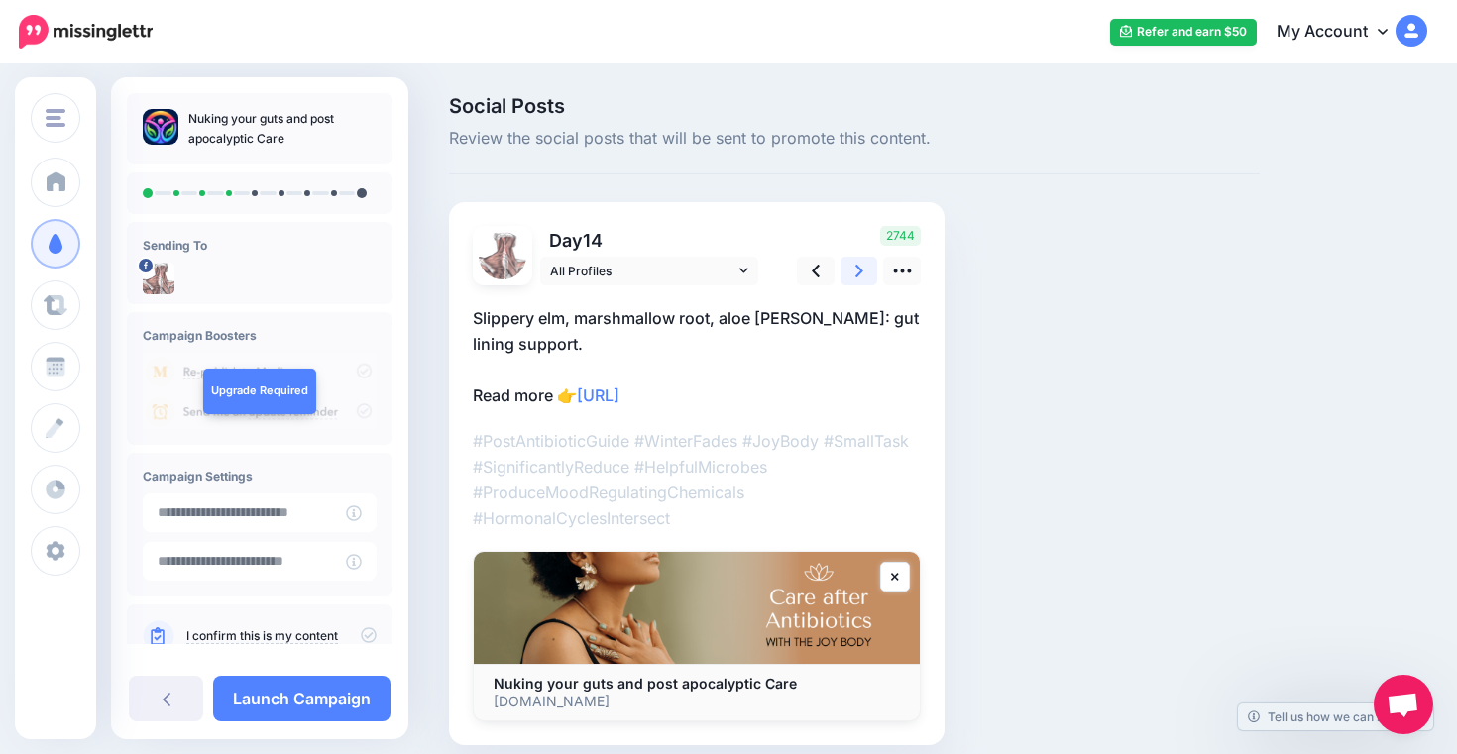
click at [851, 268] on link at bounding box center [860, 271] width 38 height 29
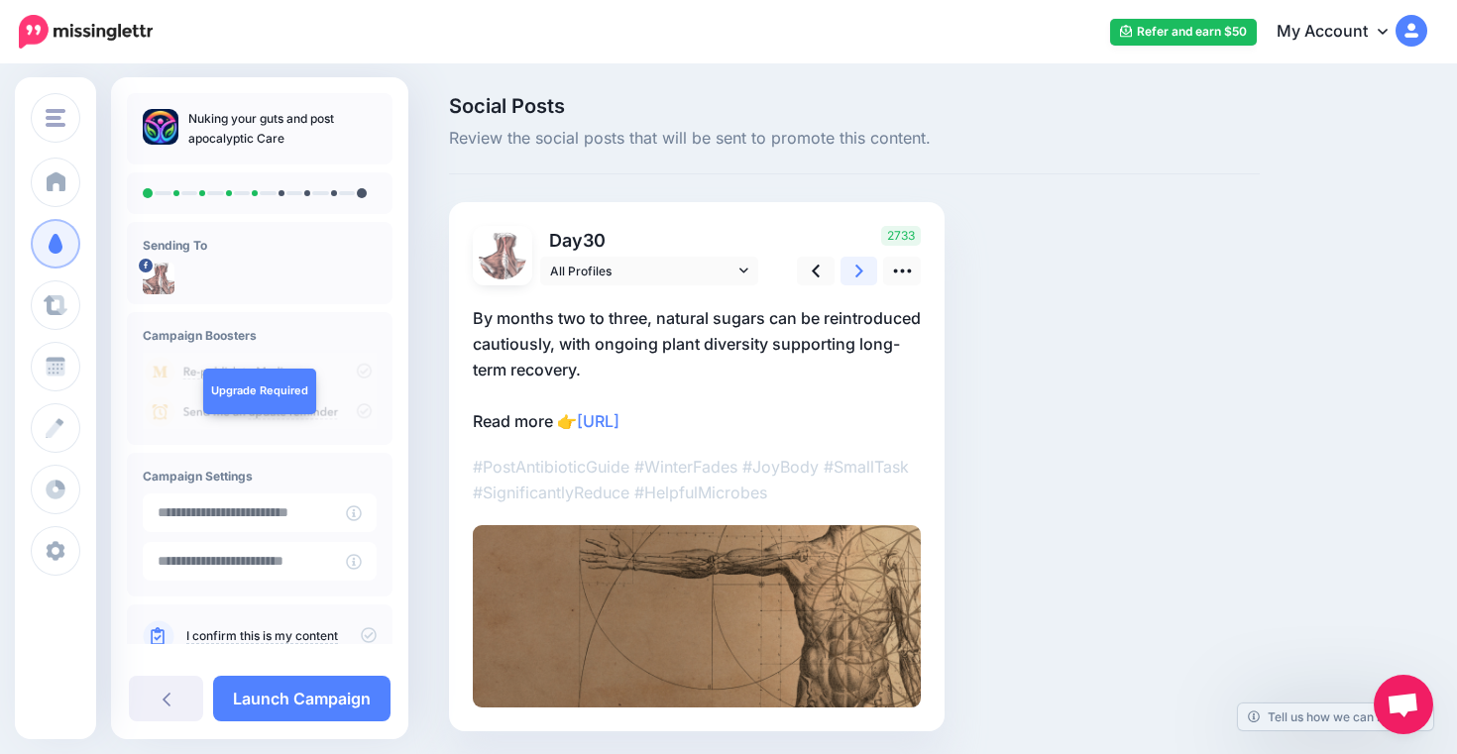
click at [851, 268] on link at bounding box center [860, 271] width 38 height 29
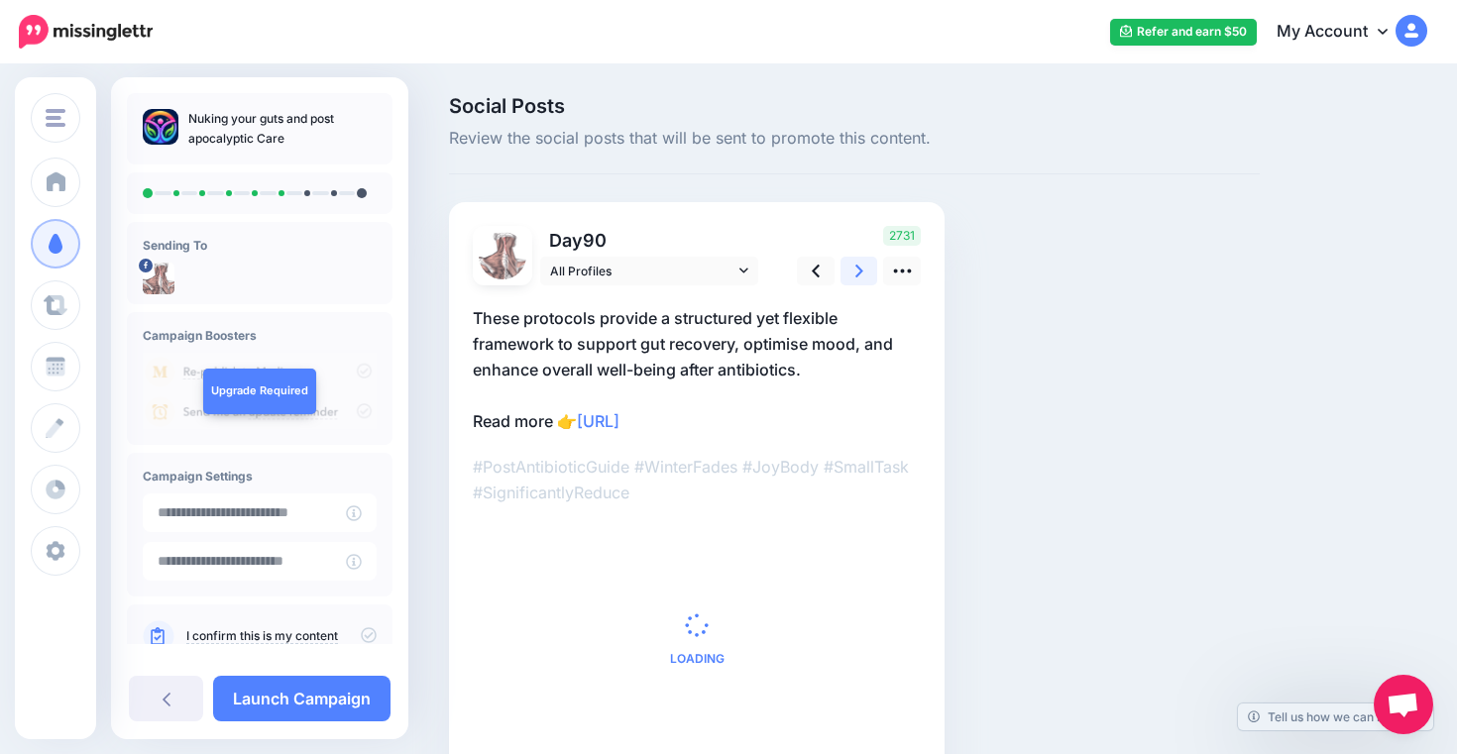
scroll to position [46, 0]
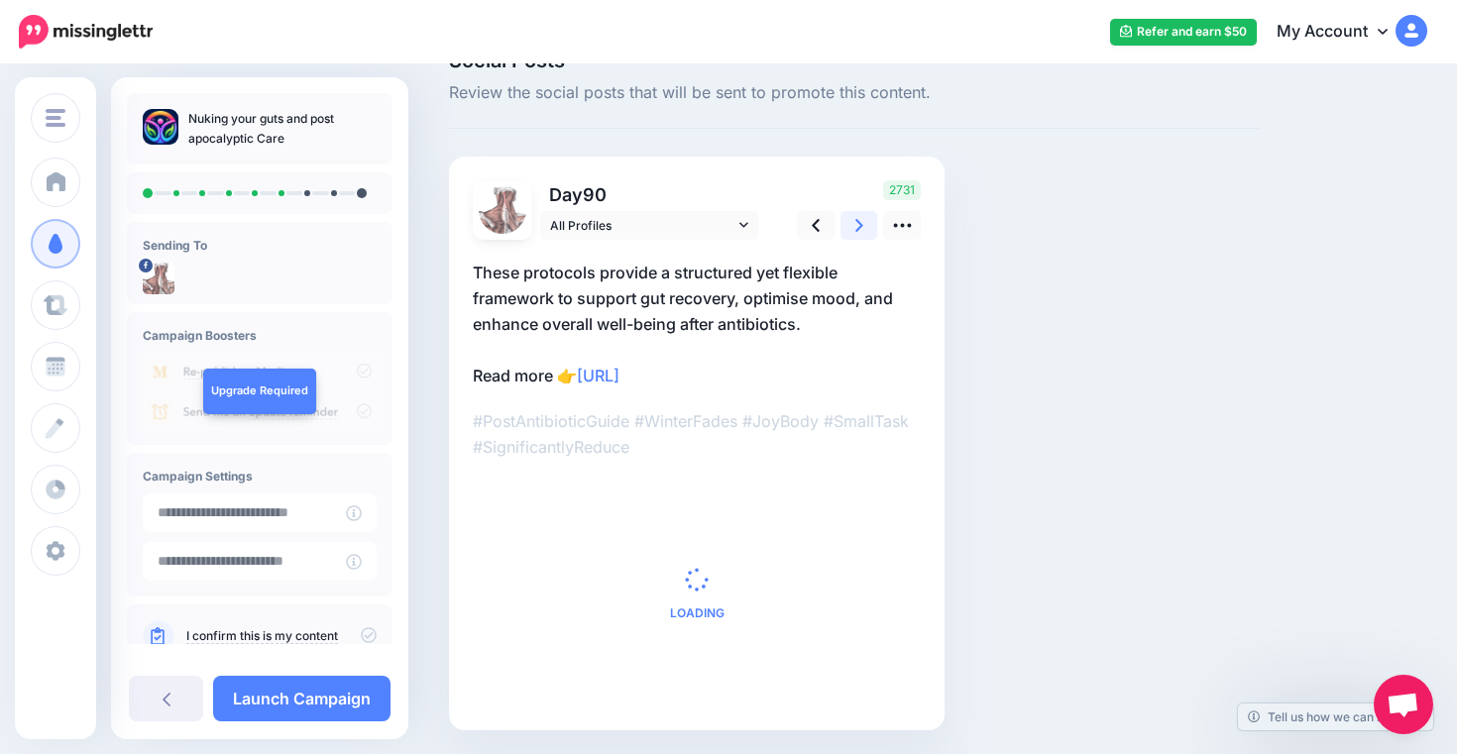
click at [854, 224] on link at bounding box center [860, 225] width 38 height 29
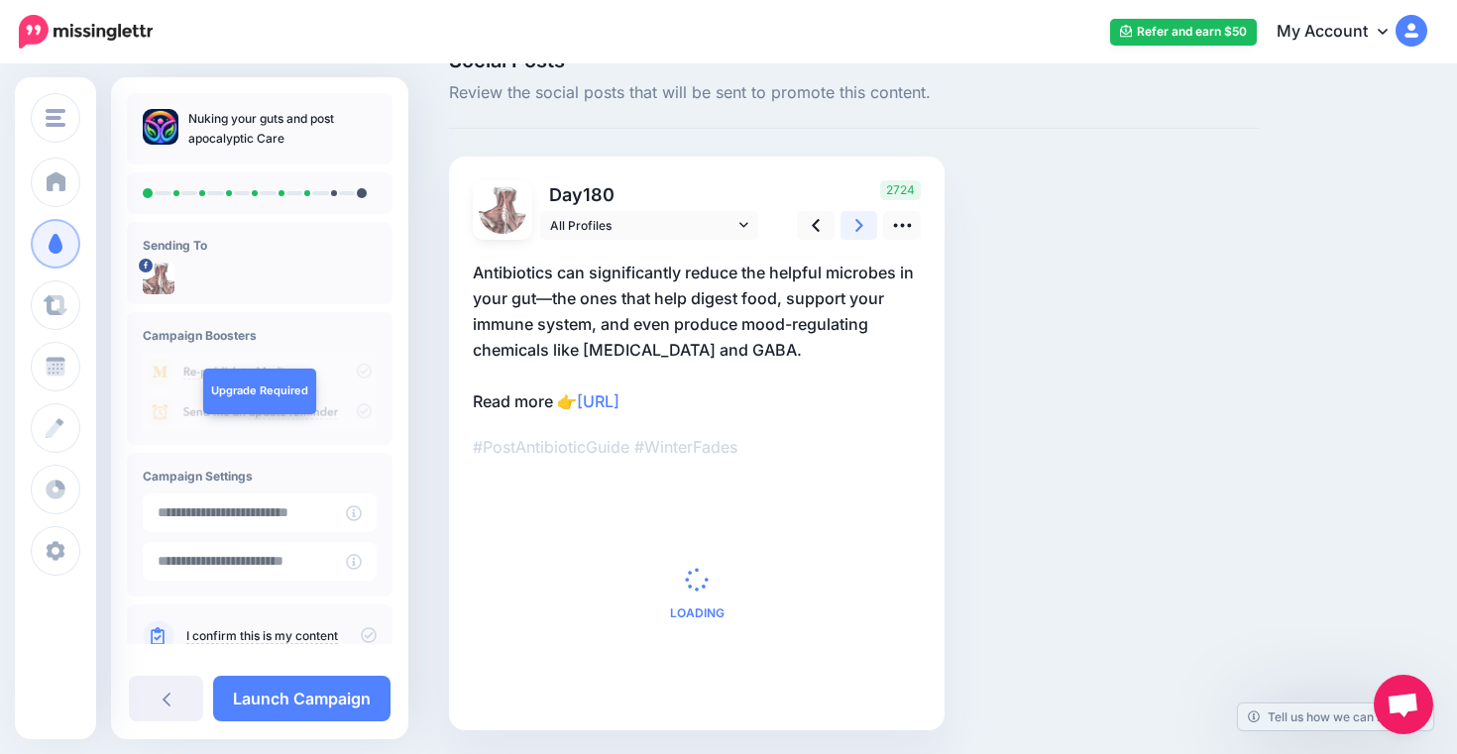
click at [857, 230] on icon at bounding box center [860, 225] width 8 height 13
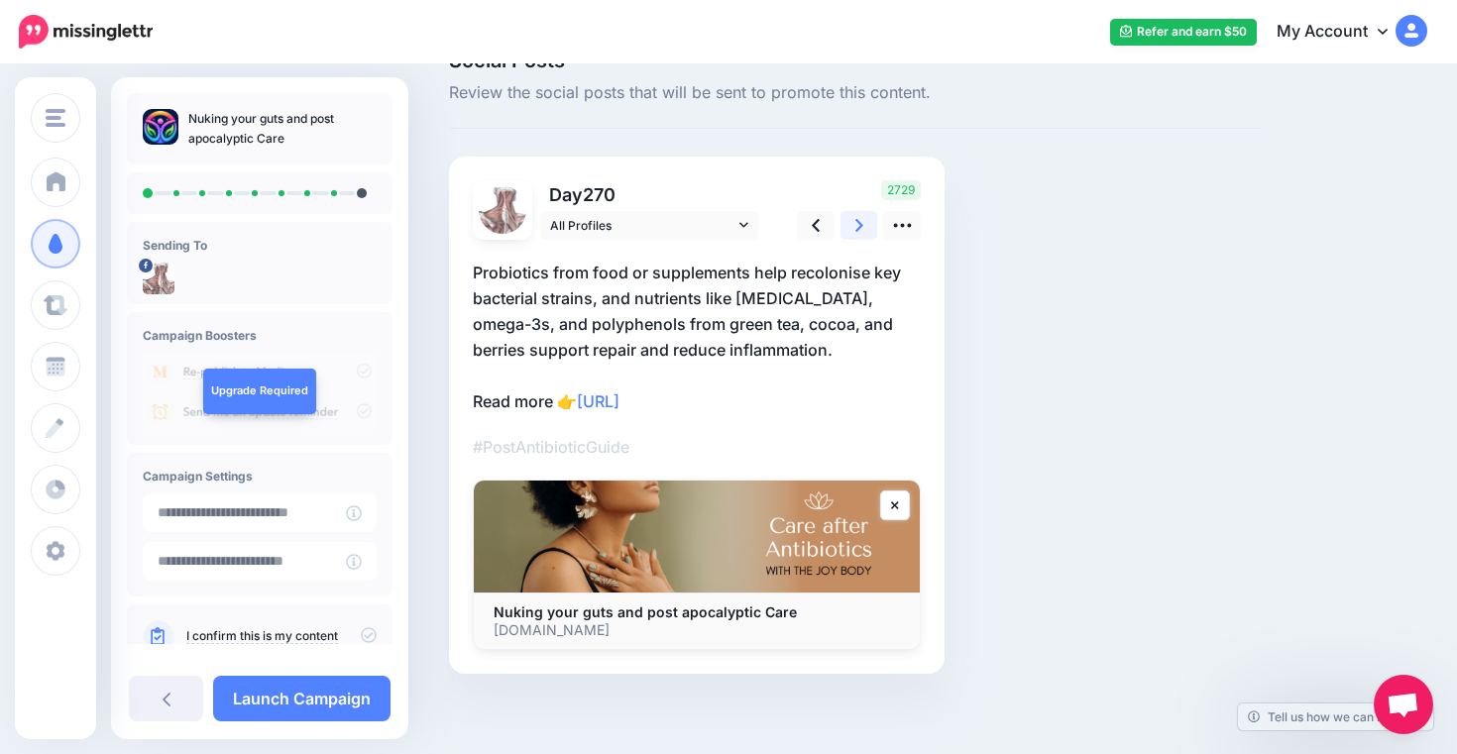
click at [857, 230] on icon at bounding box center [860, 225] width 8 height 13
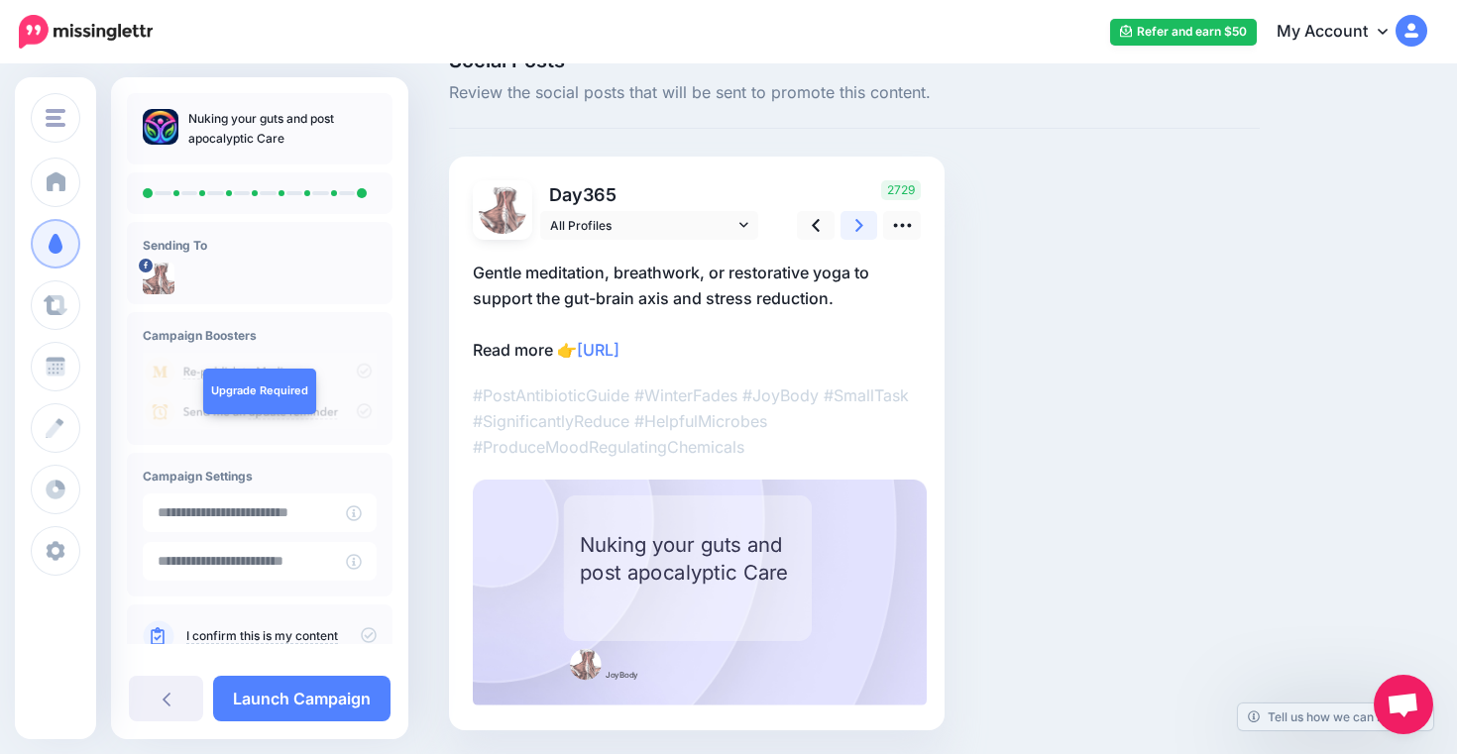
click at [857, 230] on icon at bounding box center [860, 225] width 8 height 13
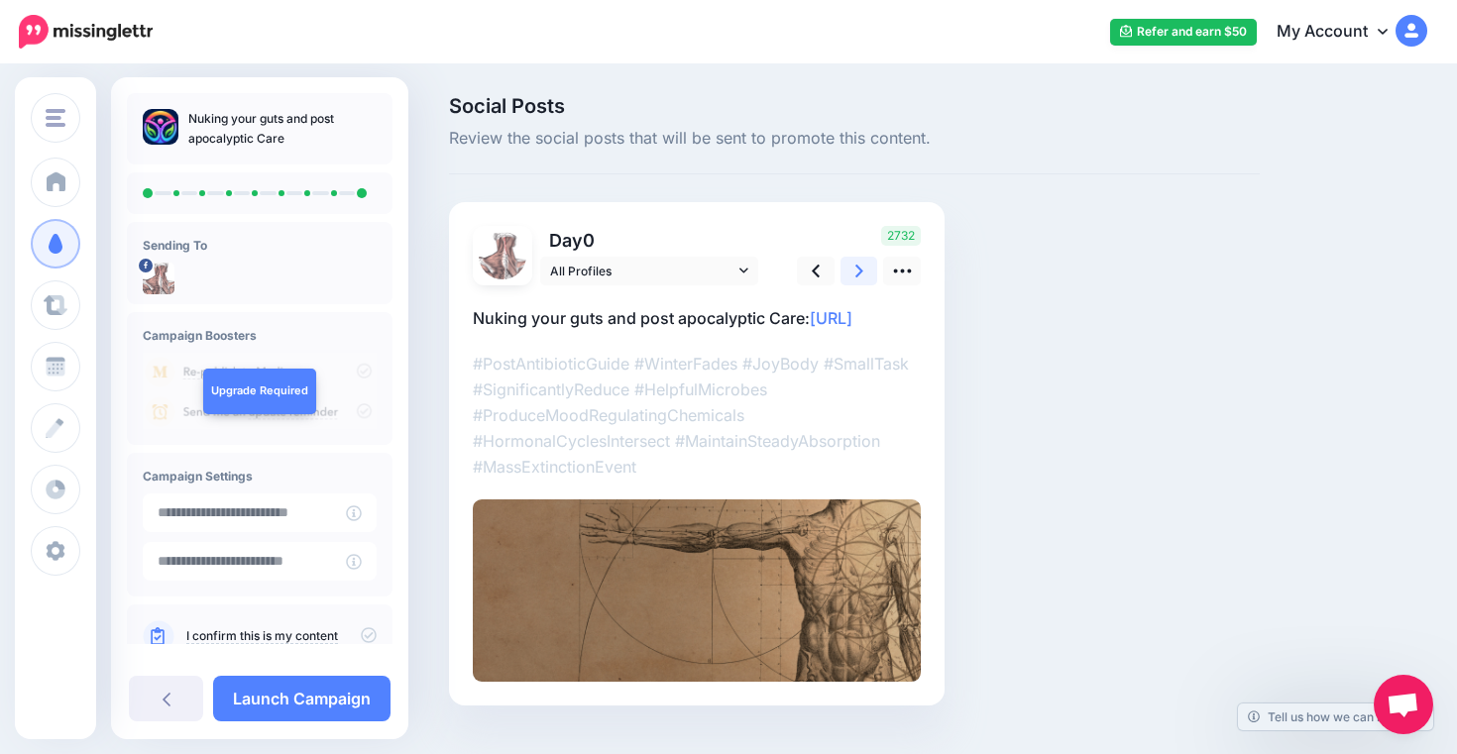
click at [858, 276] on icon at bounding box center [860, 271] width 8 height 13
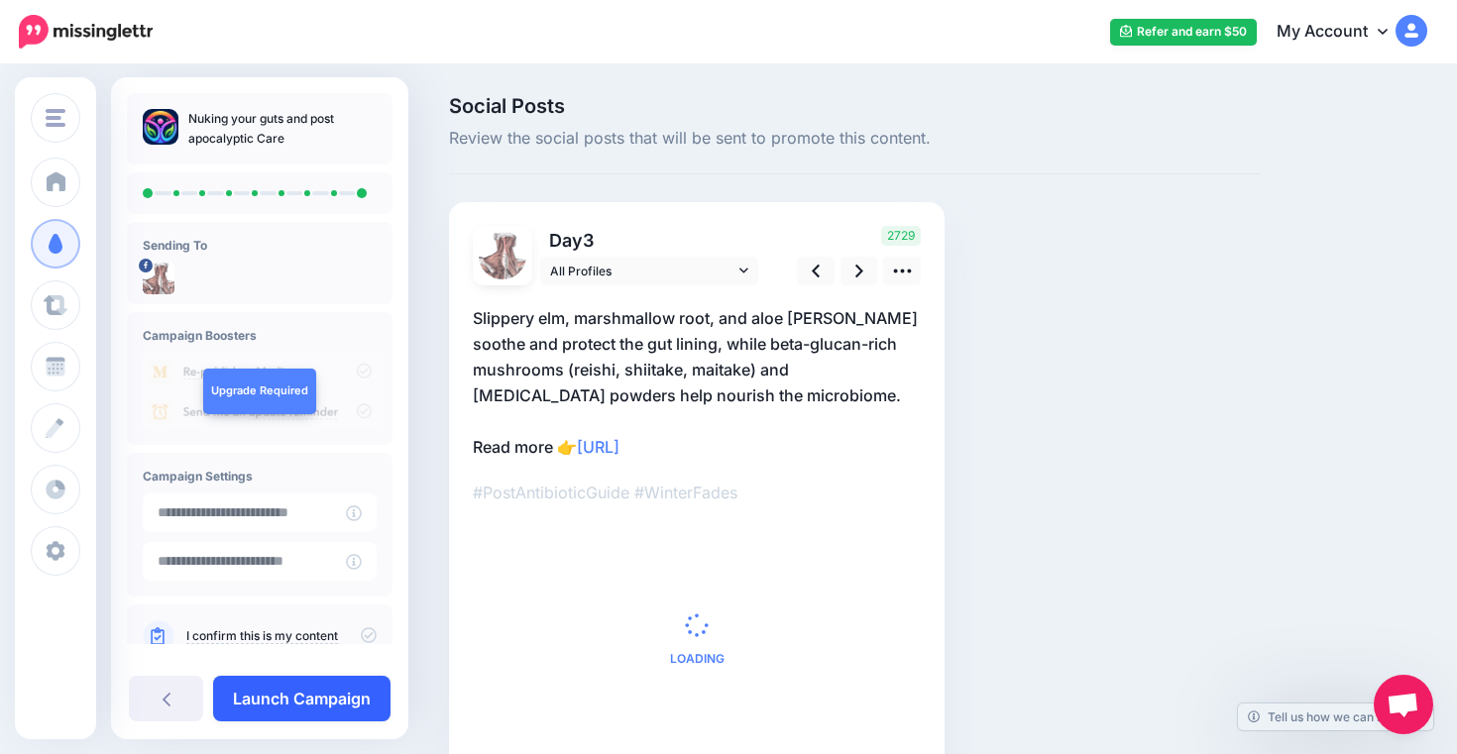
click at [330, 704] on link "Launch Campaign" at bounding box center [301, 699] width 177 height 46
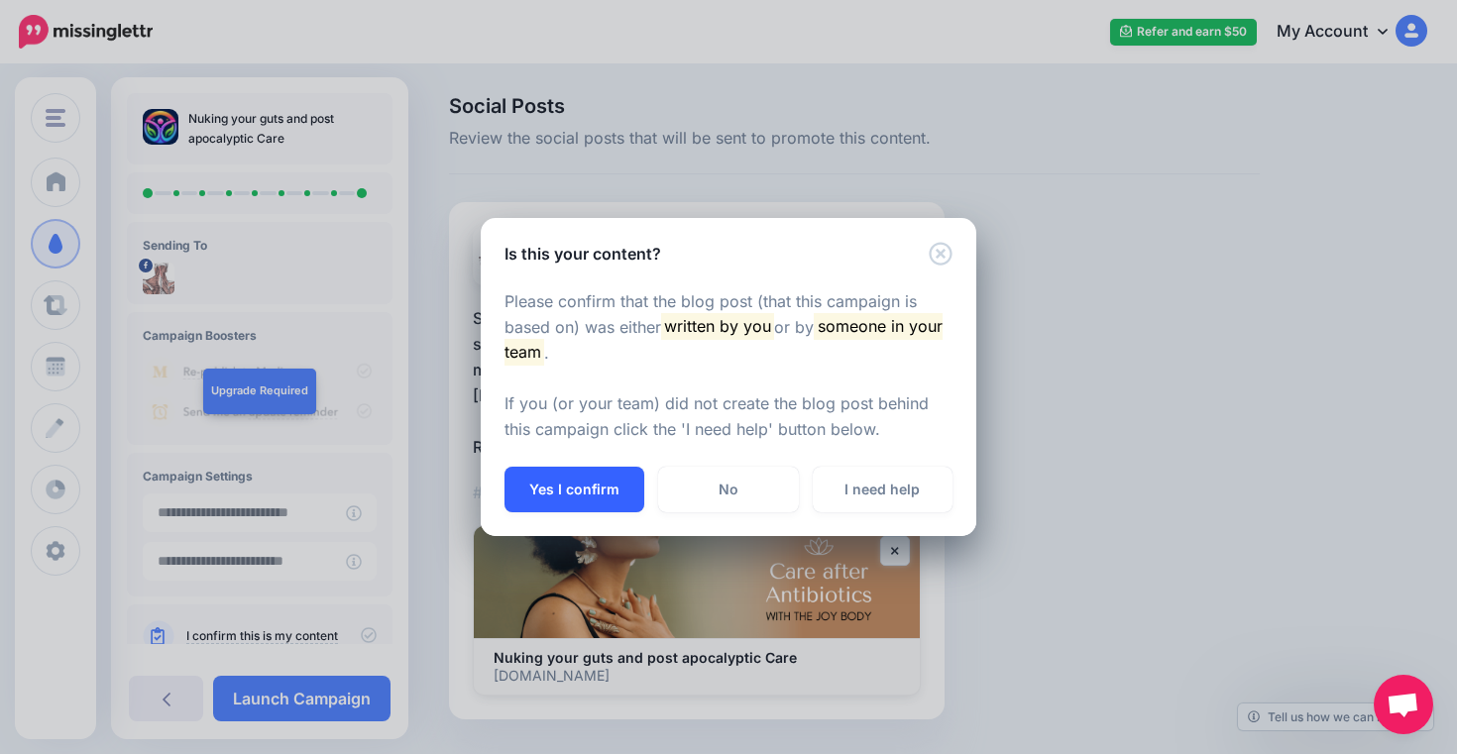
click at [597, 483] on button "Yes I confirm" at bounding box center [575, 490] width 140 height 46
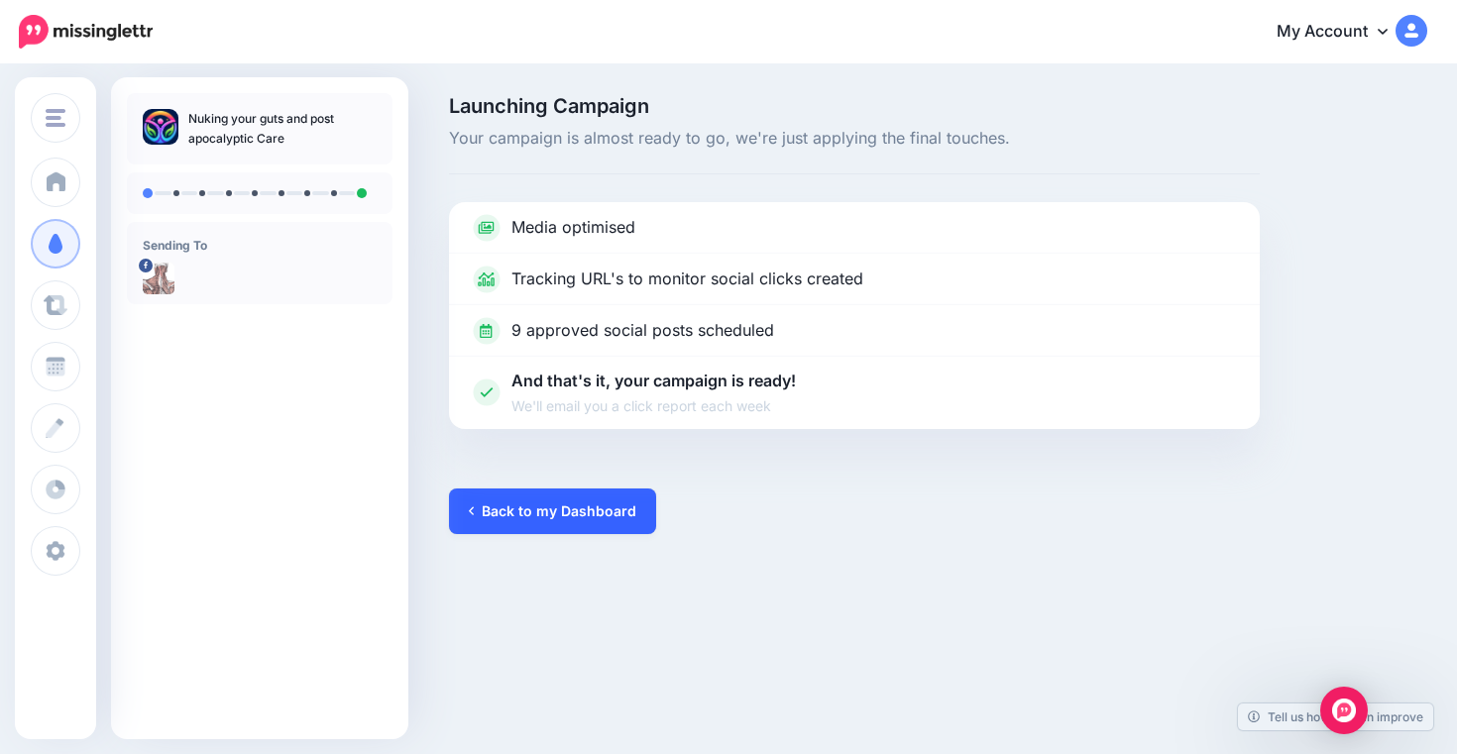
click at [603, 514] on link "Back to my Dashboard" at bounding box center [552, 512] width 207 height 46
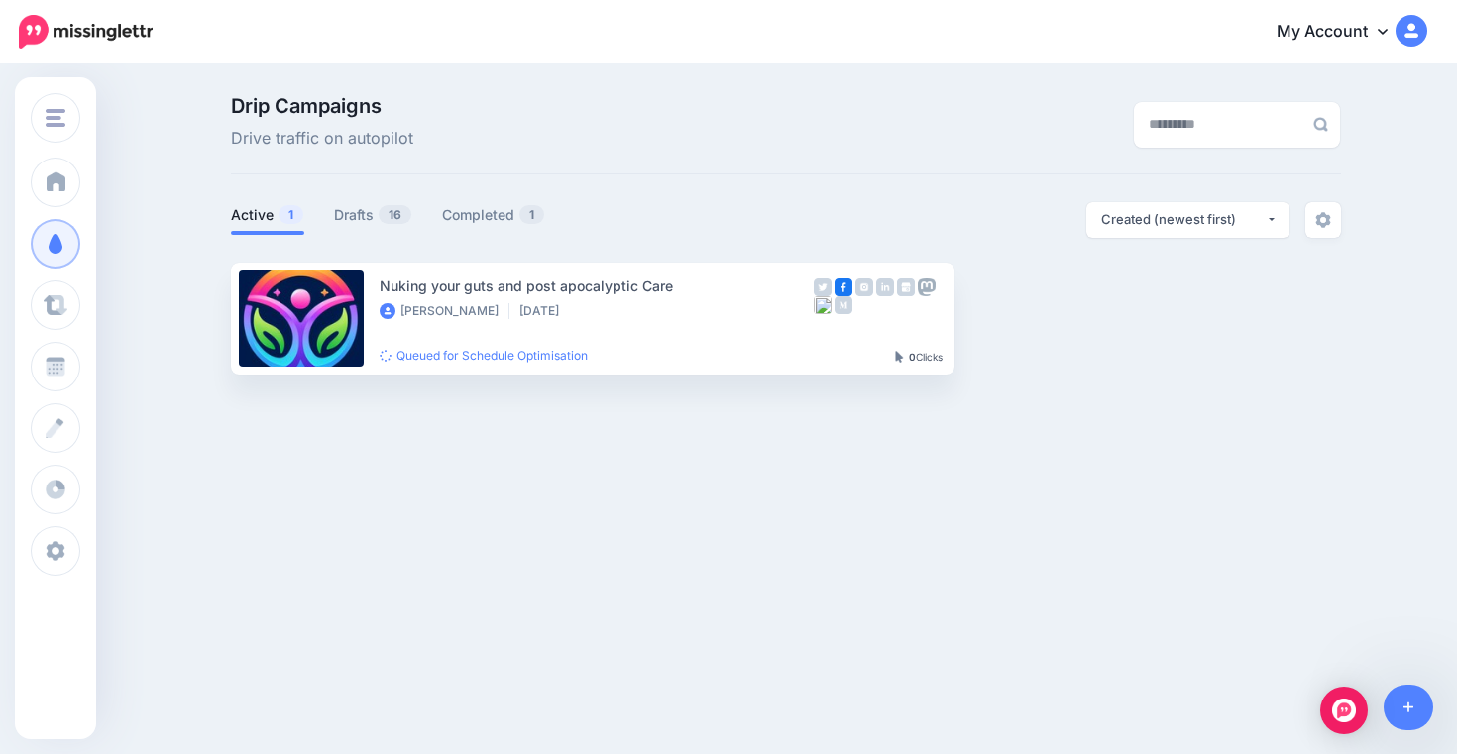
click at [1381, 27] on icon at bounding box center [1383, 31] width 10 height 16
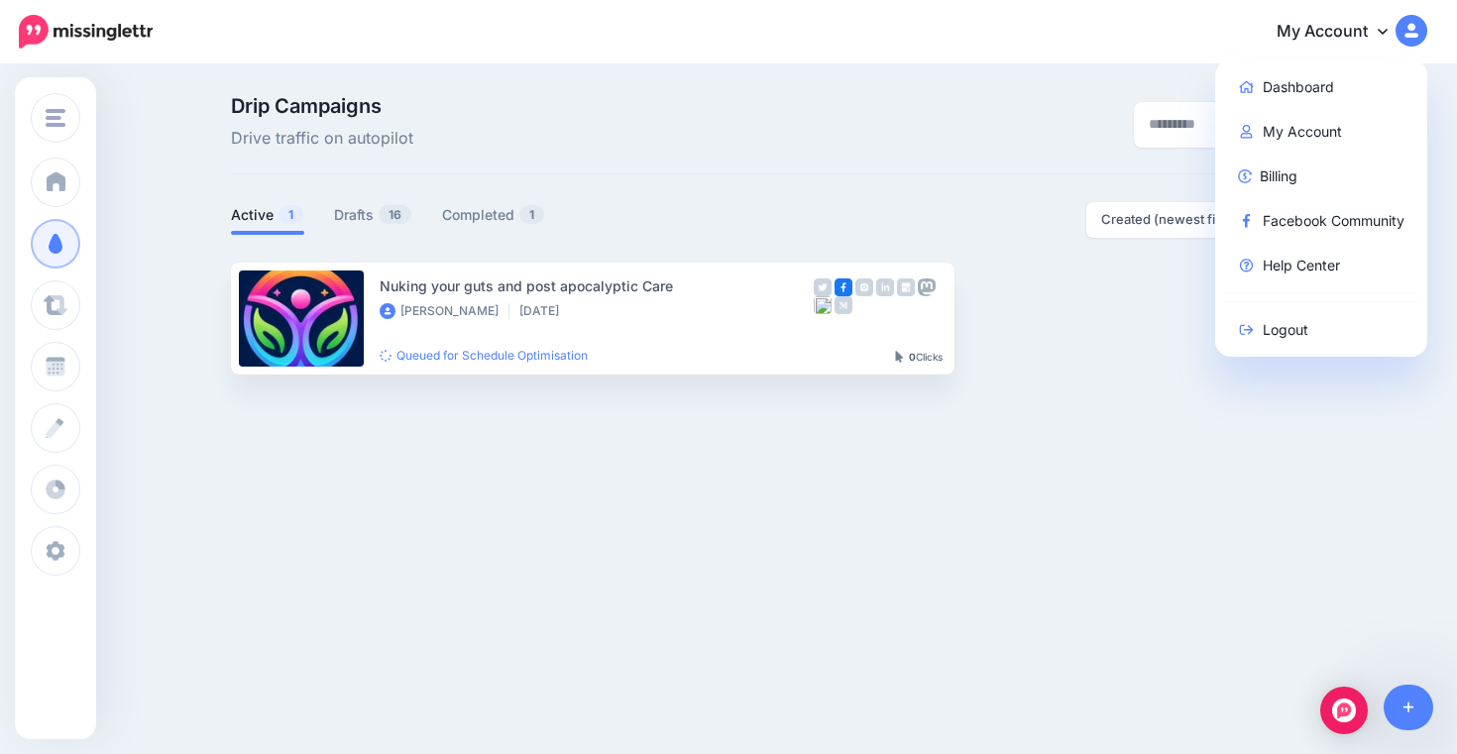
click at [1198, 62] on nav "My Account Dashboard My Account Billing Facebook Community Help Center" at bounding box center [729, 31] width 1428 height 63
